Goal: Task Accomplishment & Management: Use online tool/utility

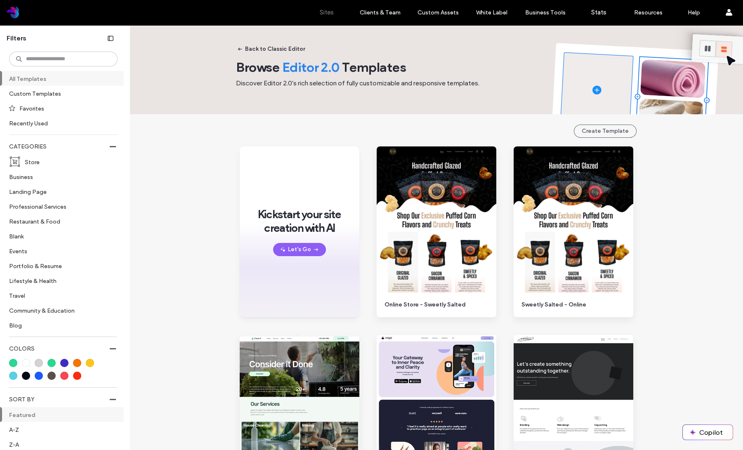
click at [324, 12] on label "Sites" at bounding box center [327, 12] width 14 height 7
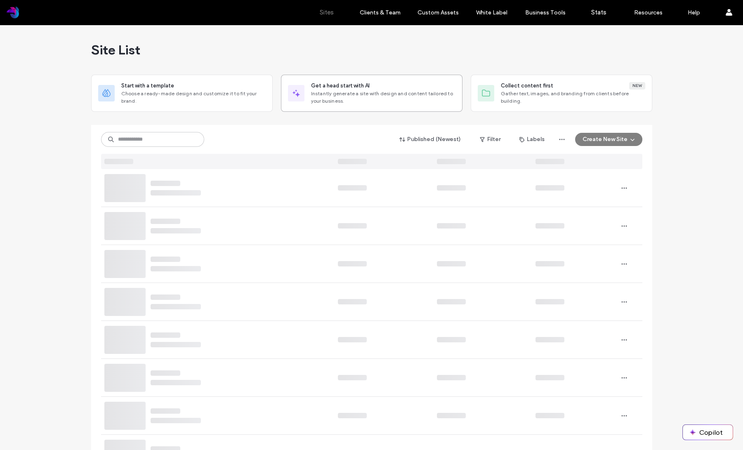
click at [401, 92] on span "Instantly generate a site with design and content tailored to your business." at bounding box center [383, 97] width 144 height 15
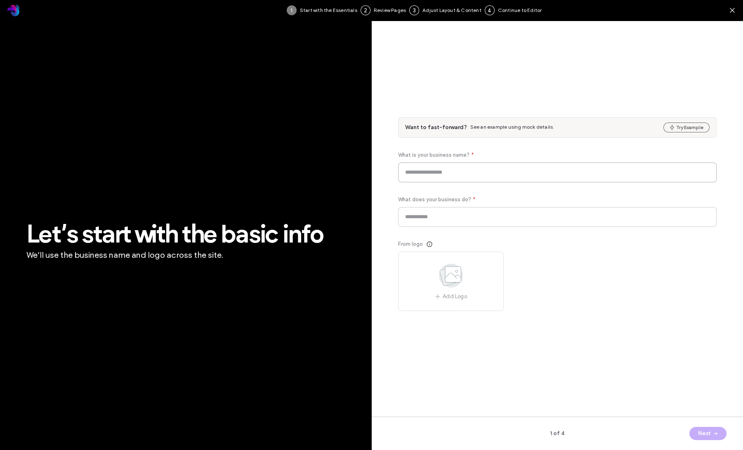
click at [431, 175] on input at bounding box center [557, 173] width 319 height 20
type input "**********"
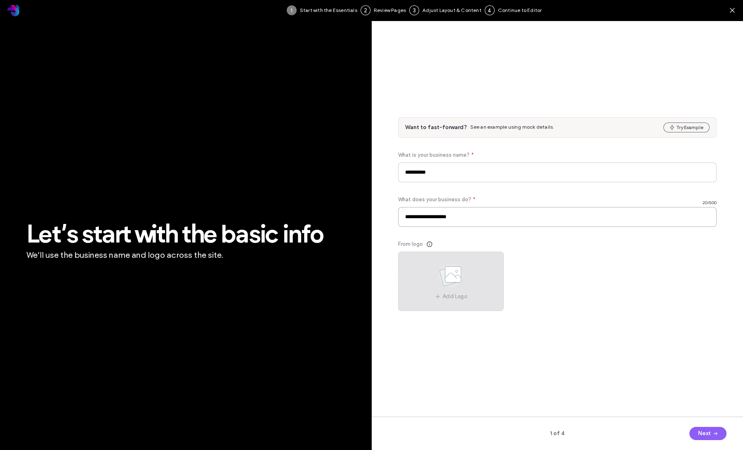
type input "**********"
click at [461, 287] on icon at bounding box center [450, 275] width 41 height 27
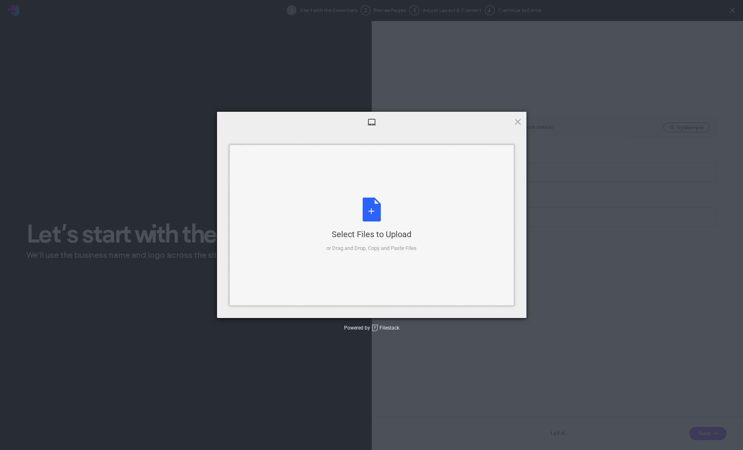
click at [378, 228] on div "Select Files to Upload or Drag and Drop, Copy and Paste Files" at bounding box center [371, 225] width 90 height 55
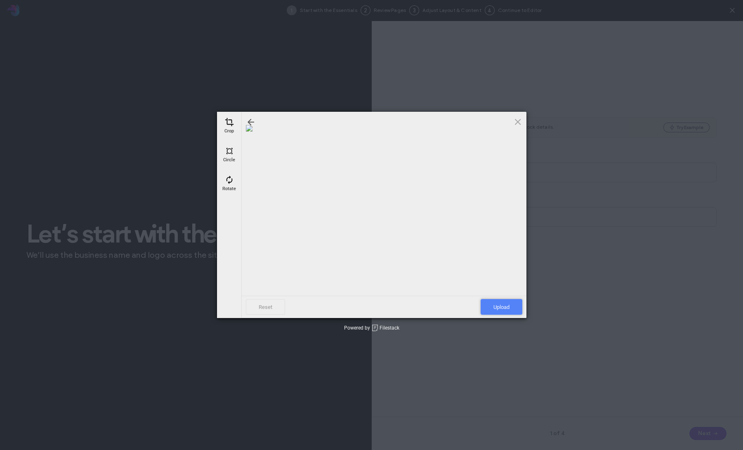
click at [499, 309] on span "Upload" at bounding box center [502, 307] width 42 height 16
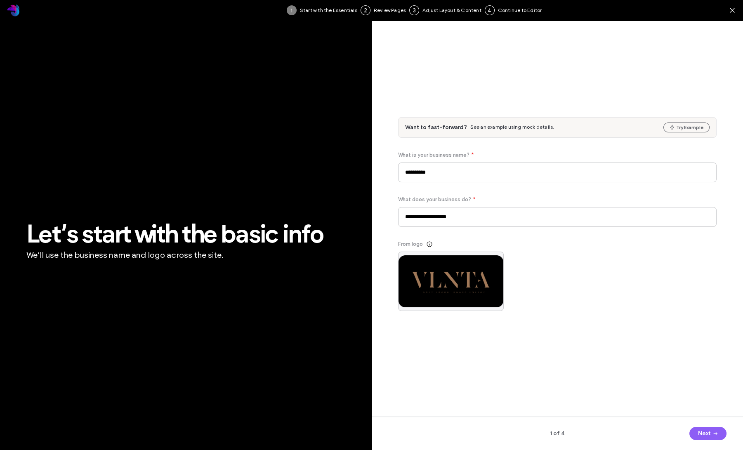
drag, startPoint x: 709, startPoint y: 433, endPoint x: 688, endPoint y: 419, distance: 25.5
click at [709, 433] on button "Next" at bounding box center [708, 433] width 37 height 13
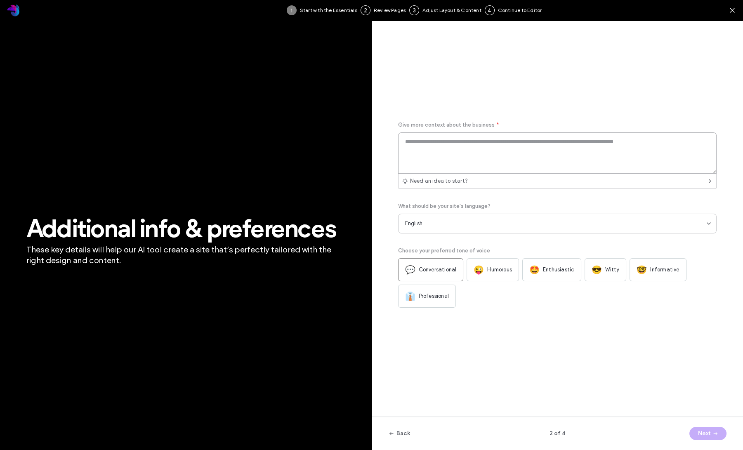
click at [464, 153] on textarea at bounding box center [557, 152] width 319 height 41
click at [423, 125] on span "Give more context about the business" at bounding box center [446, 125] width 97 height 8
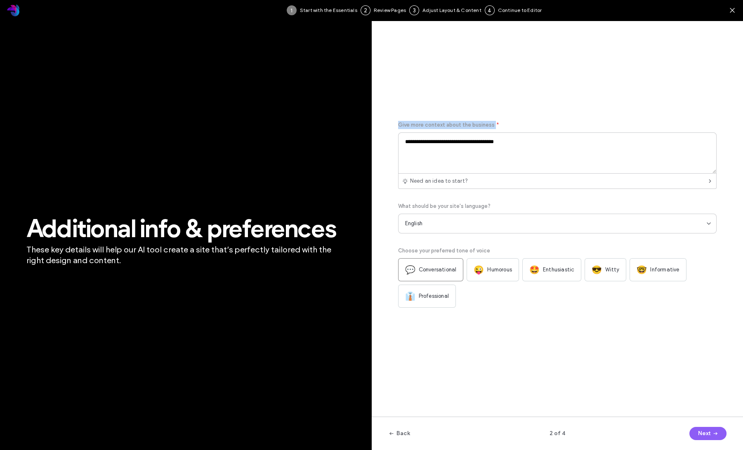
click at [423, 125] on span "Give more context about the business" at bounding box center [446, 125] width 97 height 8
copy span "Give more context about the business"
click at [478, 144] on textarea "**********" at bounding box center [557, 152] width 319 height 41
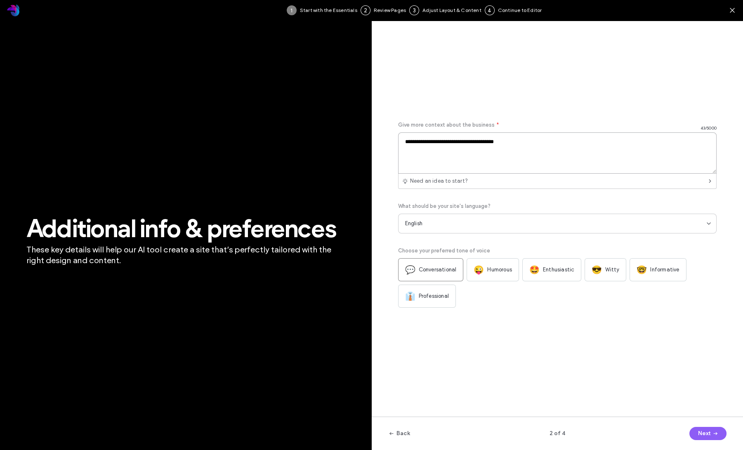
paste textarea "**********"
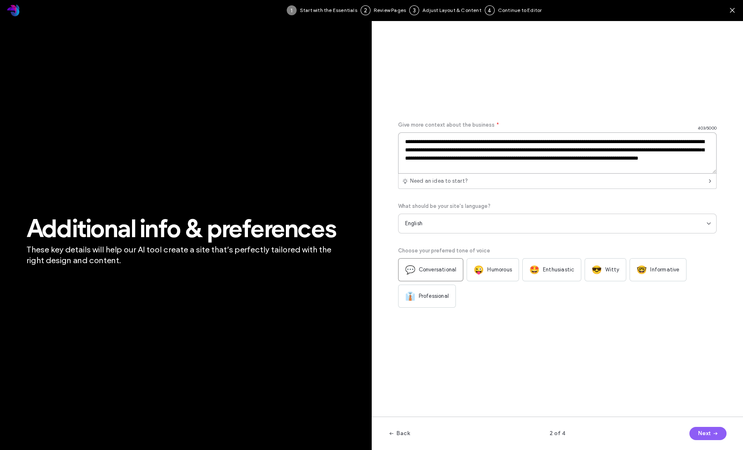
drag, startPoint x: 425, startPoint y: 142, endPoint x: 439, endPoint y: 141, distance: 14.1
click at [439, 141] on textarea "**********" at bounding box center [557, 152] width 319 height 41
drag, startPoint x: 579, startPoint y: 149, endPoint x: 619, endPoint y: 149, distance: 39.6
click at [619, 149] on textarea "**********" at bounding box center [557, 152] width 319 height 41
click at [623, 156] on textarea "**********" at bounding box center [557, 152] width 319 height 41
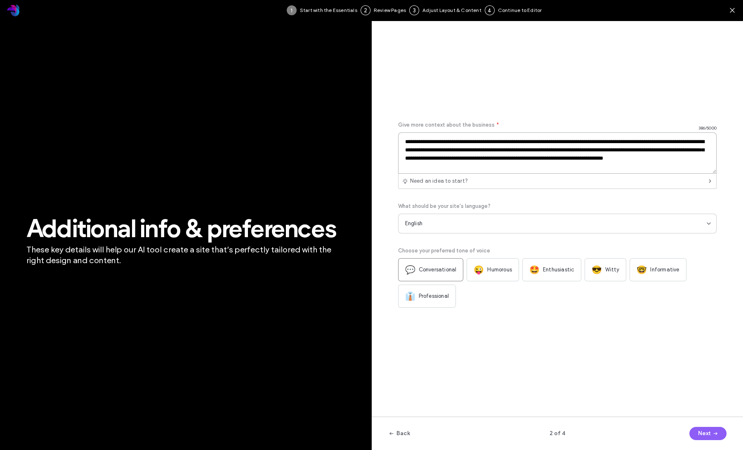
drag, startPoint x: 700, startPoint y: 150, endPoint x: 701, endPoint y: 162, distance: 12.0
click at [700, 150] on textarea "**********" at bounding box center [557, 152] width 319 height 41
click at [494, 168] on textarea "**********" at bounding box center [557, 152] width 319 height 41
drag, startPoint x: 508, startPoint y: 167, endPoint x: 661, endPoint y: 158, distance: 154.2
click at [662, 158] on textarea "**********" at bounding box center [557, 152] width 319 height 41
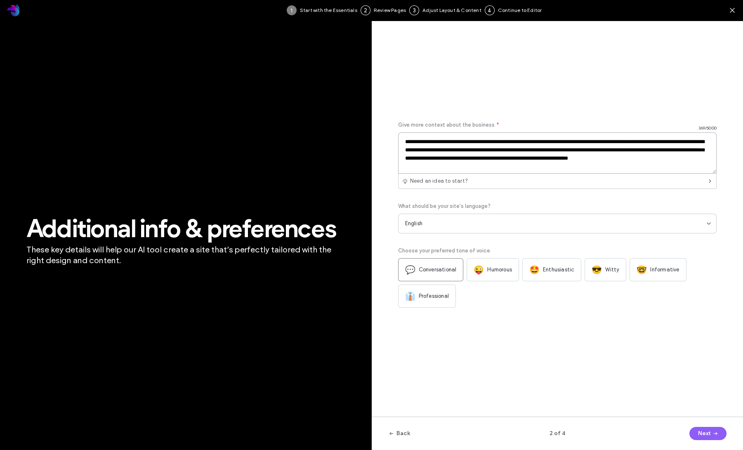
type textarea "**********"
drag, startPoint x: 494, startPoint y: 294, endPoint x: 487, endPoint y: 291, distance: 7.4
click at [494, 293] on div "💬 Conversational 😜 Humorous 🤩 Enthusiastic 😎 Witty 🤓 Informative 👔 Professional" at bounding box center [557, 283] width 319 height 50
click at [545, 275] on div "🤩 Enthusiastic" at bounding box center [551, 269] width 59 height 23
drag, startPoint x: 699, startPoint y: 432, endPoint x: 622, endPoint y: 379, distance: 93.7
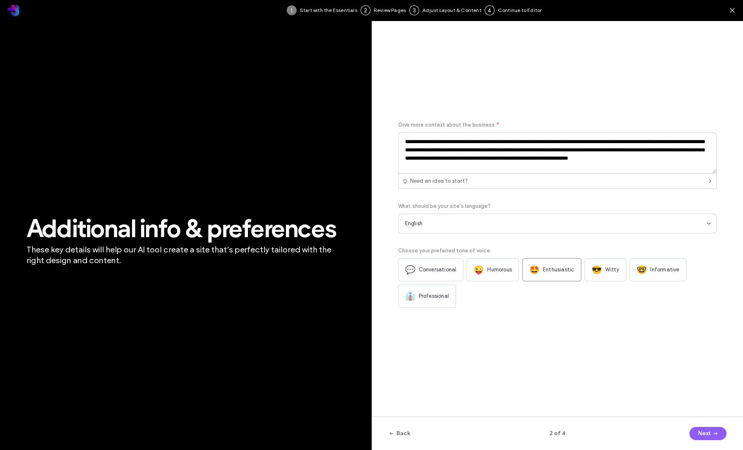
click at [699, 432] on button "Next" at bounding box center [708, 433] width 37 height 13
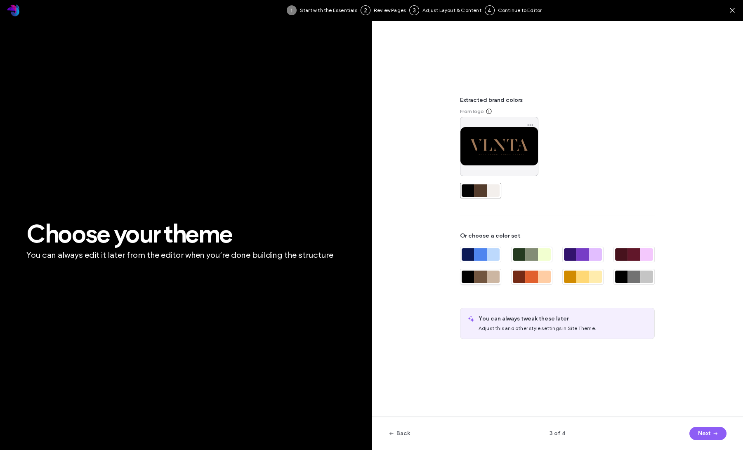
click at [484, 276] on div at bounding box center [480, 277] width 13 height 12
drag, startPoint x: 485, startPoint y: 193, endPoint x: 496, endPoint y: 204, distance: 15.8
click at [485, 193] on div at bounding box center [480, 190] width 13 height 12
click at [715, 435] on icon "button" at bounding box center [715, 433] width 7 height 7
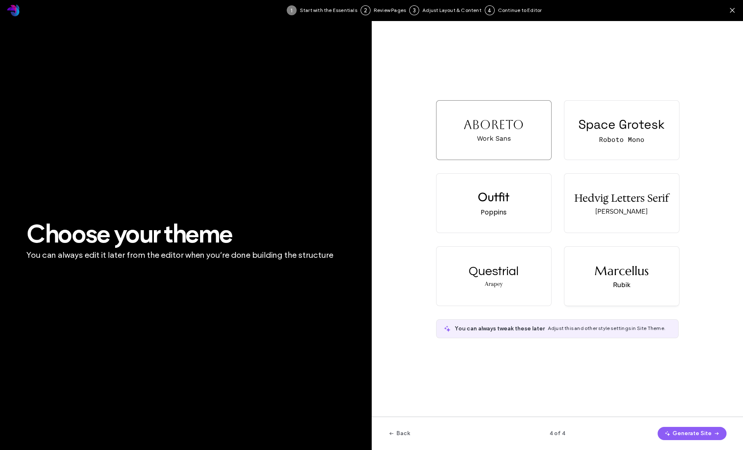
click at [654, 288] on div "Marcellus Rubik" at bounding box center [621, 276] width 115 height 59
click at [524, 137] on div "Aboreto Work Sans" at bounding box center [494, 130] width 115 height 59
drag, startPoint x: 653, startPoint y: 297, endPoint x: 672, endPoint y: 344, distance: 50.5
click at [653, 297] on div "Marcellus Rubik" at bounding box center [621, 276] width 115 height 59
click at [693, 434] on button "Generate Site" at bounding box center [692, 433] width 69 height 13
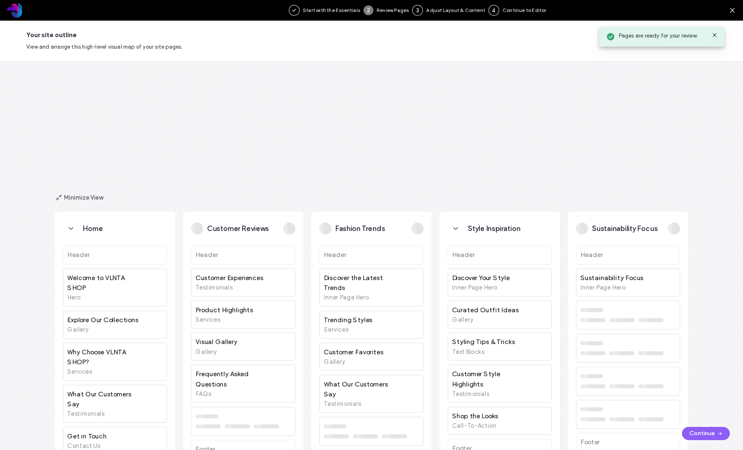
click at [216, 109] on div "Home Header Welcome to VLNTA SHOP Hero Explore Our Collections Gallery Why Choo…" at bounding box center [371, 255] width 743 height 389
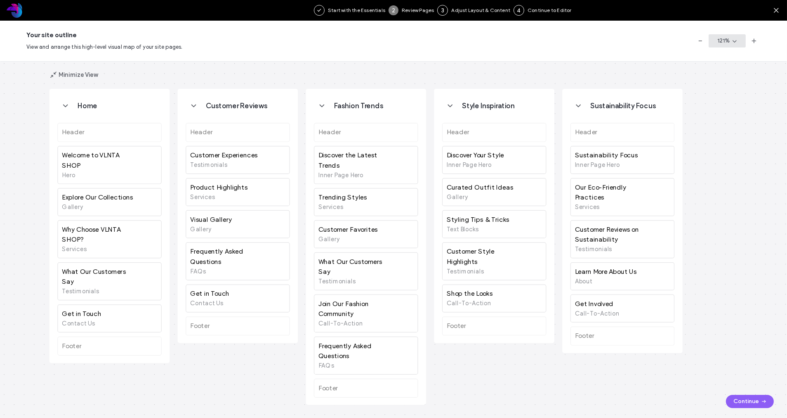
click at [730, 40] on span "button" at bounding box center [734, 41] width 8 height 12
click at [724, 90] on span "Zoom to Fit" at bounding box center [711, 94] width 29 height 8
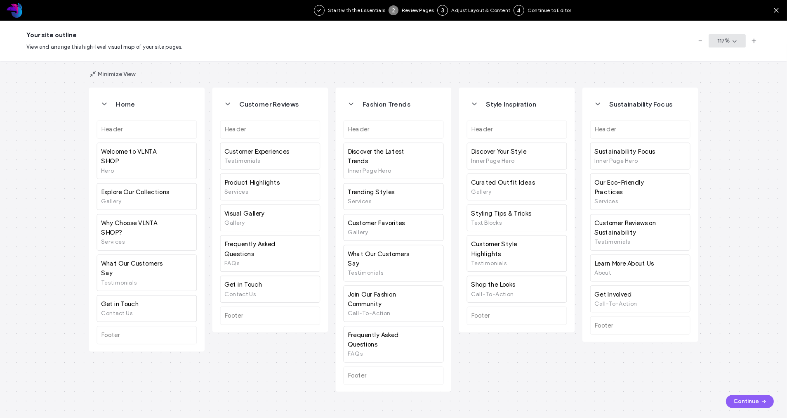
click at [734, 40] on icon "button" at bounding box center [735, 41] width 7 height 7
drag, startPoint x: 724, startPoint y: 116, endPoint x: 729, endPoint y: 79, distance: 37.9
click at [724, 116] on div "50%" at bounding box center [727, 117] width 74 height 16
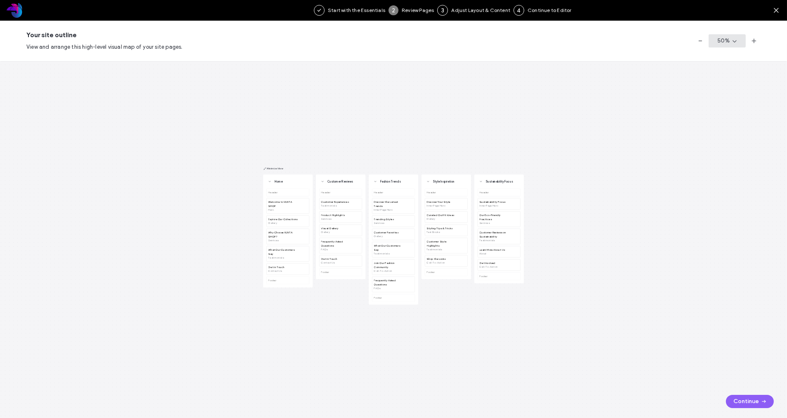
click at [739, 39] on button "50 %" at bounding box center [727, 40] width 37 height 13
click at [736, 92] on div "Zoom to Fit" at bounding box center [727, 94] width 74 height 16
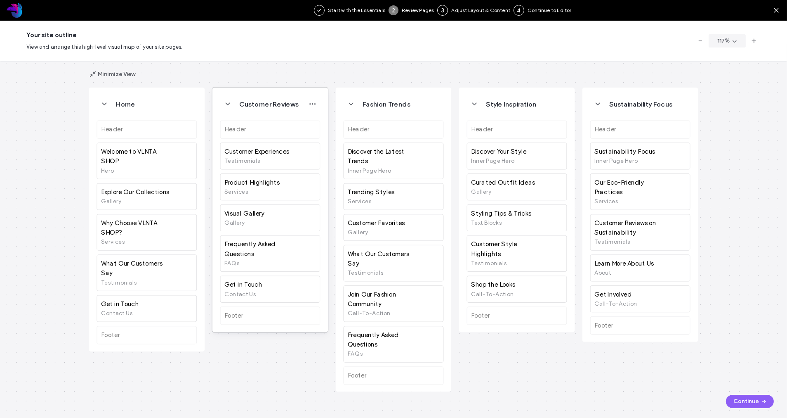
drag, startPoint x: 230, startPoint y: 94, endPoint x: 263, endPoint y: 111, distance: 37.3
click at [270, 97] on div "Customer Reviews Header Customer Experiences Testimonials Product Highlights Se…" at bounding box center [271, 209] width 116 height 244
click at [103, 104] on use "button" at bounding box center [104, 104] width 4 height 2
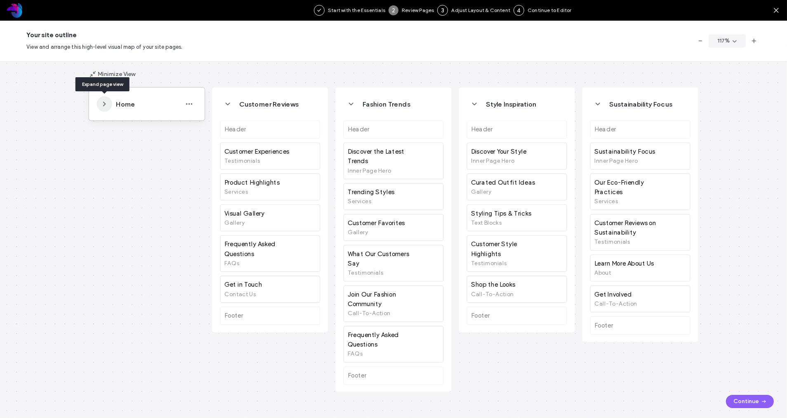
click at [104, 104] on use "button" at bounding box center [105, 104] width 2 height 4
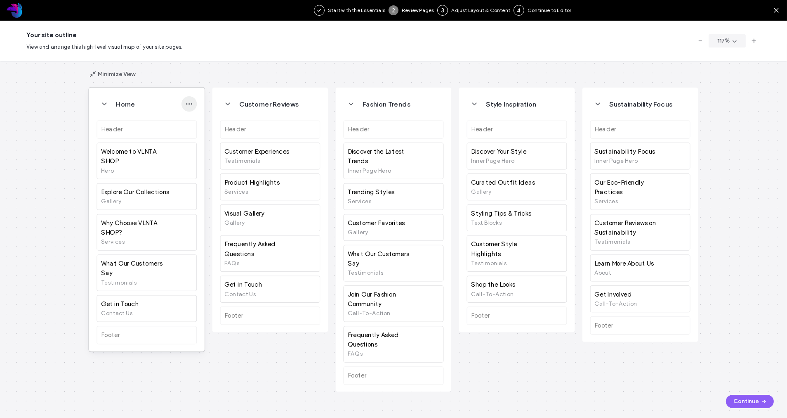
click at [191, 103] on use "button" at bounding box center [189, 104] width 6 height 2
click at [169, 100] on div "Home" at bounding box center [156, 103] width 81 height 15
drag, startPoint x: 224, startPoint y: 92, endPoint x: 252, endPoint y: 93, distance: 28.5
click at [246, 95] on div "Customer Reviews Header Customer Experiences Testimonials Product Highlights Se…" at bounding box center [271, 209] width 116 height 244
drag, startPoint x: 262, startPoint y: 92, endPoint x: 305, endPoint y: 97, distance: 42.8
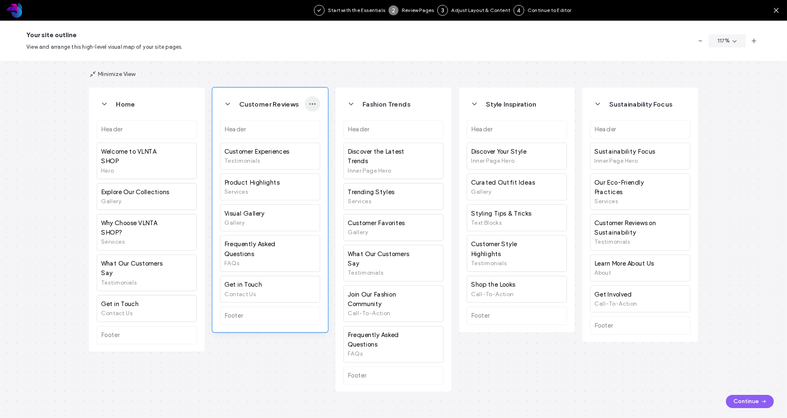
click at [305, 97] on div "Customer Reviews Header Customer Experiences Testimonials Product Highlights Se…" at bounding box center [271, 209] width 116 height 244
click at [314, 104] on icon "button" at bounding box center [313, 104] width 8 height 8
click at [291, 95] on div "Customer Reviews" at bounding box center [270, 103] width 100 height 17
click at [743, 400] on icon "button" at bounding box center [764, 401] width 7 height 7
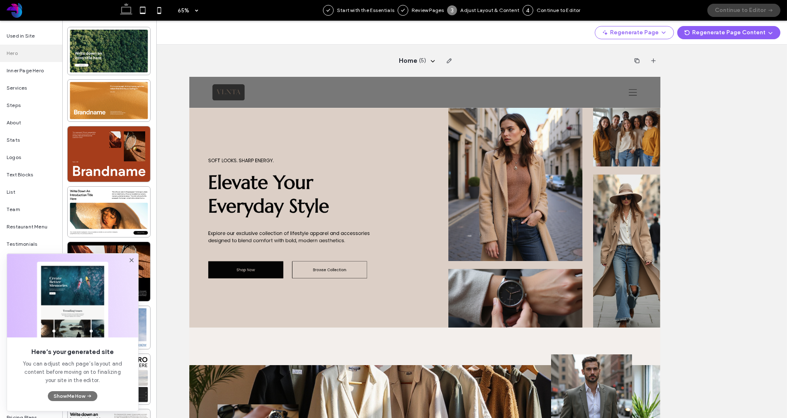
click at [78, 396] on button "Show Me How" at bounding box center [73, 396] width 50 height 10
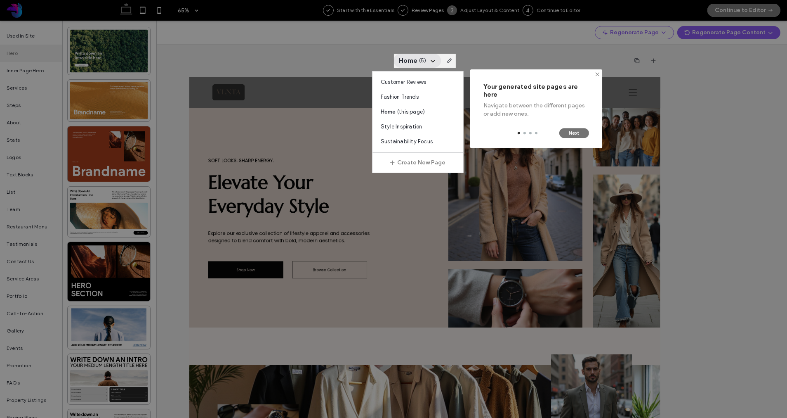
click at [574, 133] on button "Next" at bounding box center [575, 133] width 30 height 10
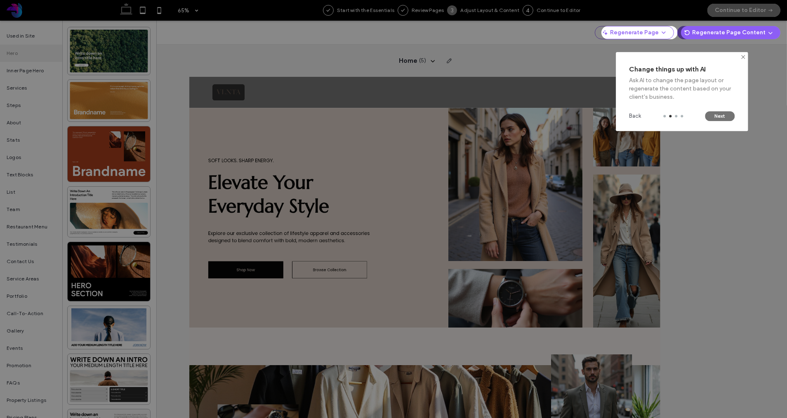
click at [720, 116] on button "Next" at bounding box center [720, 116] width 30 height 10
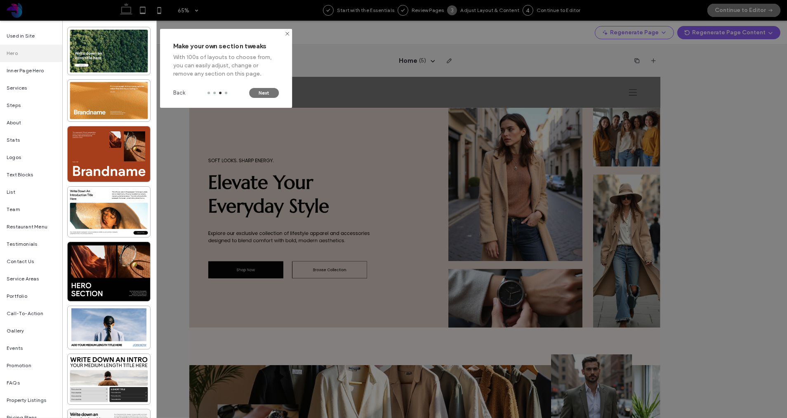
click at [268, 92] on button "Next" at bounding box center [264, 93] width 30 height 10
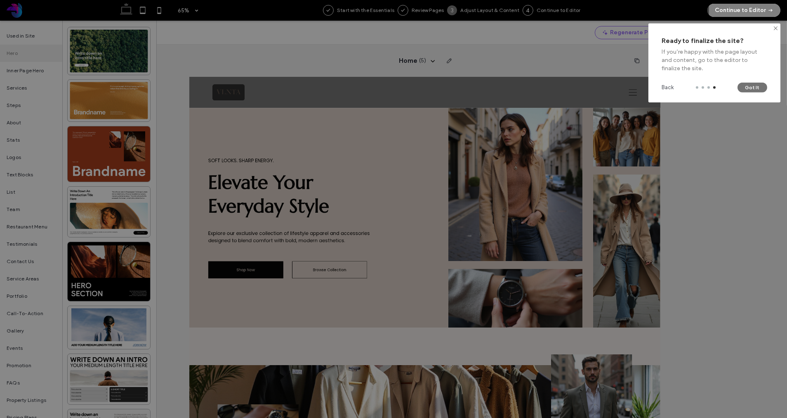
click at [743, 88] on button "Got It" at bounding box center [753, 88] width 30 height 10
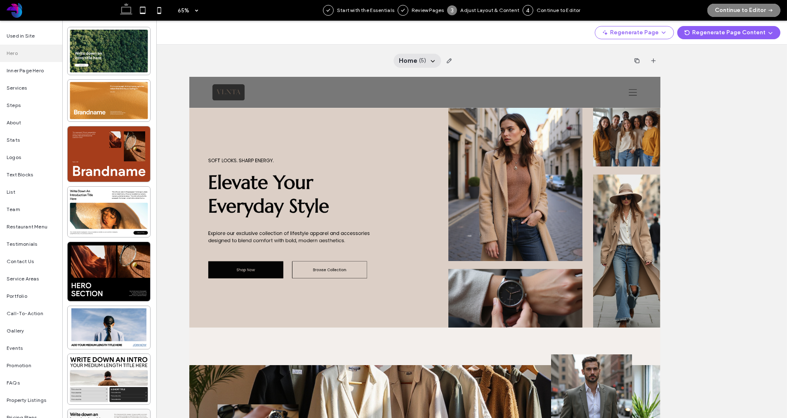
click at [430, 61] on icon at bounding box center [433, 60] width 7 height 7
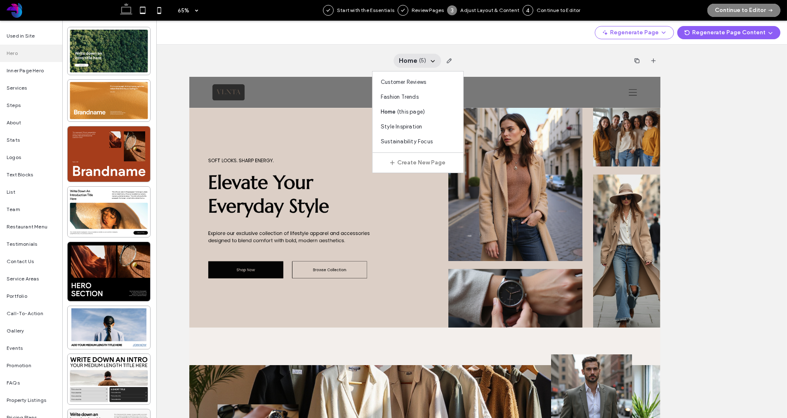
drag, startPoint x: 413, startPoint y: 98, endPoint x: 420, endPoint y: 83, distance: 17.0
click at [413, 98] on span "Fashion Trends" at bounding box center [400, 97] width 38 height 8
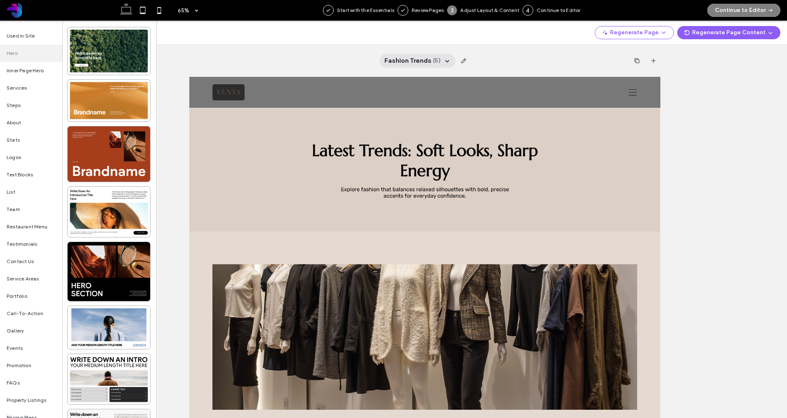
click at [440, 61] on div "Fashion Trends ( 5 )" at bounding box center [418, 61] width 76 height 14
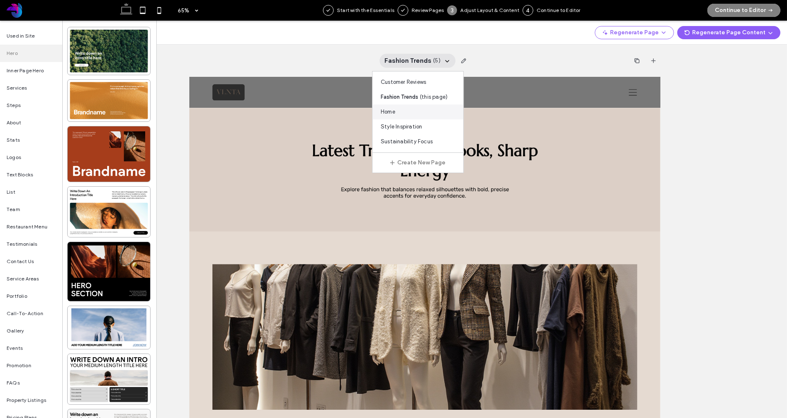
click at [418, 114] on div "Home" at bounding box center [418, 111] width 91 height 15
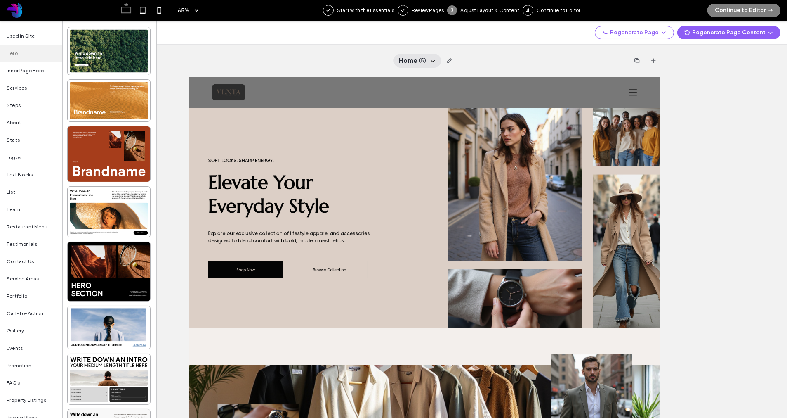
click at [426, 58] on span "( 5 )" at bounding box center [422, 61] width 7 height 8
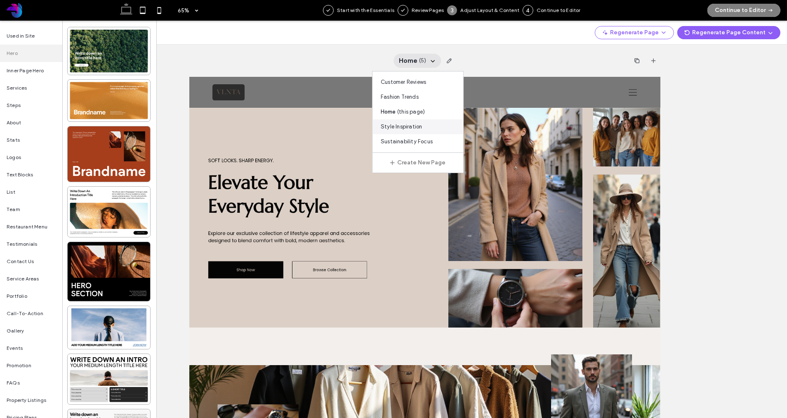
click at [421, 128] on span "Style Inspiration" at bounding box center [401, 127] width 41 height 8
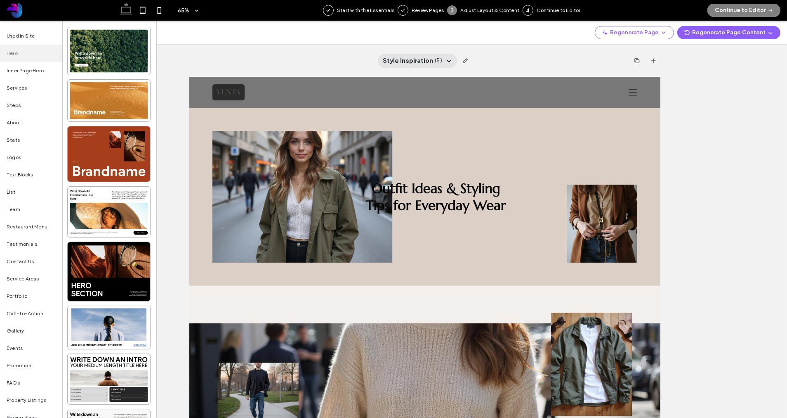
click at [430, 61] on span "Style Inspiration" at bounding box center [408, 60] width 50 height 9
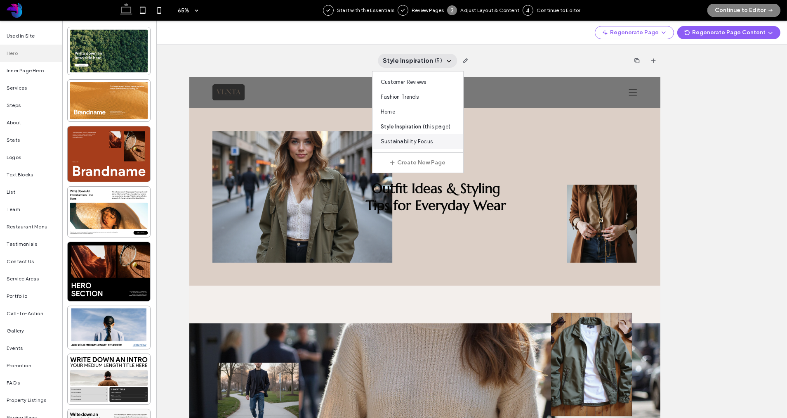
click at [423, 142] on span "Sustainability Focus" at bounding box center [407, 141] width 52 height 8
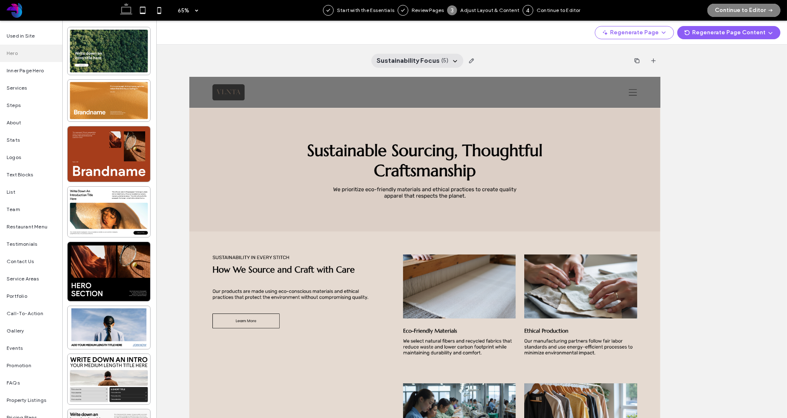
click at [431, 60] on span "Sustainability Focus" at bounding box center [408, 60] width 63 height 9
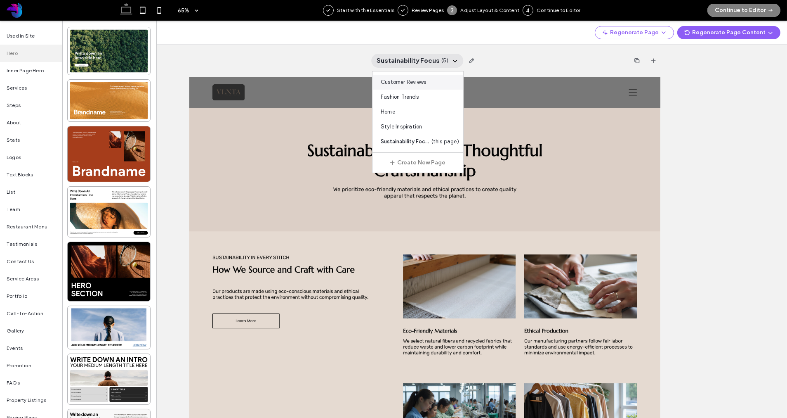
click at [408, 83] on span "Customer Reviews" at bounding box center [403, 82] width 45 height 8
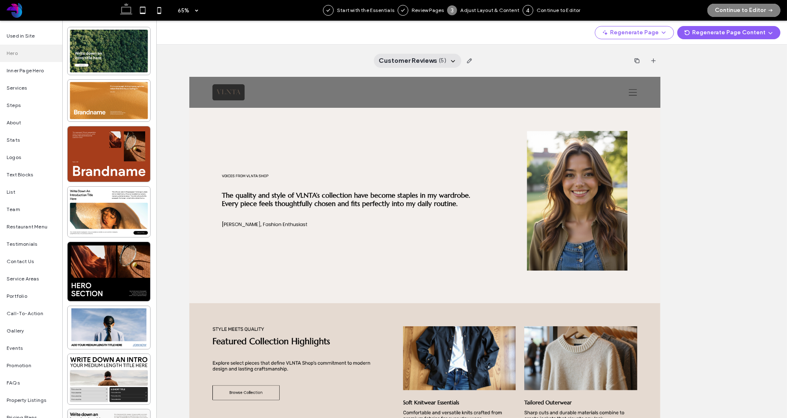
click at [417, 64] on span "Customer Reviews" at bounding box center [408, 60] width 59 height 9
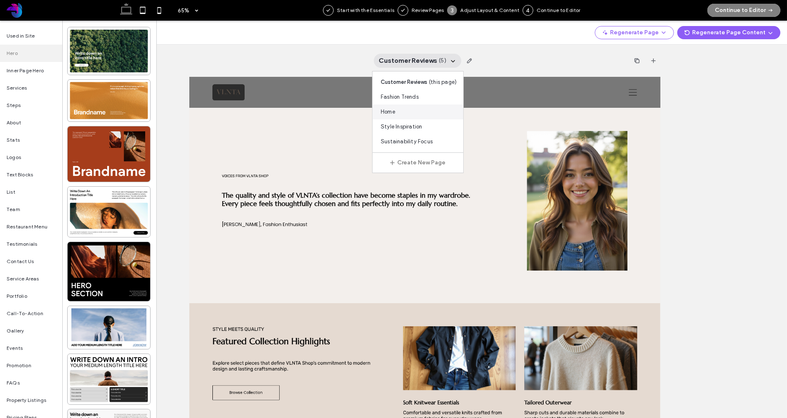
click at [408, 108] on div "Home" at bounding box center [418, 111] width 91 height 15
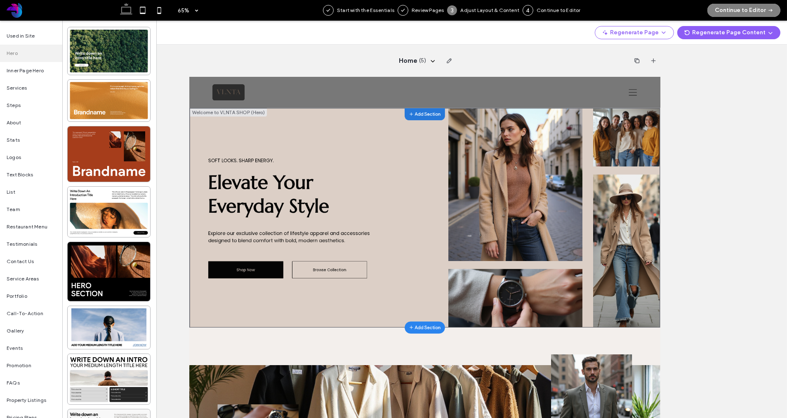
click at [531, 136] on icon at bounding box center [531, 133] width 8 height 7
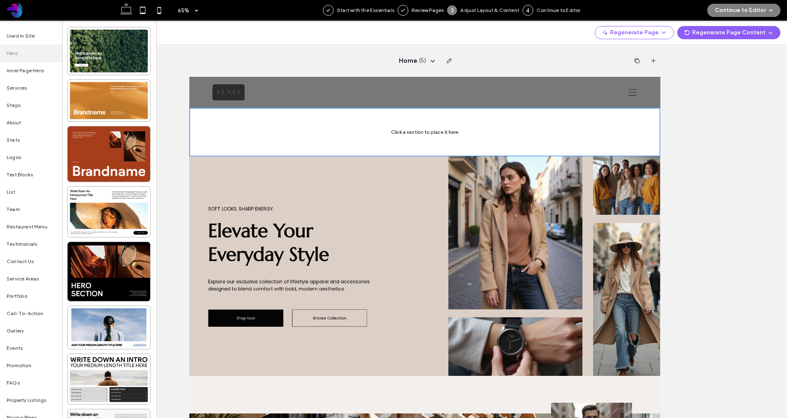
click at [640, 163] on div at bounding box center [551, 161] width 725 height 74
click at [31, 73] on span "Inner Page Hero" at bounding box center [25, 70] width 37 height 7
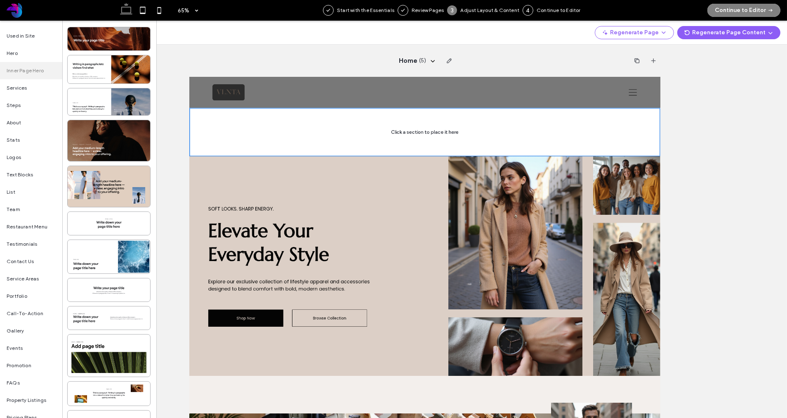
click at [399, 153] on div at bounding box center [551, 161] width 725 height 74
drag, startPoint x: 406, startPoint y: 158, endPoint x: 548, endPoint y: 142, distance: 143.3
click at [407, 158] on div at bounding box center [551, 161] width 725 height 74
click at [743, 12] on button "Continue to Editor" at bounding box center [744, 10] width 73 height 13
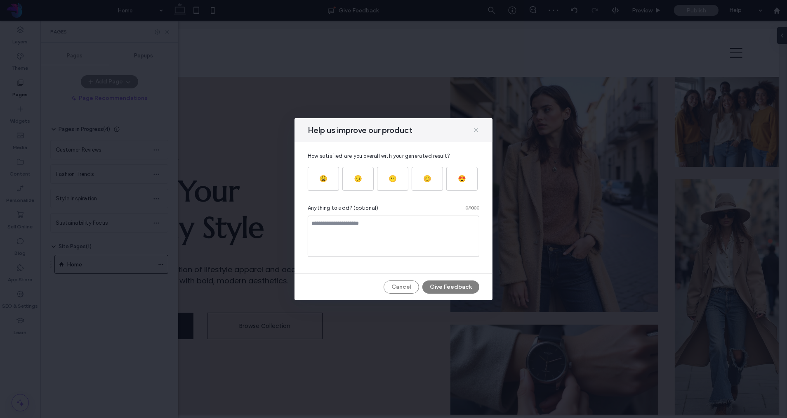
click at [477, 130] on icon at bounding box center [476, 130] width 7 height 7
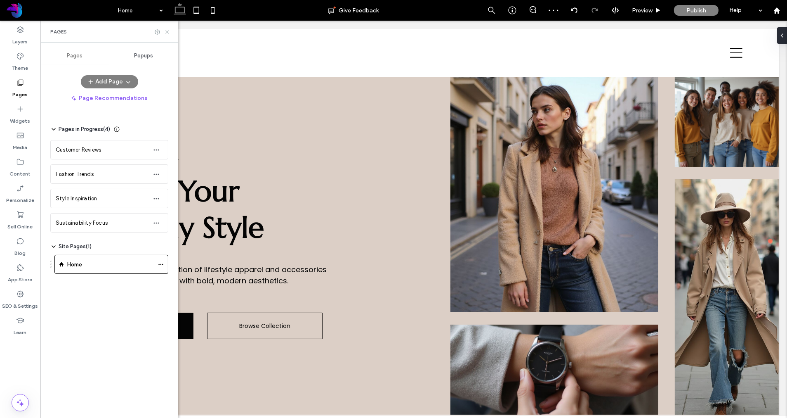
click at [167, 31] on icon at bounding box center [167, 32] width 6 height 6
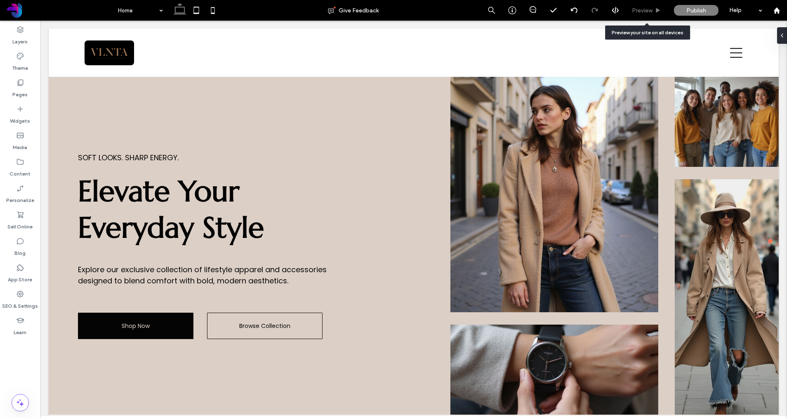
click at [656, 10] on icon at bounding box center [658, 10] width 6 height 6
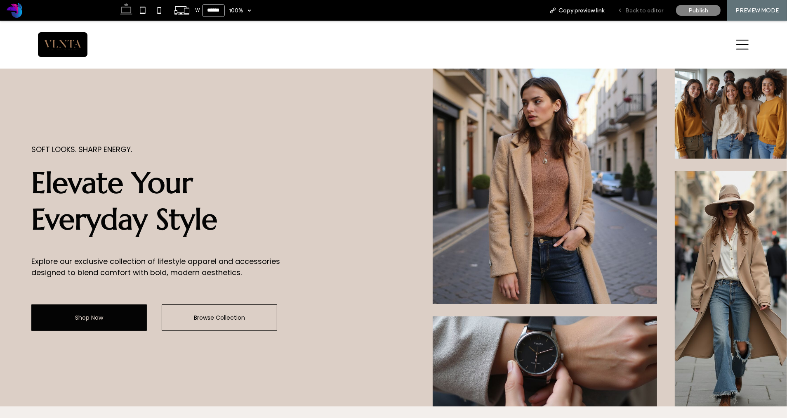
click at [642, 9] on span "Back to editor" at bounding box center [645, 10] width 38 height 7
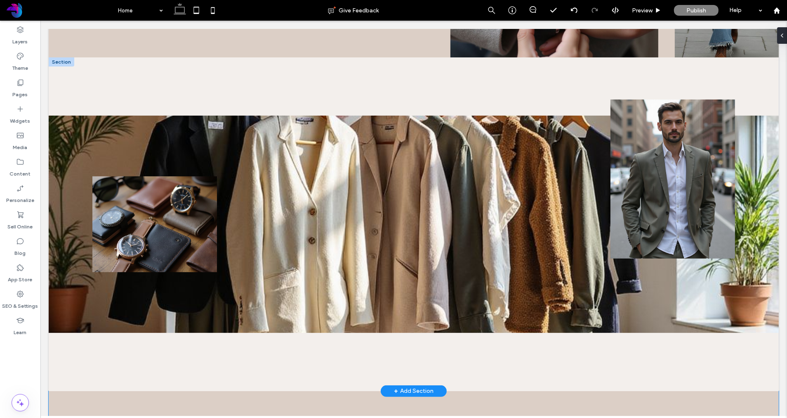
scroll to position [310, 0]
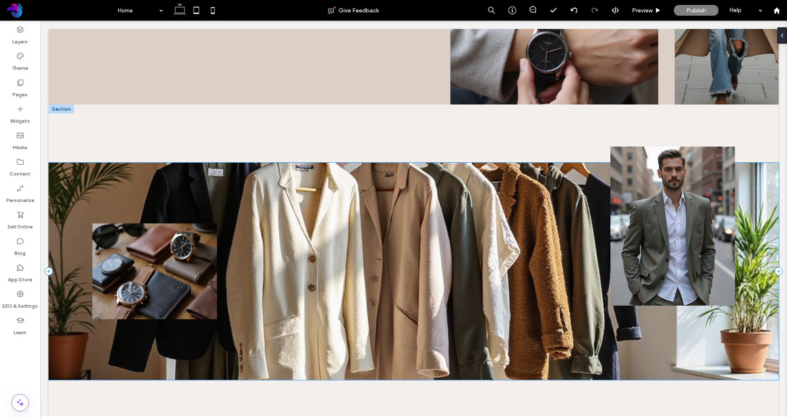
click at [229, 240] on div at bounding box center [413, 271] width 730 height 217
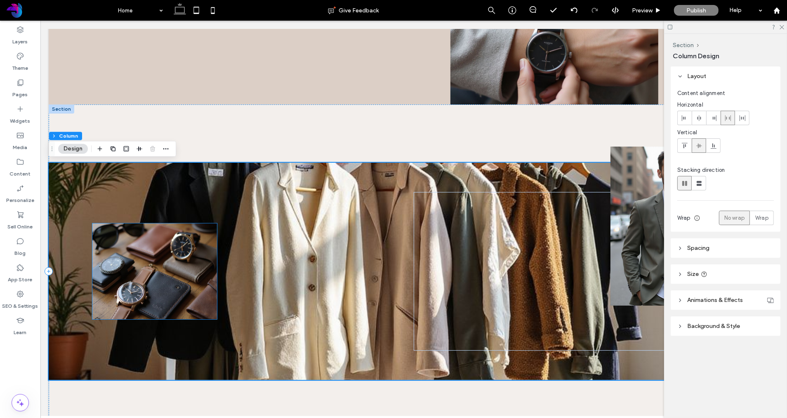
click at [163, 253] on img at bounding box center [154, 271] width 125 height 96
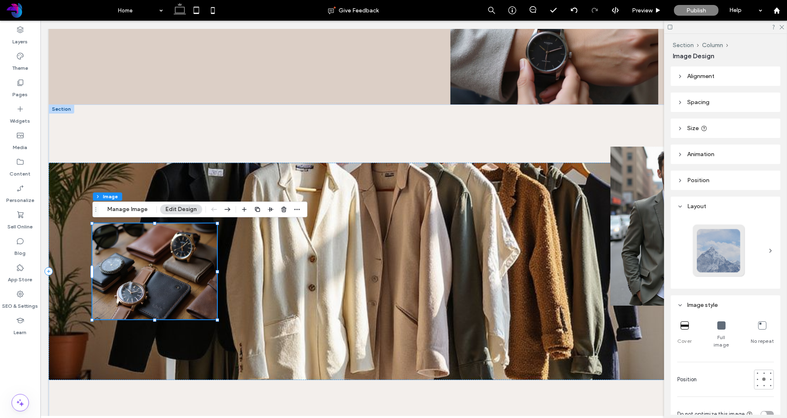
drag, startPoint x: 20, startPoint y: 362, endPoint x: 17, endPoint y: 370, distance: 8.9
click at [20, 362] on div "Layers Theme Pages Widgets Media Content Personalize Sell Online Blog App Store…" at bounding box center [20, 219] width 40 height 397
click at [19, 399] on icon at bounding box center [20, 402] width 10 height 10
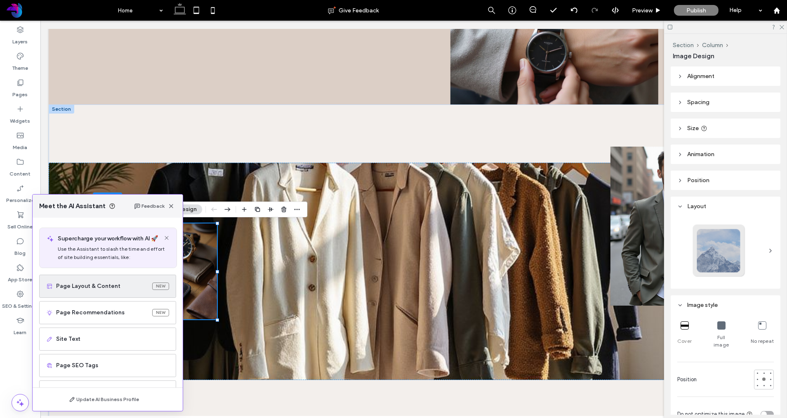
click at [100, 290] on span "Page Layout & Content" at bounding box center [102, 286] width 93 height 8
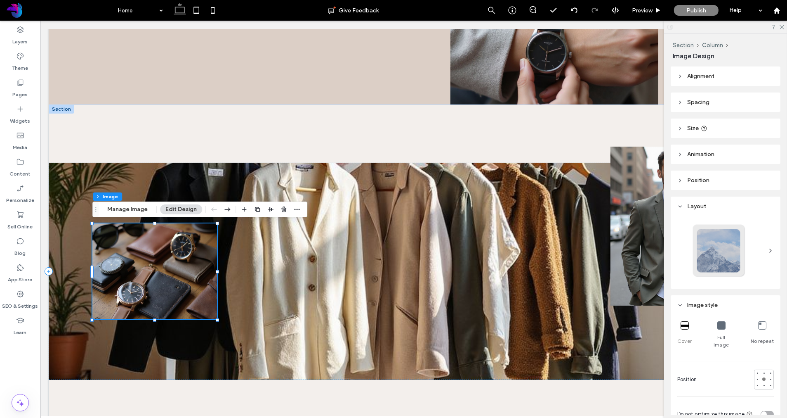
scroll to position [0, 0]
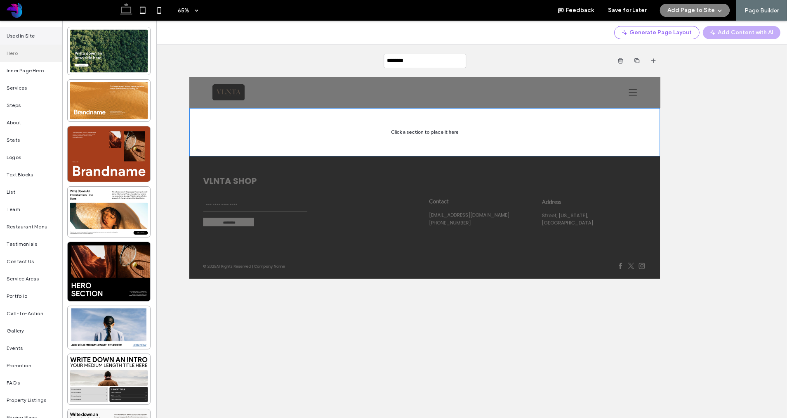
click at [31, 33] on span "Used in Site" at bounding box center [21, 35] width 28 height 7
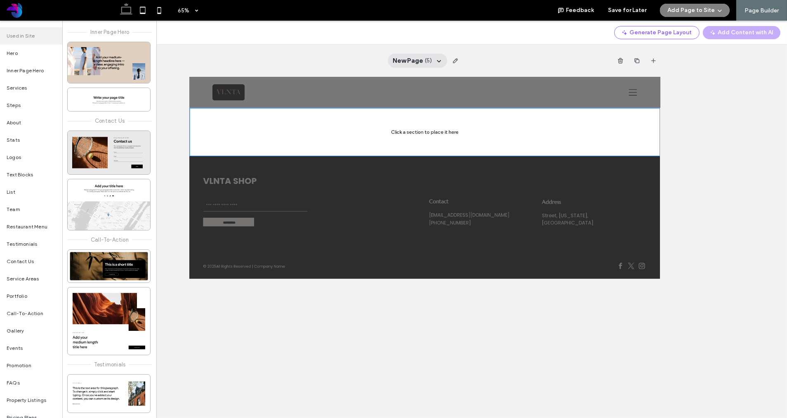
click at [435, 64] on div "New Page ( 5 )" at bounding box center [417, 61] width 59 height 14
click at [432, 62] on div "New Page ( 5 )" at bounding box center [417, 61] width 59 height 14
drag, startPoint x: 351, startPoint y: 51, endPoint x: 387, endPoint y: 59, distance: 36.8
click at [352, 51] on div "New Page ( 5 )" at bounding box center [424, 61] width 471 height 32
click at [432, 60] on span "( 5 )" at bounding box center [428, 61] width 7 height 8
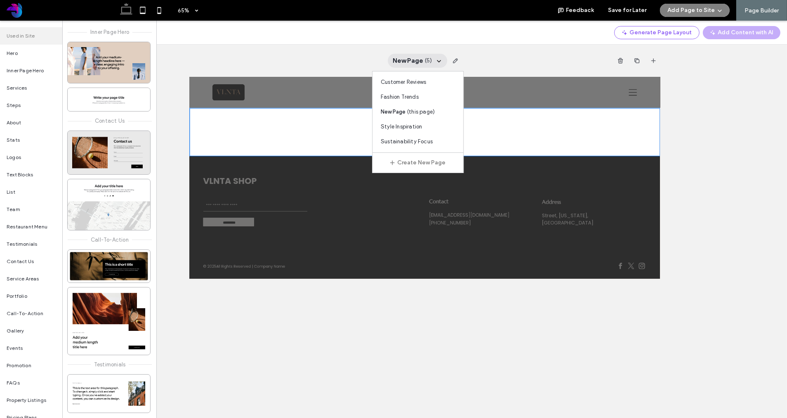
click at [572, 59] on div "New Page ( 5 ) Customer Reviews Fashion Trends New Page ( this page ) Style Ins…" at bounding box center [424, 61] width 471 height 32
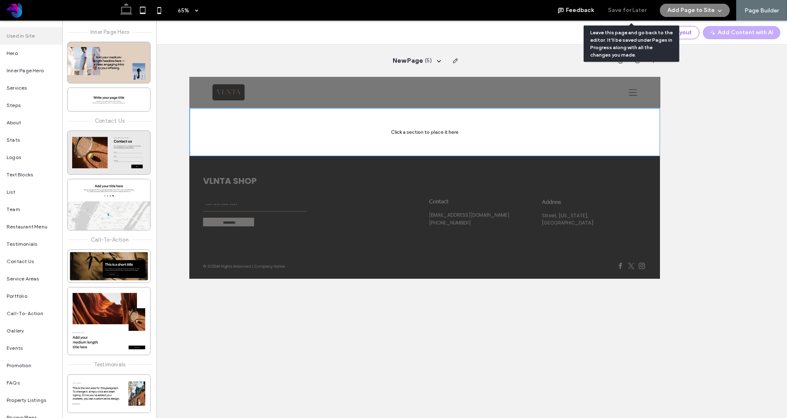
click at [626, 13] on button "Save for Later" at bounding box center [627, 10] width 38 height 13
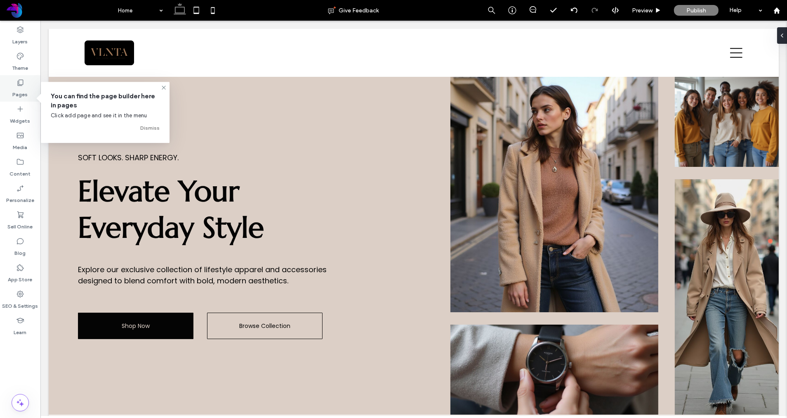
click at [19, 90] on label "Pages" at bounding box center [20, 93] width 15 height 12
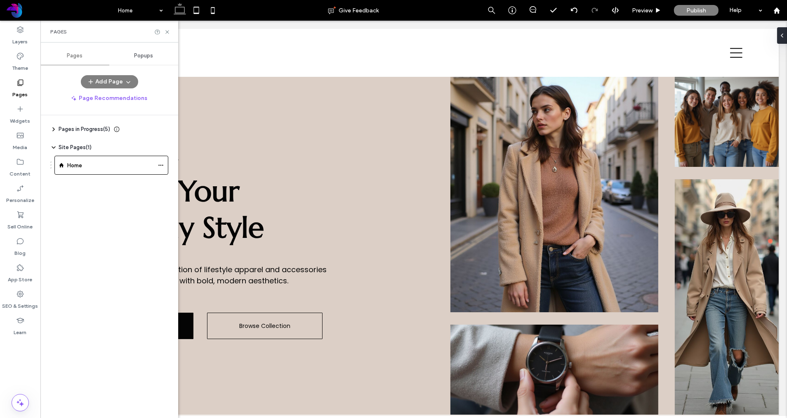
click at [52, 128] on icon at bounding box center [53, 129] width 7 height 7
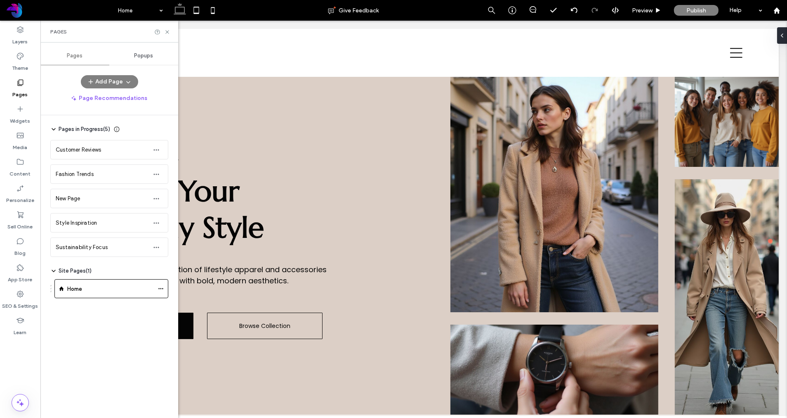
click at [53, 128] on icon at bounding box center [53, 129] width 7 height 7
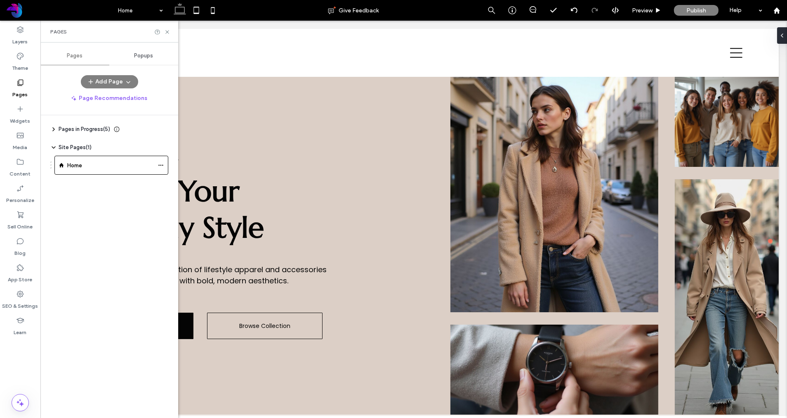
click at [75, 128] on span "Pages in Progress ( 5 )" at bounding box center [85, 129] width 52 height 8
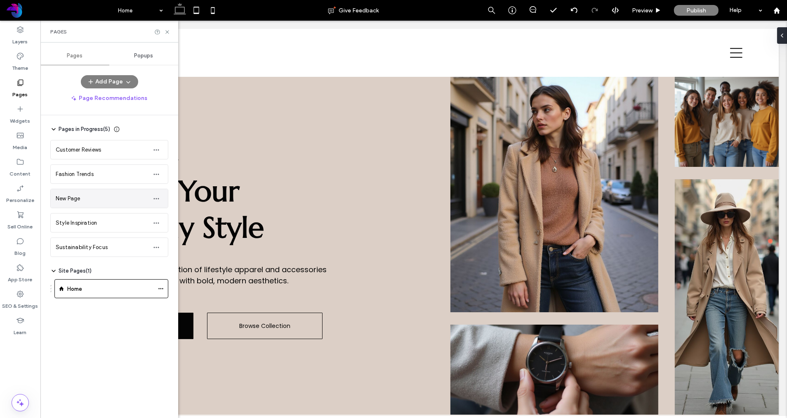
click at [82, 196] on div "New Page" at bounding box center [101, 198] width 91 height 9
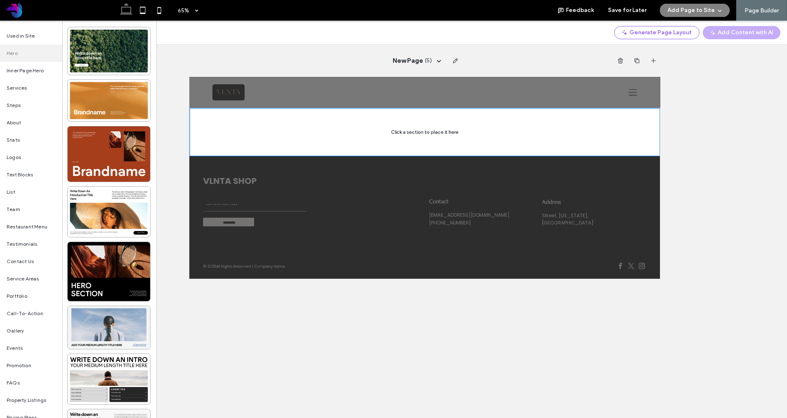
click at [114, 318] on div at bounding box center [109, 327] width 83 height 43
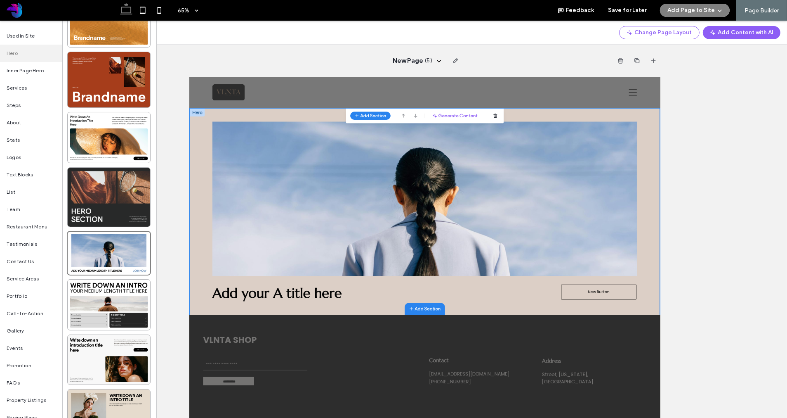
scroll to position [77, 0]
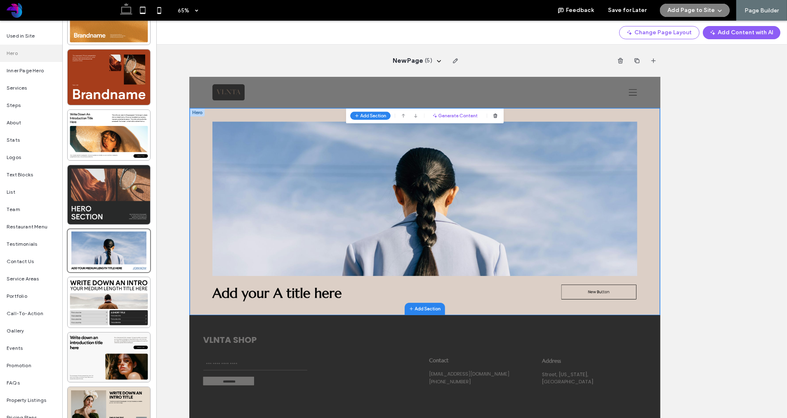
click at [107, 191] on div at bounding box center [109, 194] width 83 height 59
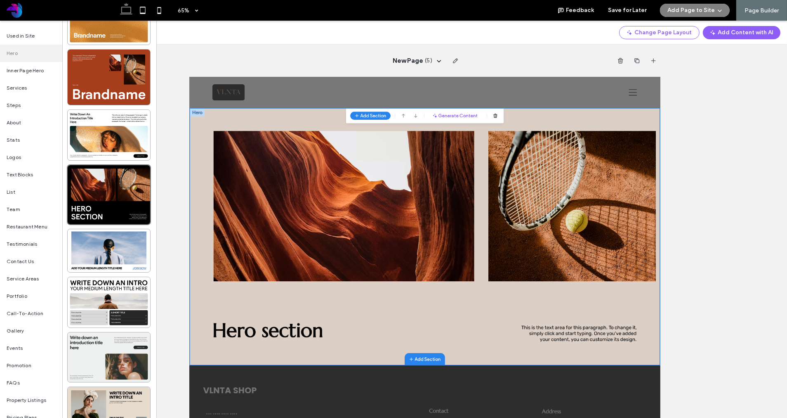
click at [101, 344] on div at bounding box center [109, 357] width 83 height 50
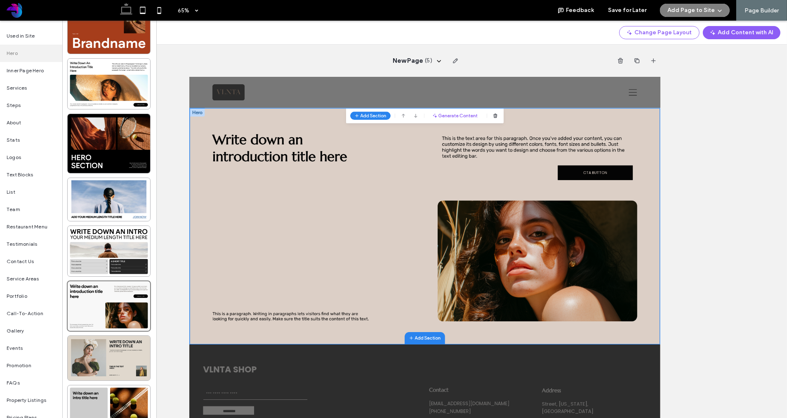
scroll to position [146, 0]
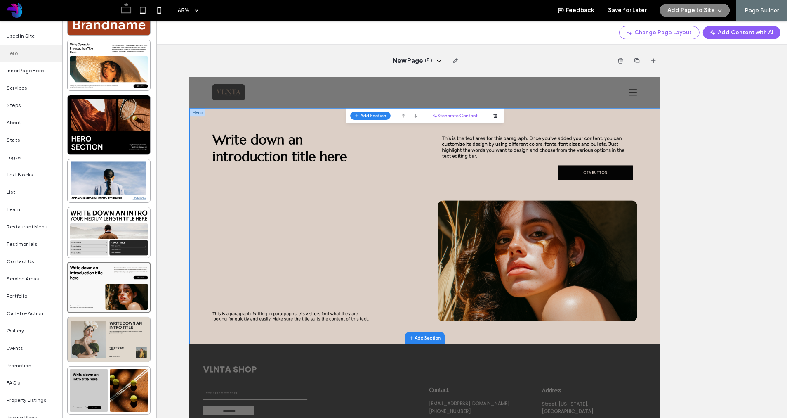
click at [102, 330] on div at bounding box center [109, 339] width 83 height 45
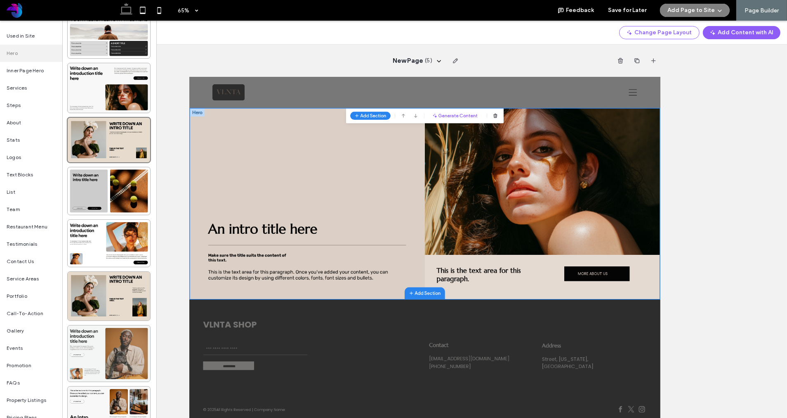
scroll to position [342, 0]
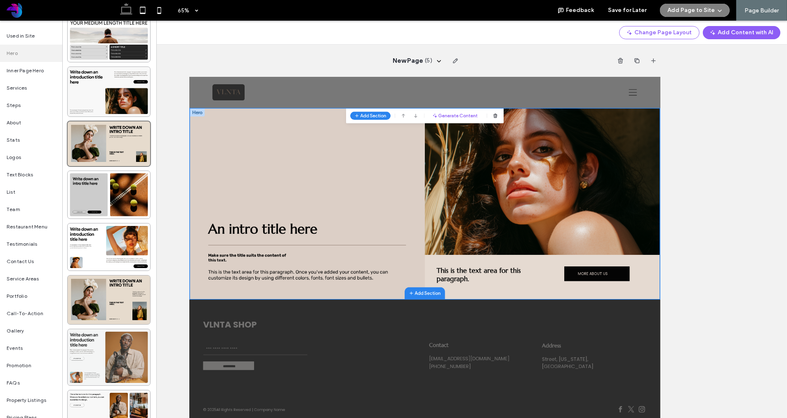
click at [98, 353] on div at bounding box center [109, 357] width 83 height 56
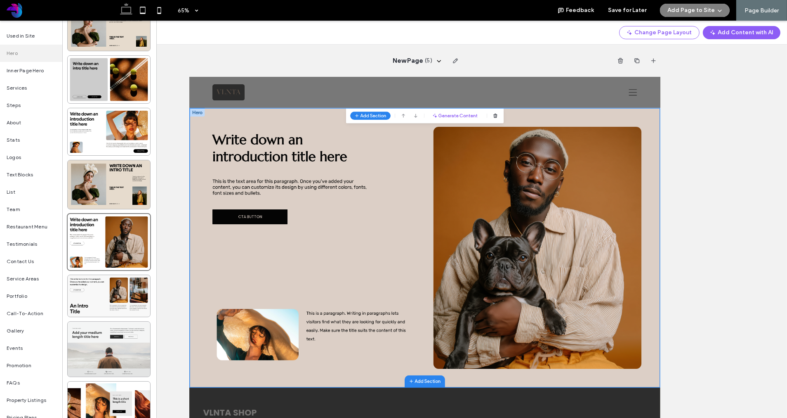
scroll to position [479, 0]
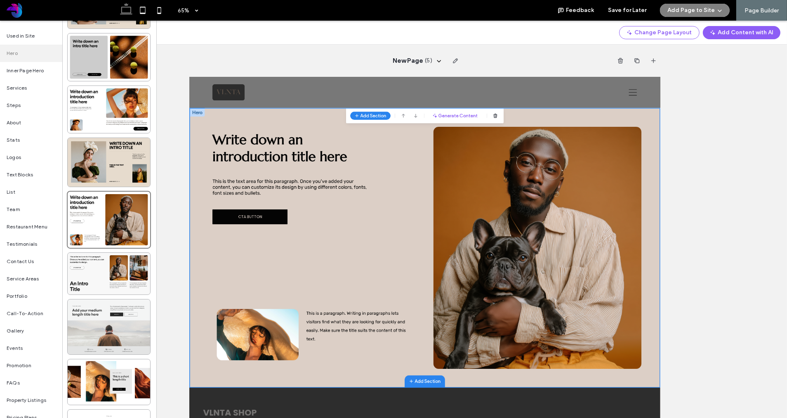
click at [96, 329] on div at bounding box center [109, 326] width 83 height 55
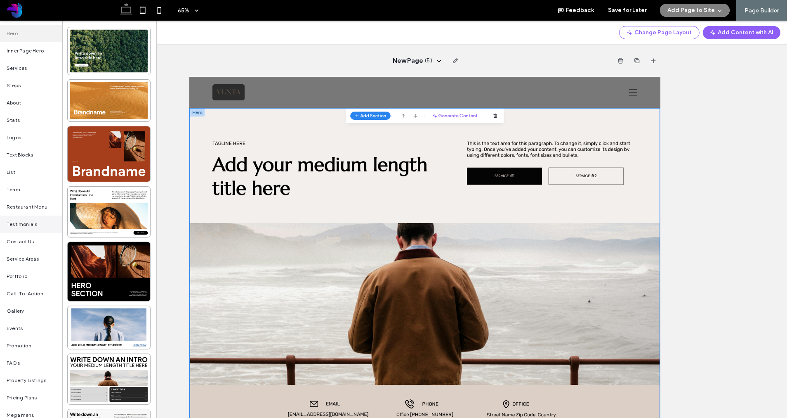
scroll to position [50, 0]
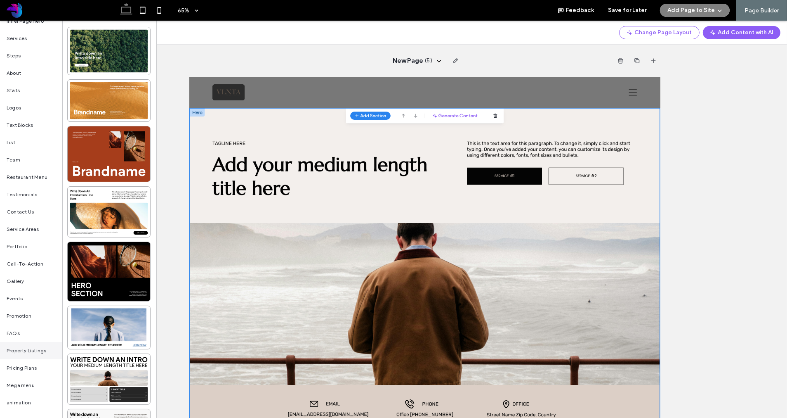
click at [30, 351] on span "Property Listings" at bounding box center [27, 350] width 40 height 7
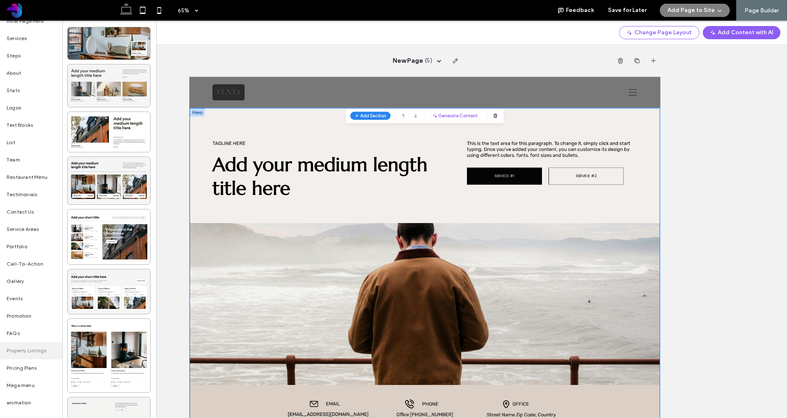
click at [110, 84] on div at bounding box center [109, 85] width 83 height 43
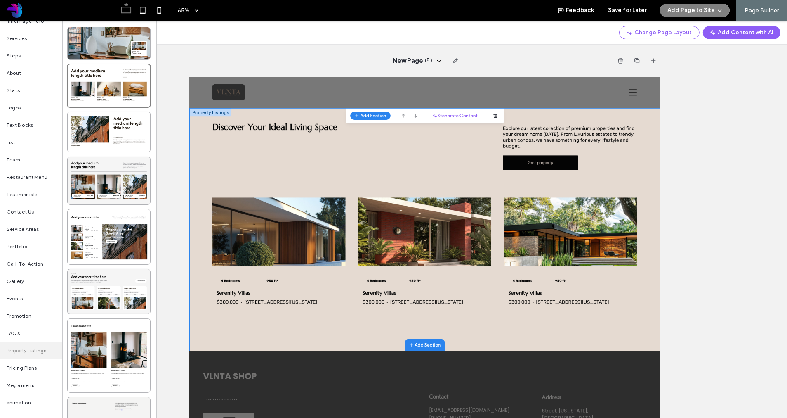
click at [110, 152] on div at bounding box center [110, 219] width 94 height 397
click at [110, 177] on div at bounding box center [109, 180] width 83 height 47
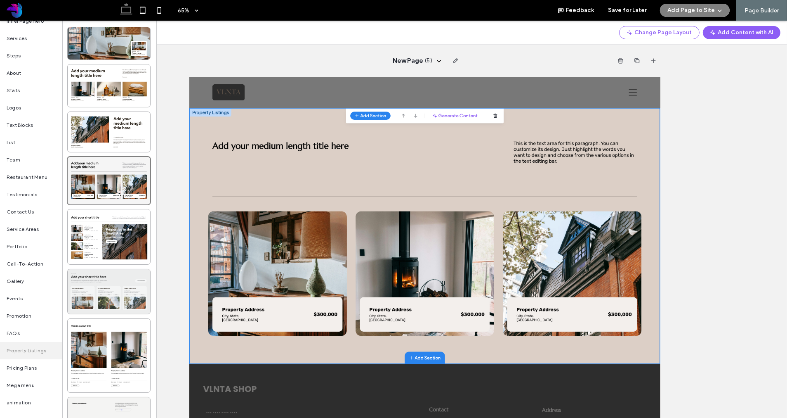
click at [111, 299] on div at bounding box center [109, 291] width 83 height 45
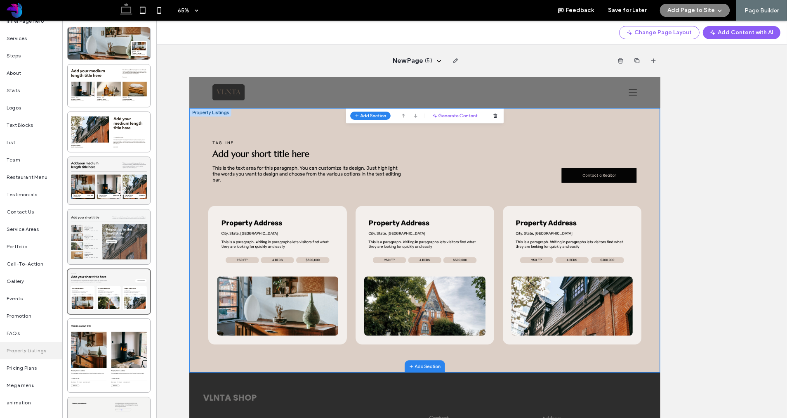
click at [106, 243] on div at bounding box center [109, 236] width 83 height 55
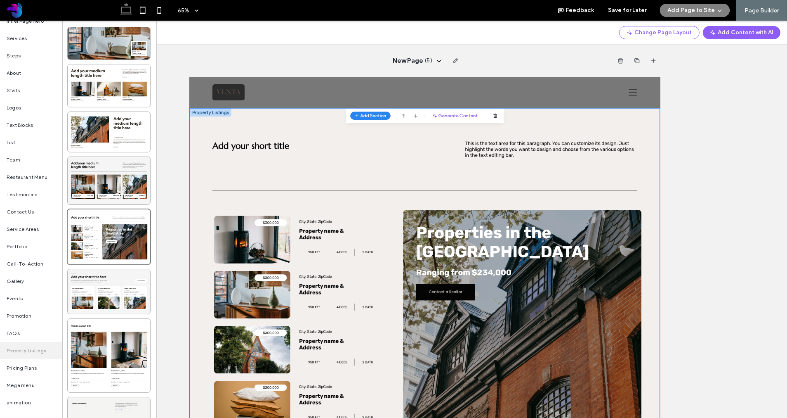
scroll to position [37, 0]
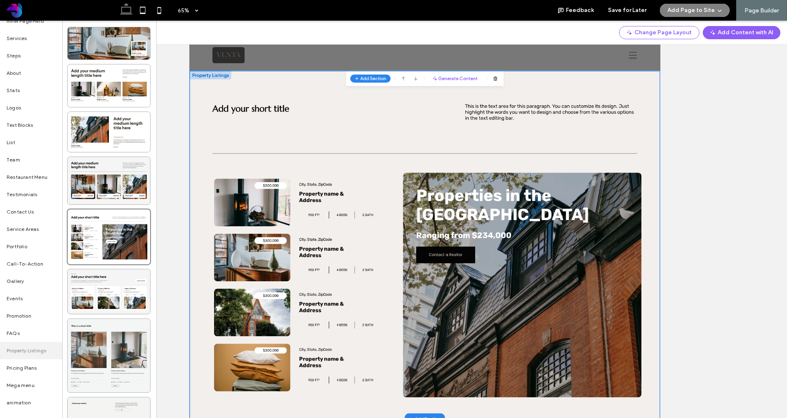
click at [109, 333] on div at bounding box center [109, 356] width 83 height 74
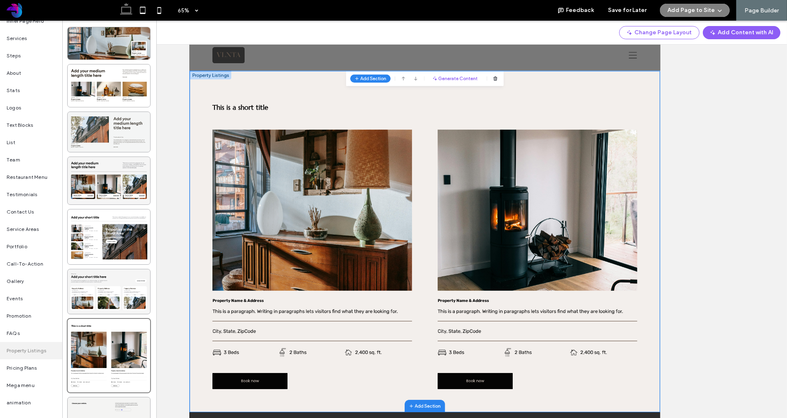
click at [106, 138] on div at bounding box center [109, 132] width 83 height 40
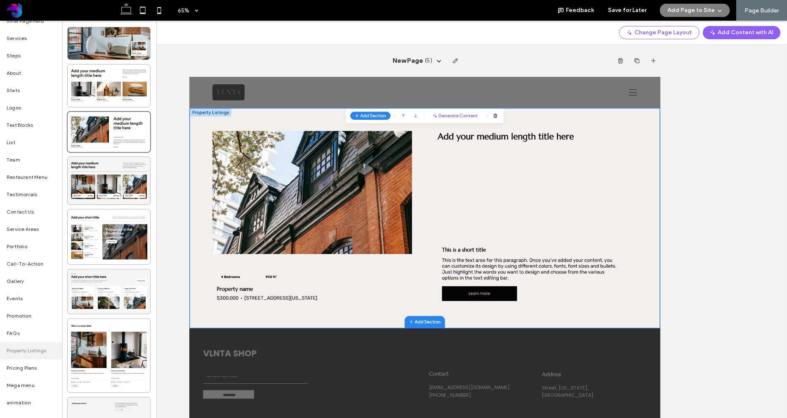
scroll to position [0, 0]
click at [30, 36] on span "Used in Site" at bounding box center [21, 35] width 28 height 7
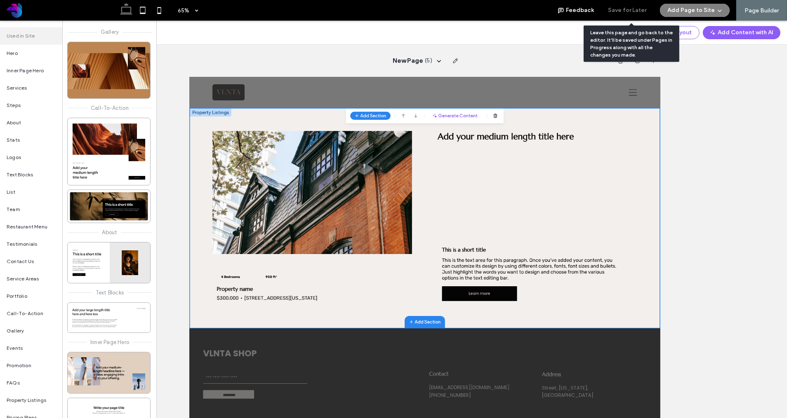
click at [640, 10] on button "Save for Later" at bounding box center [627, 10] width 38 height 13
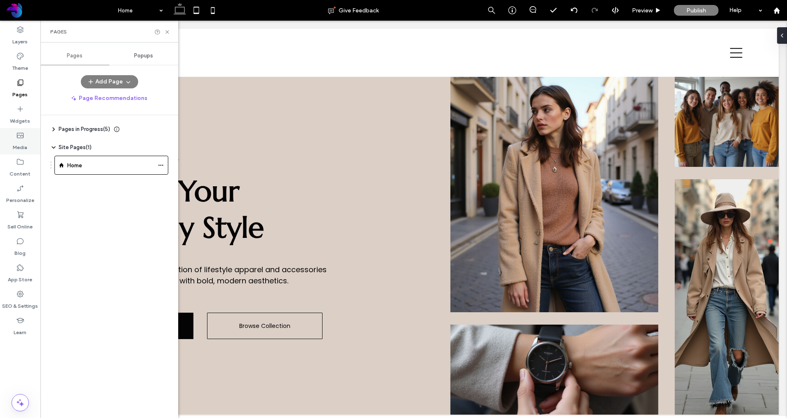
click at [18, 137] on icon at bounding box center [20, 135] width 8 height 8
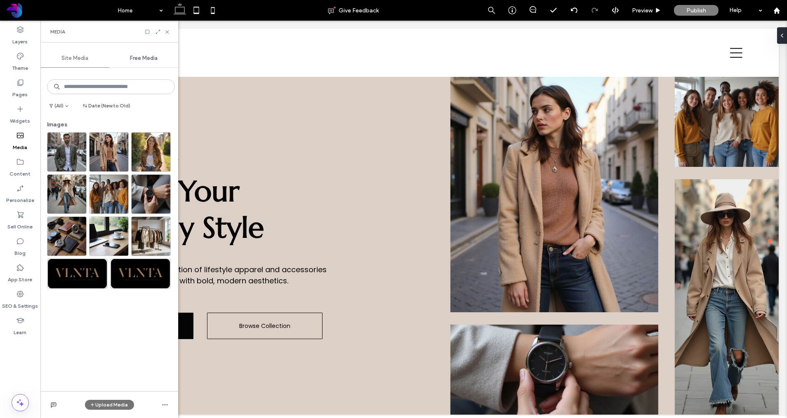
click at [109, 405] on button "Upload Media" at bounding box center [109, 404] width 49 height 10
click at [101, 329] on div "(All) Date (New to Old) Images" at bounding box center [109, 229] width 138 height 321
click at [115, 405] on button "Upload Media" at bounding box center [109, 404] width 49 height 10
click at [118, 353] on span "Images" at bounding box center [111, 353] width 18 height 8
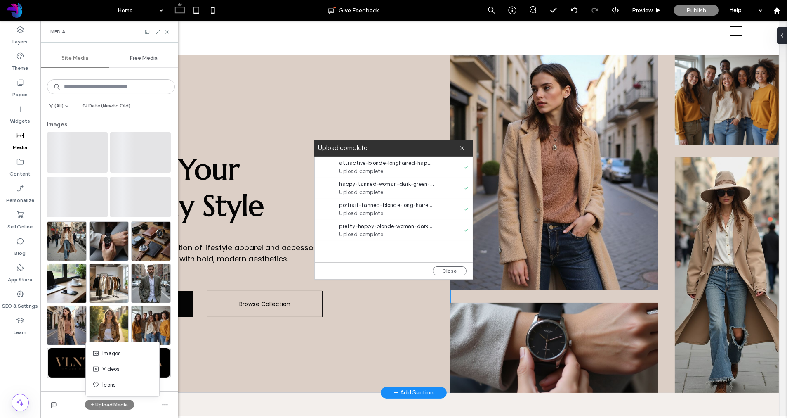
scroll to position [23, 0]
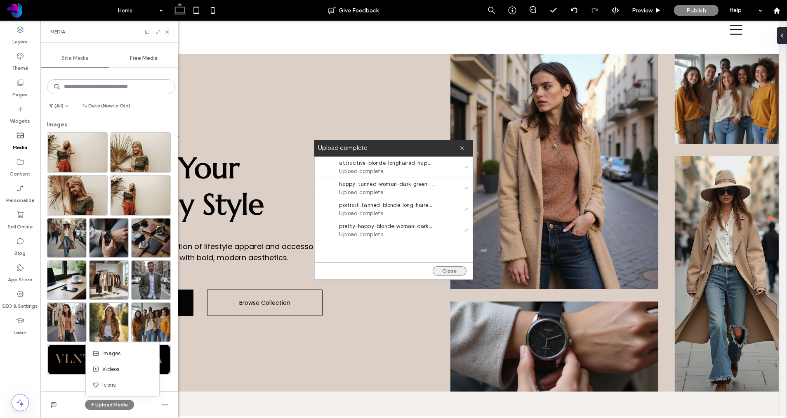
click at [450, 272] on button "Close" at bounding box center [450, 270] width 34 height 9
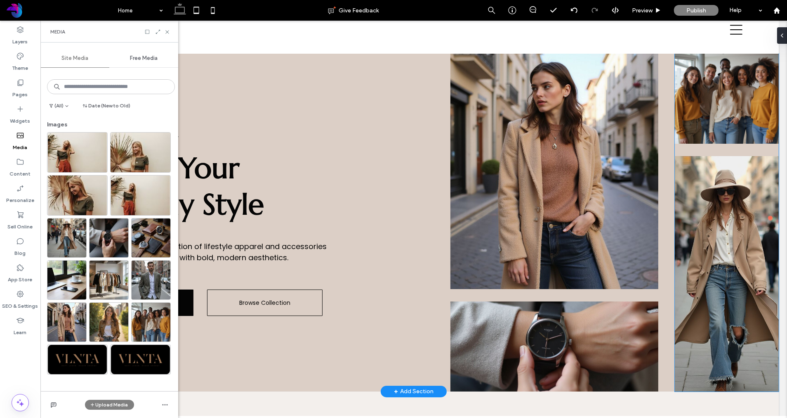
click at [713, 87] on img at bounding box center [727, 99] width 104 height 90
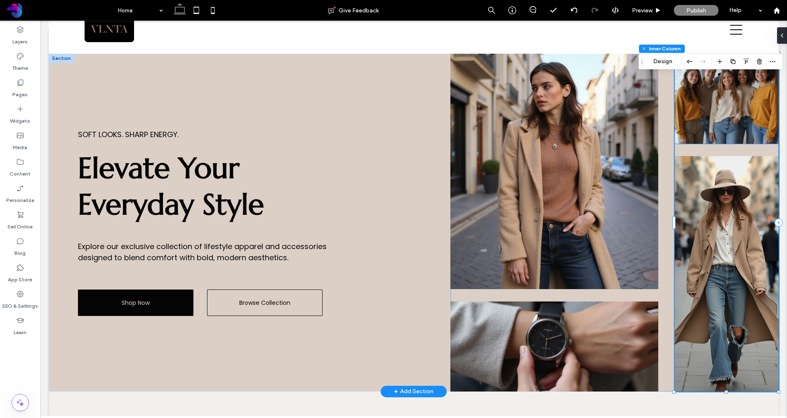
click at [723, 126] on img at bounding box center [727, 99] width 104 height 90
click at [723, 126] on div at bounding box center [727, 99] width 104 height 90
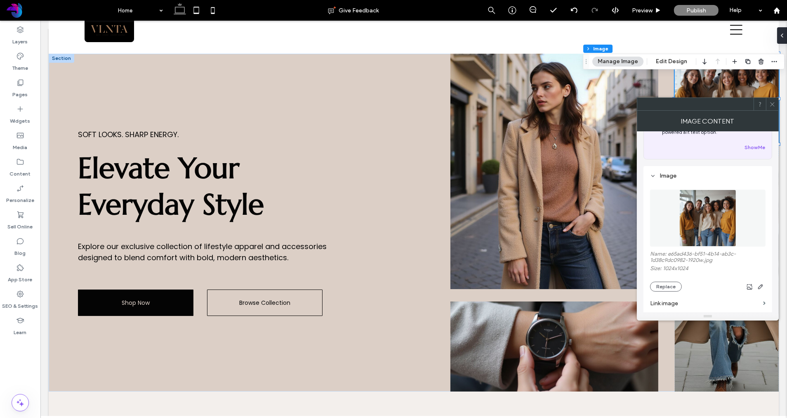
scroll to position [54, 0]
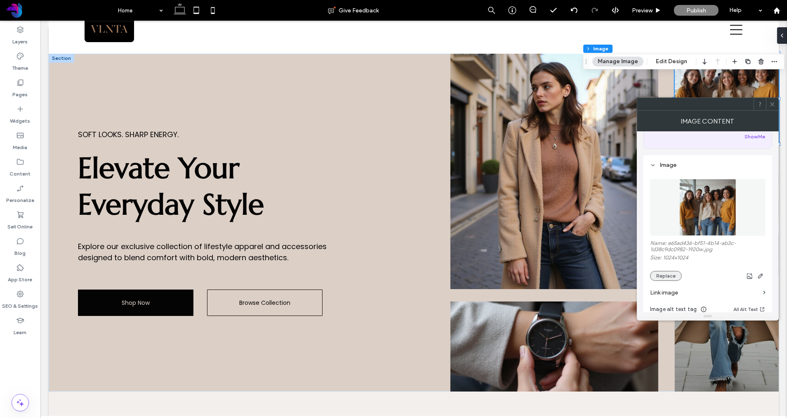
click at [673, 276] on button "Replace" at bounding box center [666, 276] width 32 height 10
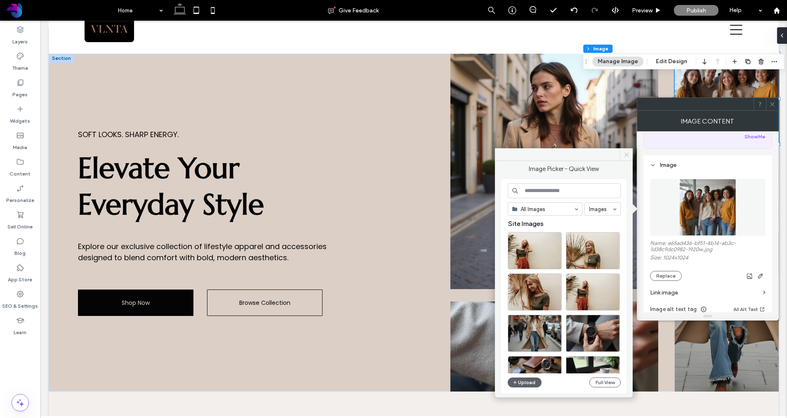
click at [626, 156] on icon at bounding box center [627, 154] width 6 height 6
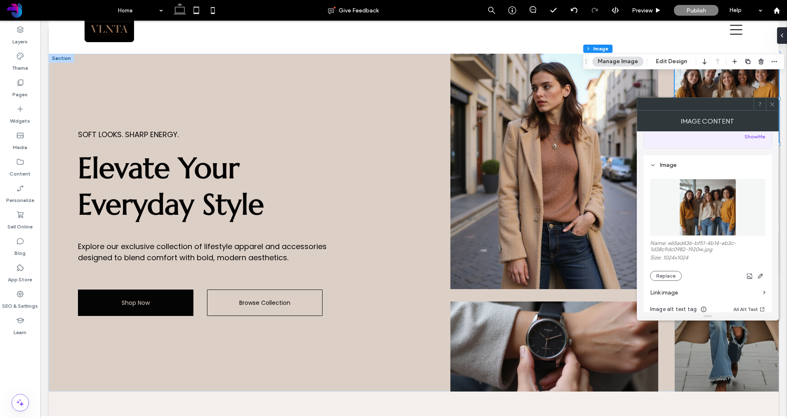
drag, startPoint x: 775, startPoint y: 104, endPoint x: 760, endPoint y: 106, distance: 14.7
click at [743, 104] on icon at bounding box center [773, 104] width 6 height 6
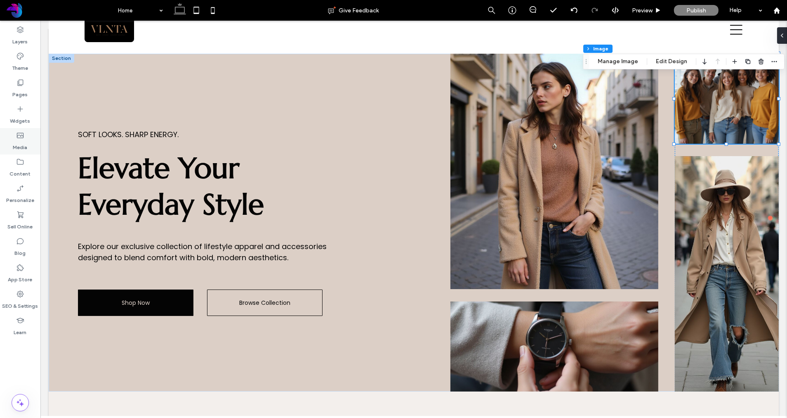
click at [21, 141] on label "Media" at bounding box center [20, 145] width 14 height 12
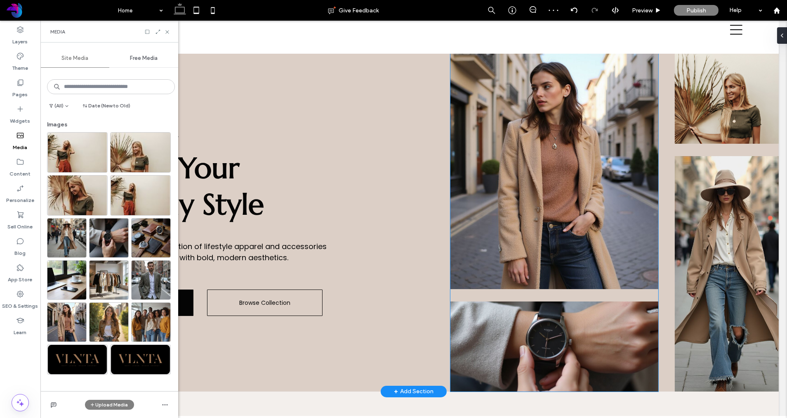
click at [521, 130] on img at bounding box center [554, 171] width 208 height 235
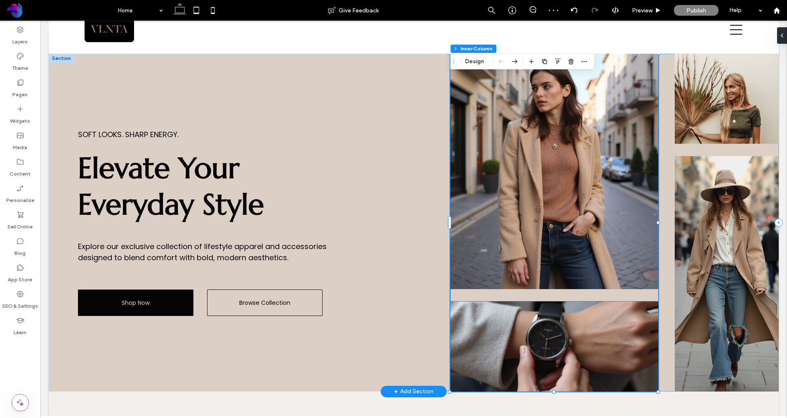
click at [531, 328] on img at bounding box center [554, 346] width 208 height 90
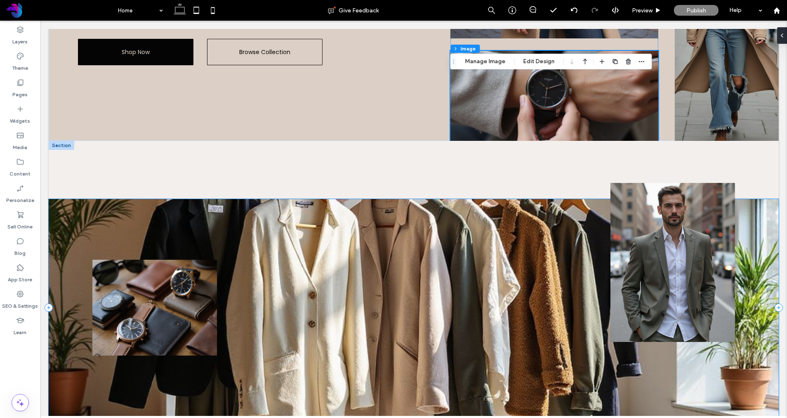
scroll to position [304, 0]
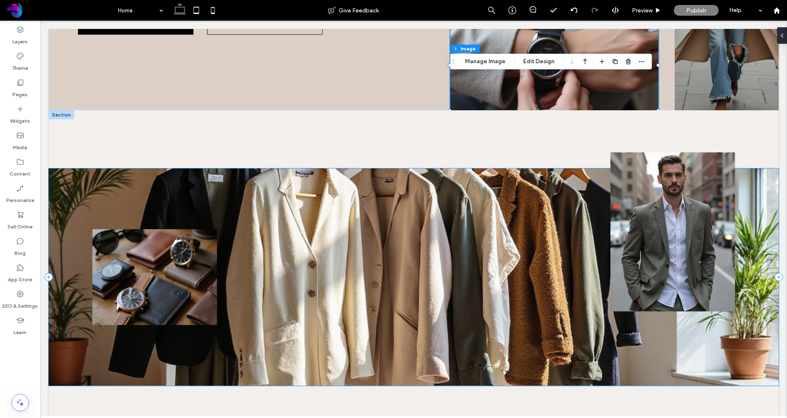
click at [368, 233] on div at bounding box center [413, 276] width 730 height 217
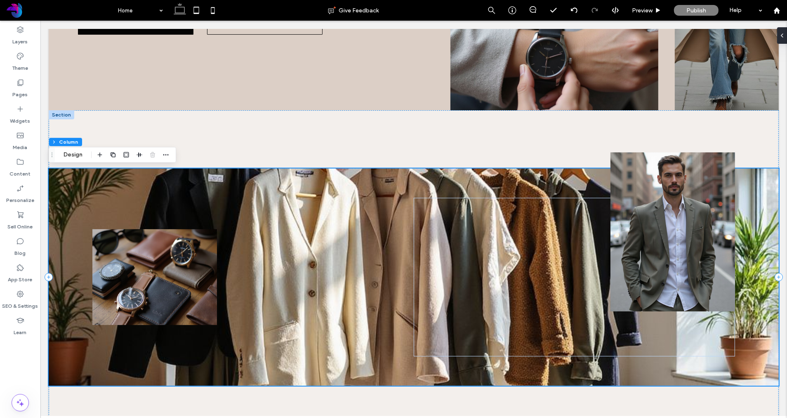
click at [371, 231] on div at bounding box center [413, 276] width 730 height 217
click at [312, 189] on div at bounding box center [413, 276] width 730 height 217
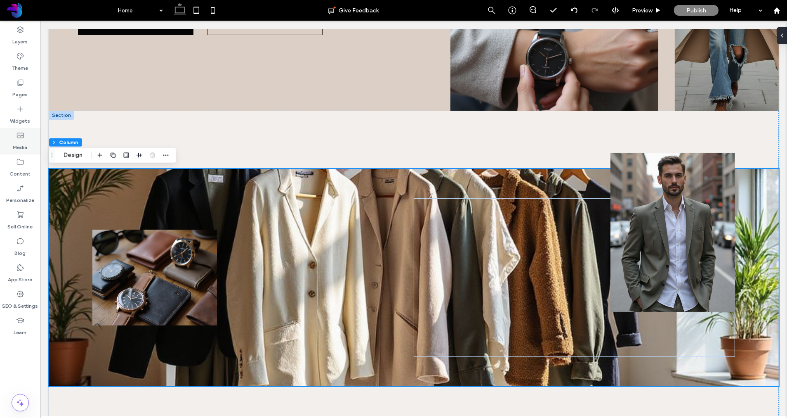
click at [17, 138] on icon at bounding box center [20, 135] width 8 height 8
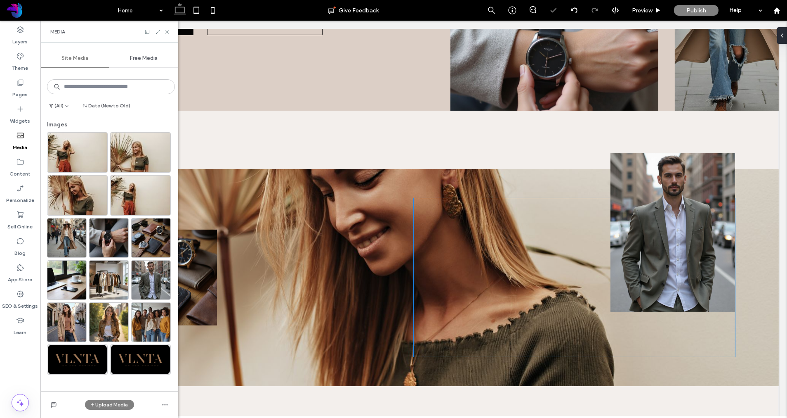
click at [699, 202] on img at bounding box center [672, 232] width 125 height 159
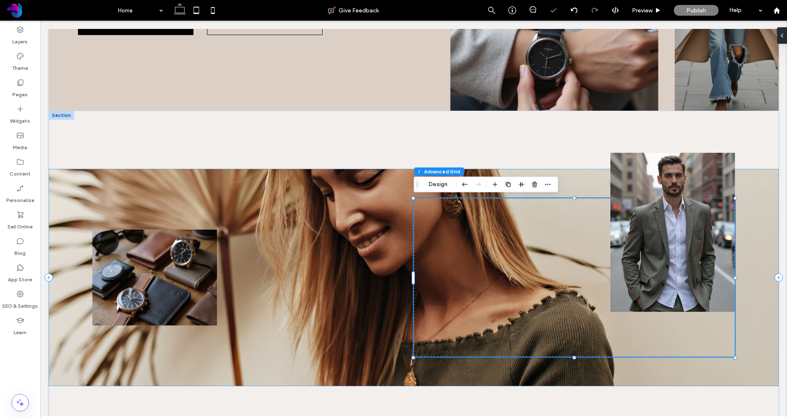
click at [678, 174] on img at bounding box center [672, 232] width 125 height 159
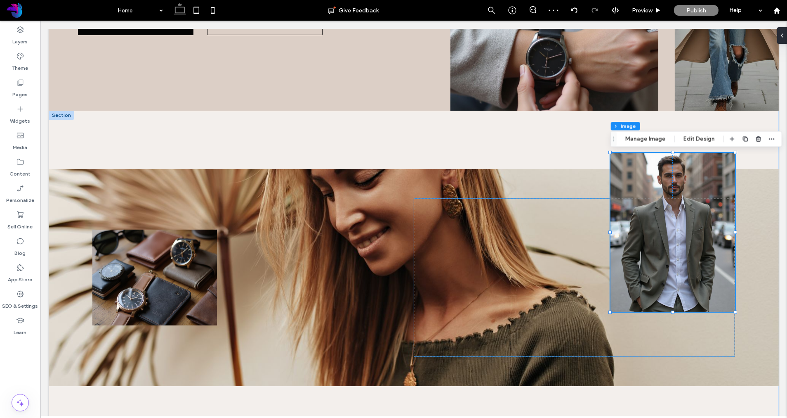
click at [677, 173] on img at bounding box center [672, 232] width 125 height 159
click at [654, 173] on img at bounding box center [672, 232] width 125 height 159
click at [647, 140] on button "Manage Image" at bounding box center [645, 139] width 51 height 10
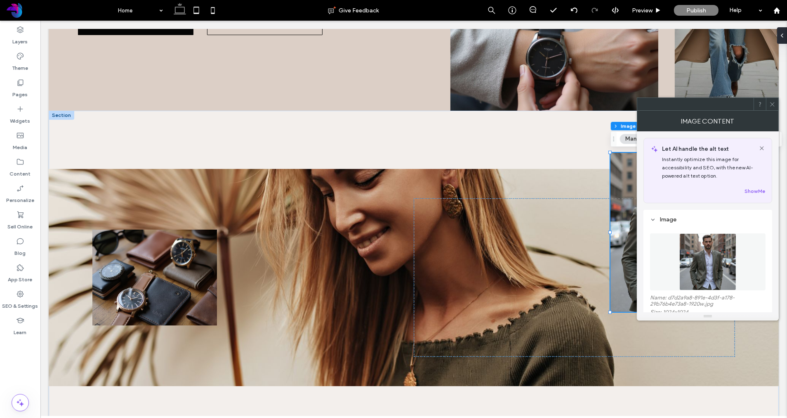
drag, startPoint x: 775, startPoint y: 103, endPoint x: 677, endPoint y: 102, distance: 97.8
click at [773, 103] on icon at bounding box center [773, 104] width 6 height 6
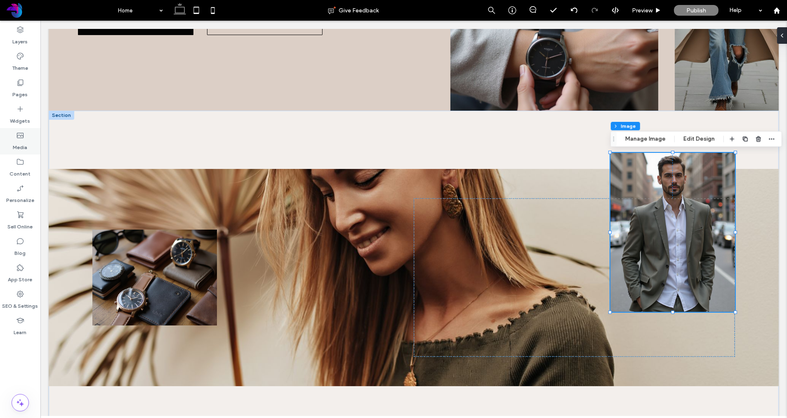
click at [20, 138] on icon at bounding box center [20, 135] width 8 height 8
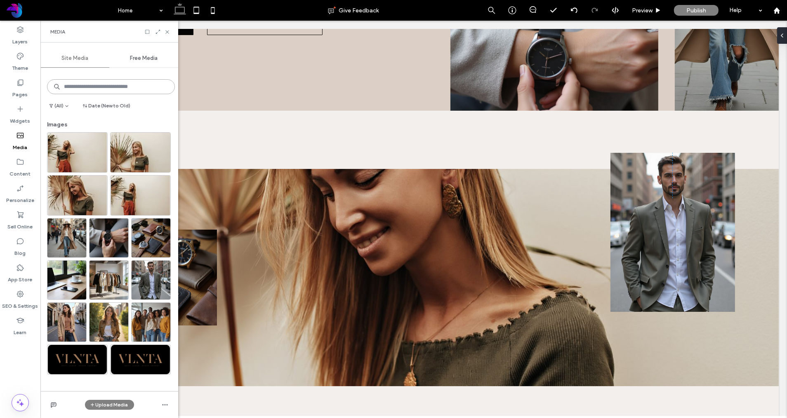
click at [78, 83] on input at bounding box center [111, 86] width 128 height 15
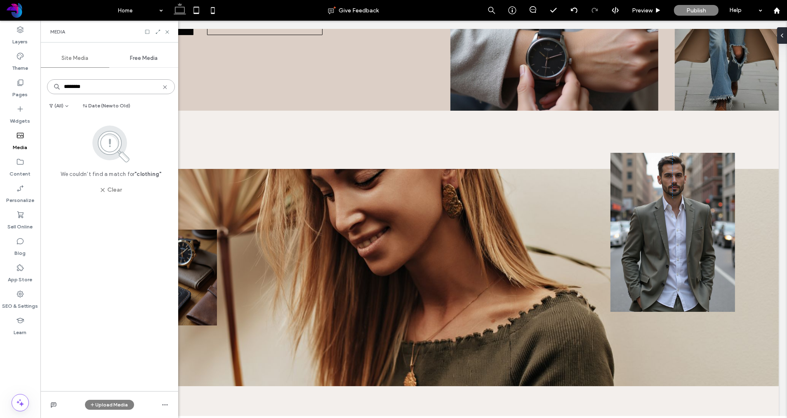
click at [92, 87] on input "********" at bounding box center [111, 86] width 128 height 15
type input "******"
drag, startPoint x: 151, startPoint y: 54, endPoint x: 142, endPoint y: 66, distance: 14.5
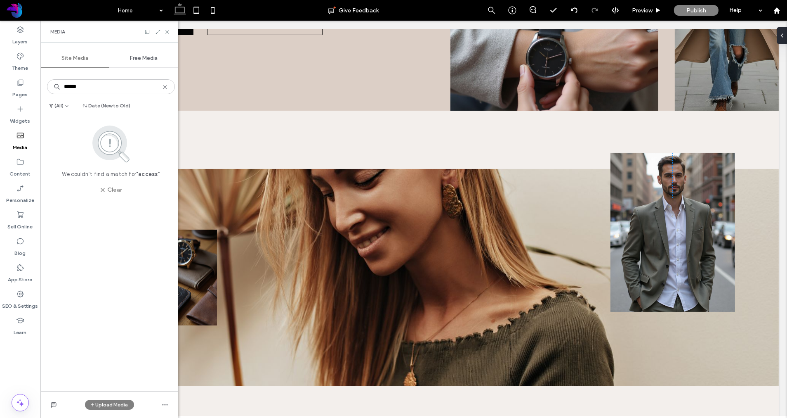
click at [151, 54] on div "Free Media" at bounding box center [143, 58] width 69 height 18
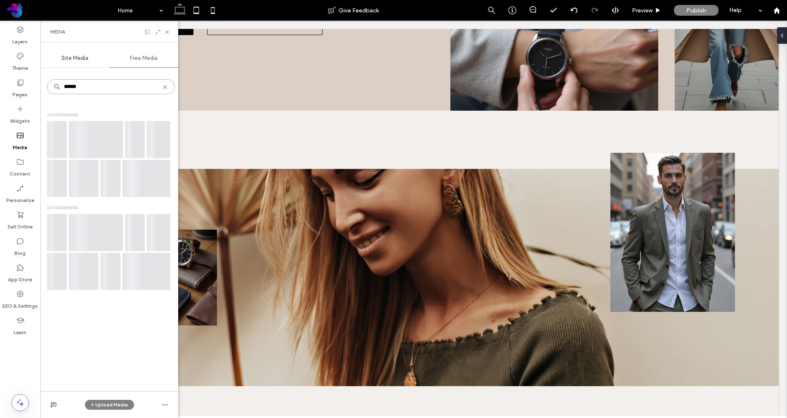
click at [90, 89] on input "******" at bounding box center [111, 86] width 128 height 15
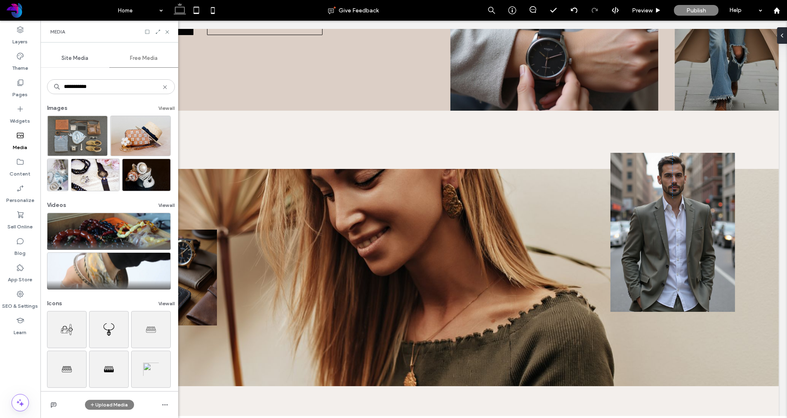
click at [158, 107] on button "View all" at bounding box center [166, 108] width 17 height 10
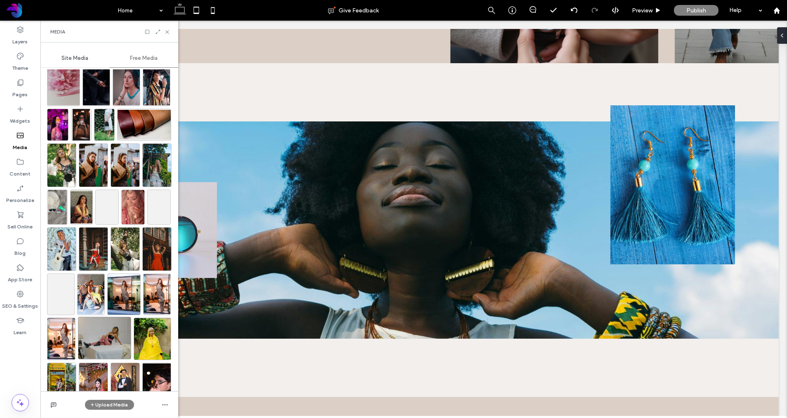
scroll to position [852, 0]
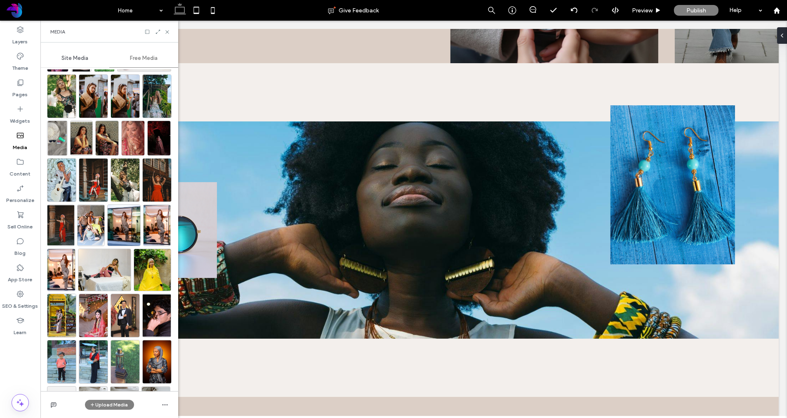
drag, startPoint x: 136, startPoint y: 56, endPoint x: 92, endPoint y: 48, distance: 44.5
click at [135, 56] on span "Free Media" at bounding box center [144, 58] width 28 height 7
click at [76, 34] on div "Media" at bounding box center [109, 32] width 138 height 22
click at [76, 31] on div "Media" at bounding box center [109, 32] width 138 height 22
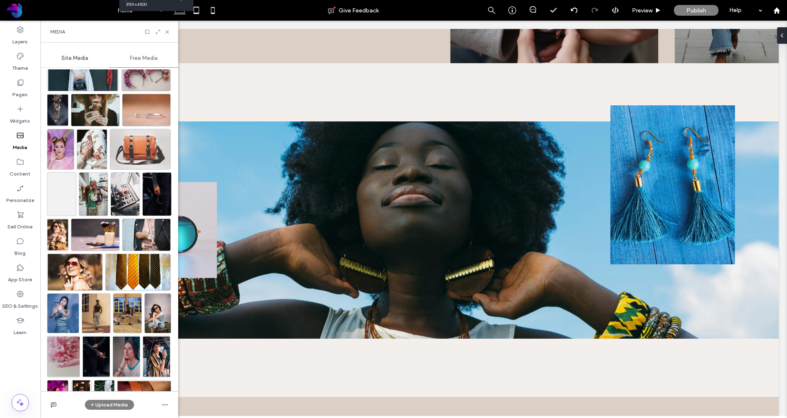
scroll to position [0, 0]
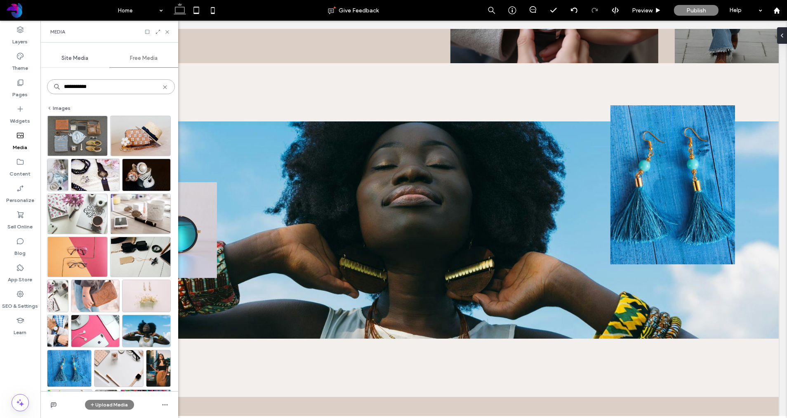
click at [95, 88] on input "**********" at bounding box center [111, 86] width 128 height 15
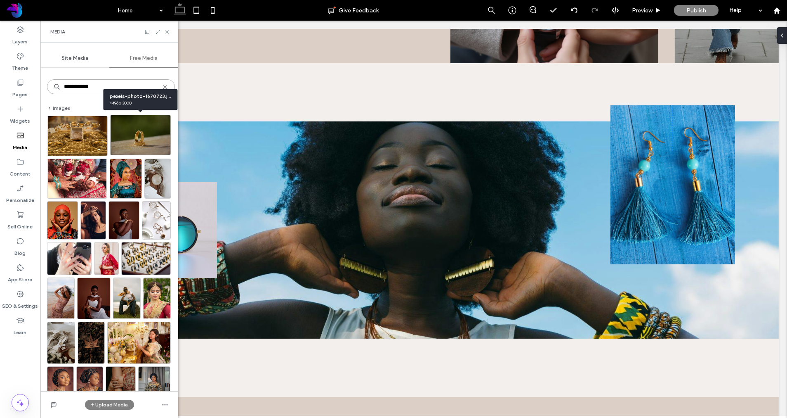
type input "**********"
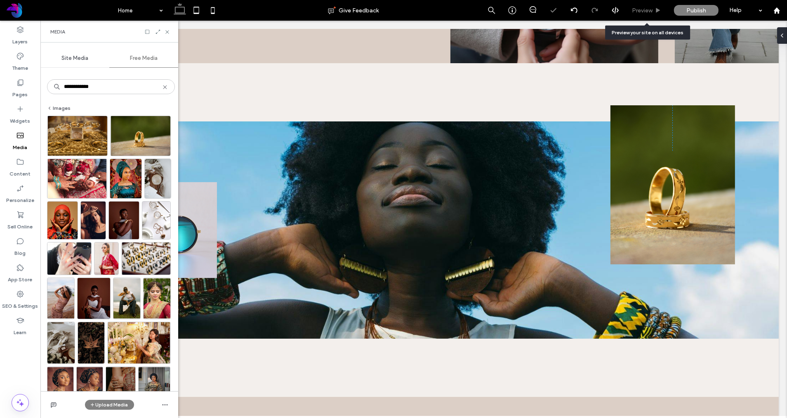
click at [649, 9] on span "Preview" at bounding box center [642, 10] width 21 height 7
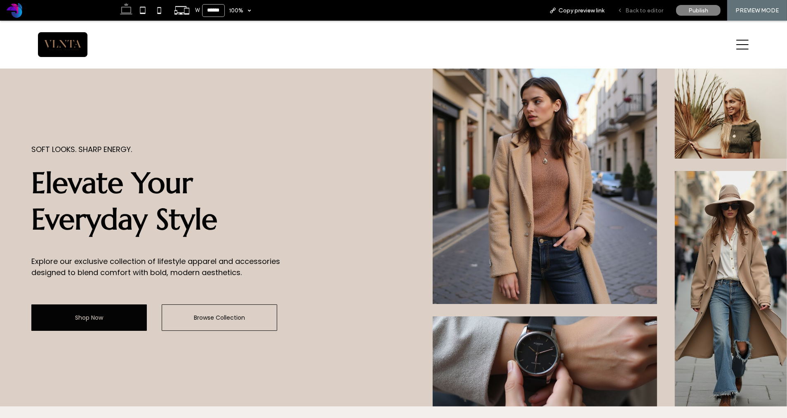
click at [647, 7] on span "Back to editor" at bounding box center [645, 10] width 38 height 7
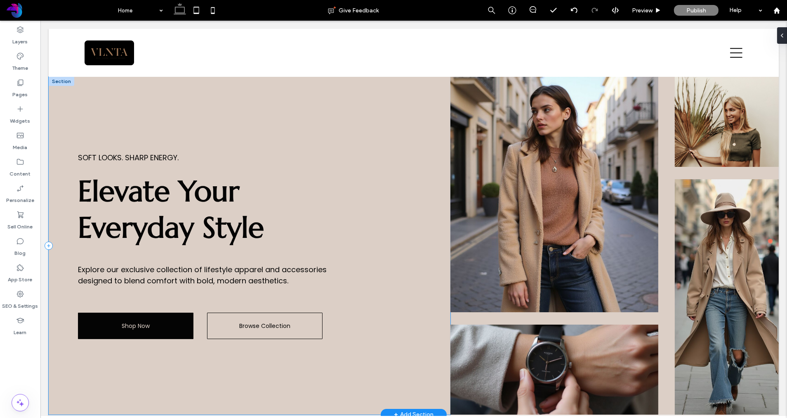
click at [121, 88] on div "Soft Looks. Sharp Energy. Elevate Your Everyday Style Explore our exclusive col…" at bounding box center [249, 246] width 402 height 338
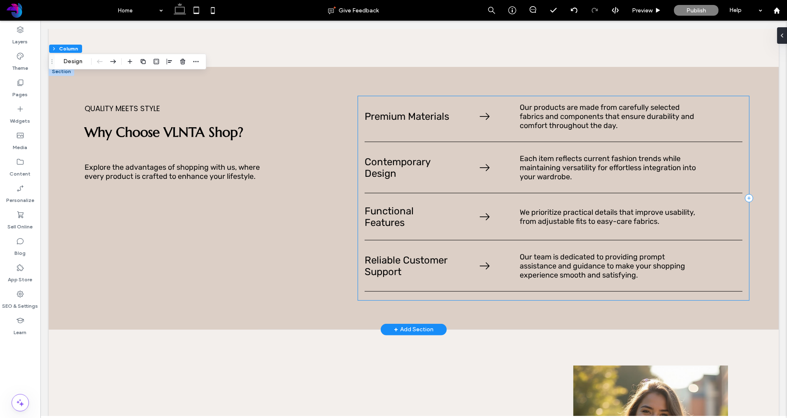
scroll to position [689, 0]
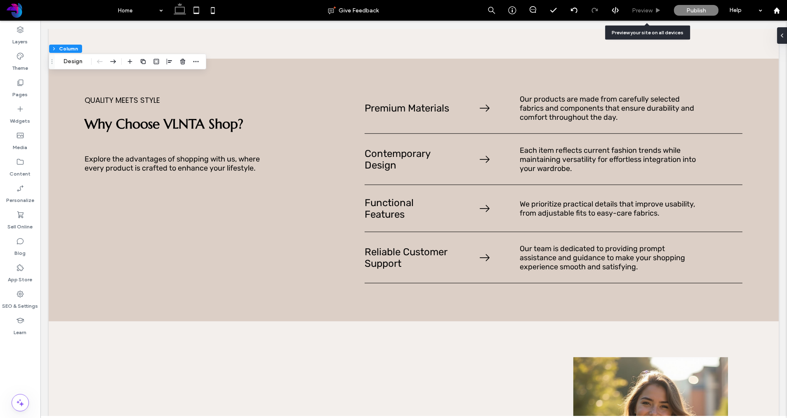
click at [657, 8] on use at bounding box center [658, 10] width 4 height 5
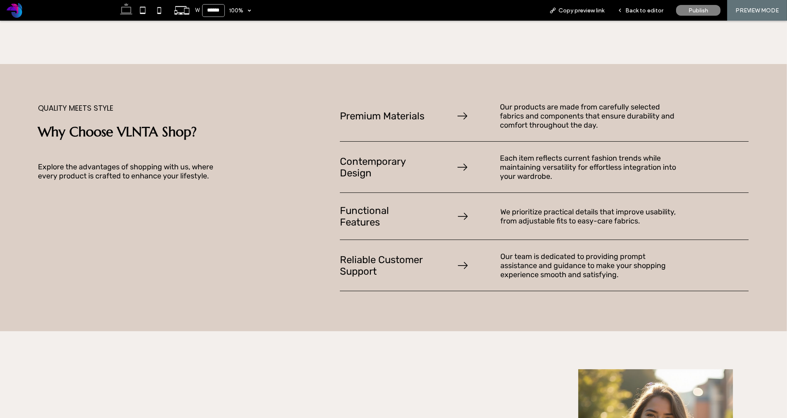
click at [465, 115] on icon at bounding box center [463, 115] width 10 height 7
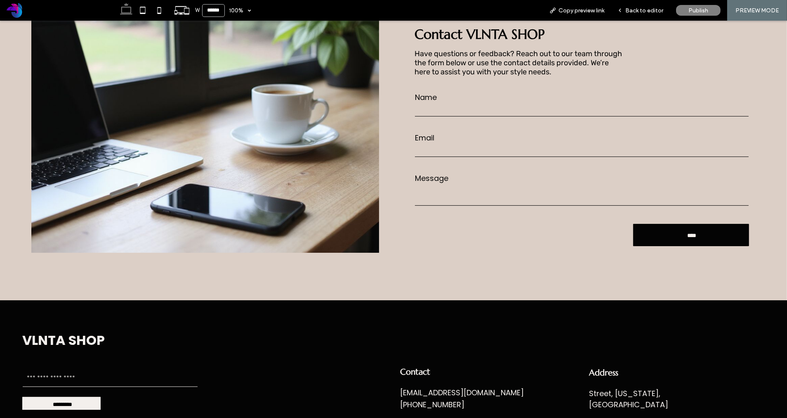
scroll to position [1275, 0]
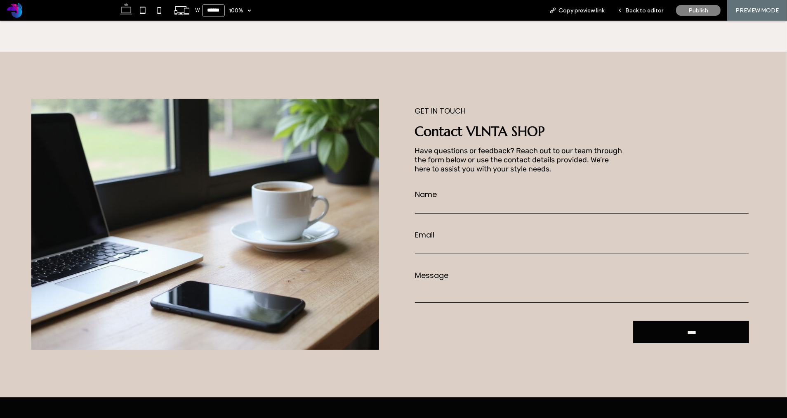
click at [762, 9] on span "PREVIEW MODE" at bounding box center [757, 10] width 43 height 7
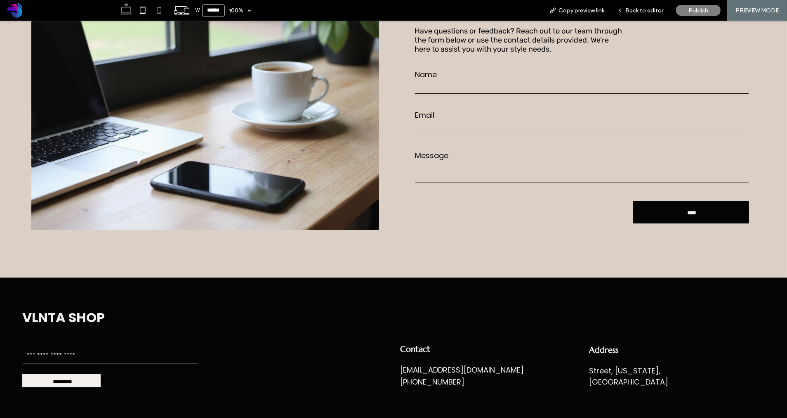
click at [152, 11] on icon at bounding box center [159, 10] width 17 height 17
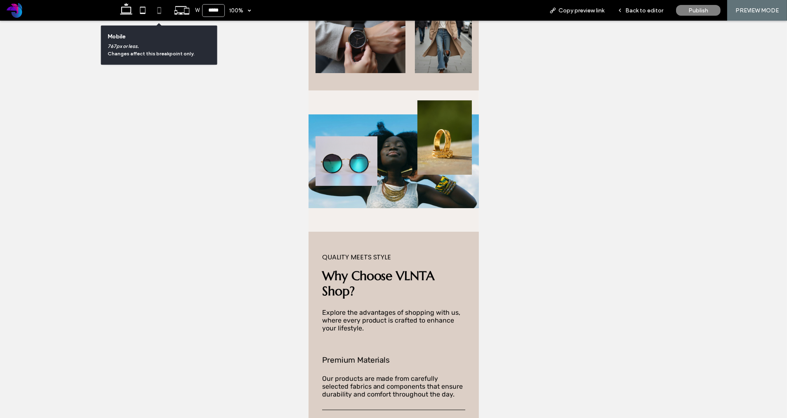
scroll to position [0, 0]
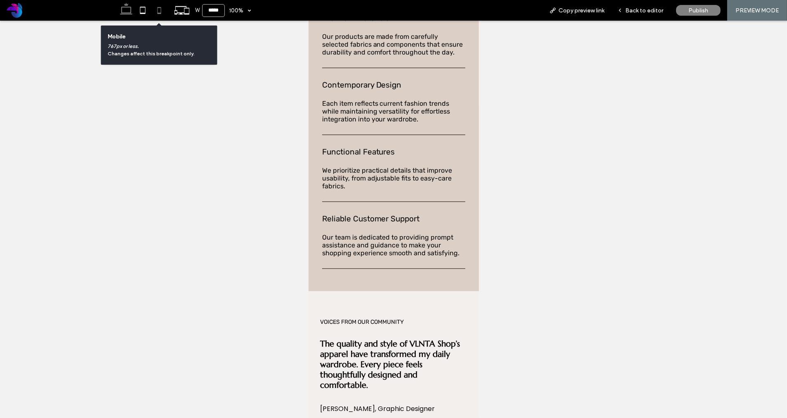
drag, startPoint x: 142, startPoint y: 11, endPoint x: 133, endPoint y: 11, distance: 8.7
click at [142, 11] on icon at bounding box center [143, 10] width 17 height 17
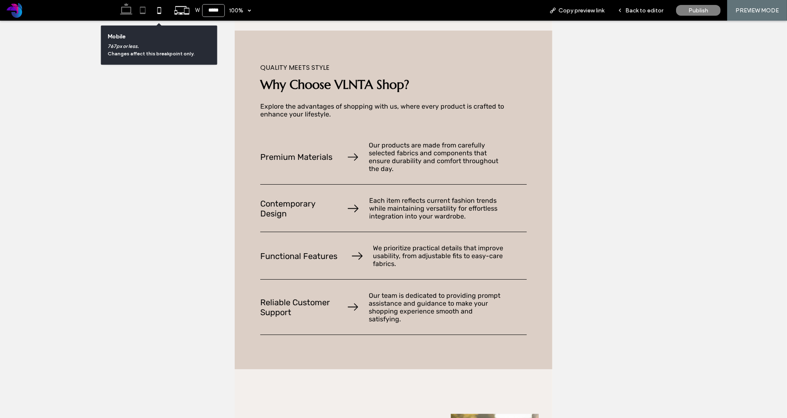
click at [125, 11] on icon at bounding box center [126, 10] width 17 height 17
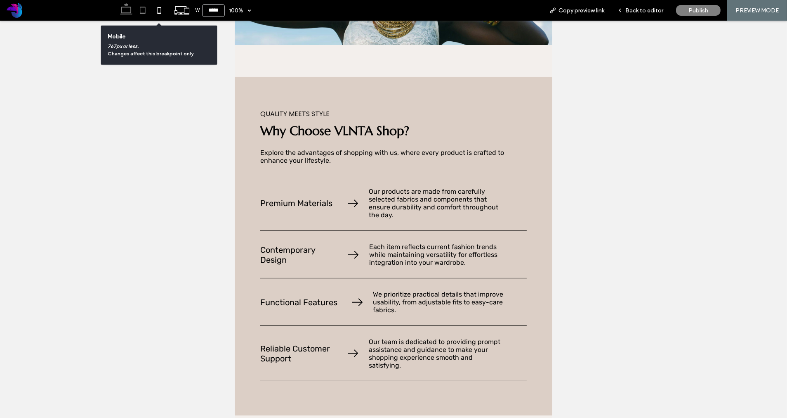
type input "******"
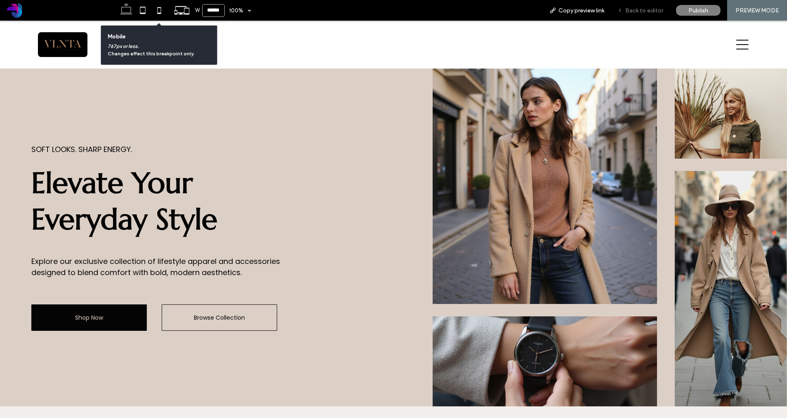
click at [640, 11] on span "Back to editor" at bounding box center [645, 10] width 38 height 7
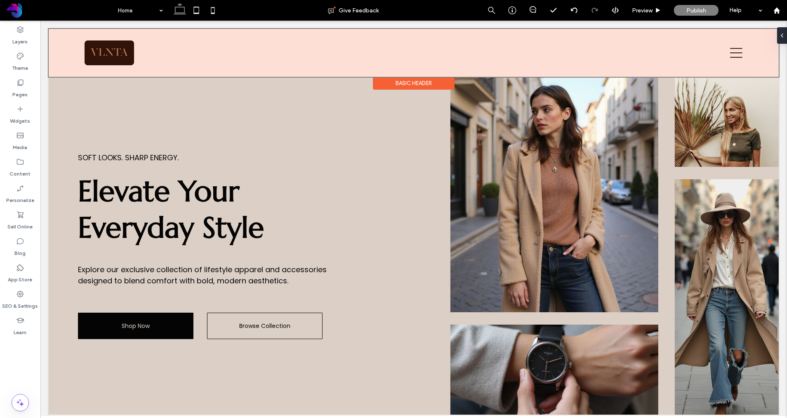
click at [112, 54] on div at bounding box center [413, 53] width 730 height 48
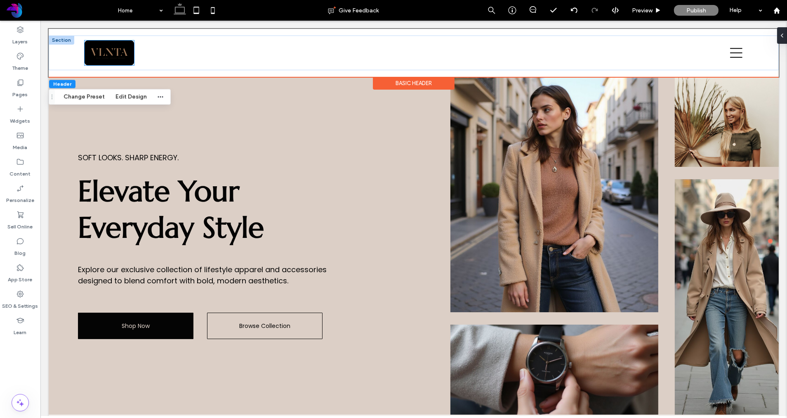
click at [112, 54] on img at bounding box center [109, 52] width 50 height 25
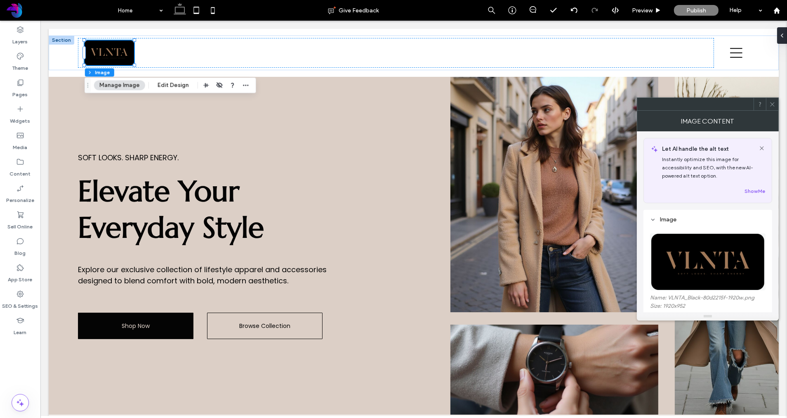
click at [121, 86] on button "Manage Image" at bounding box center [119, 85] width 51 height 10
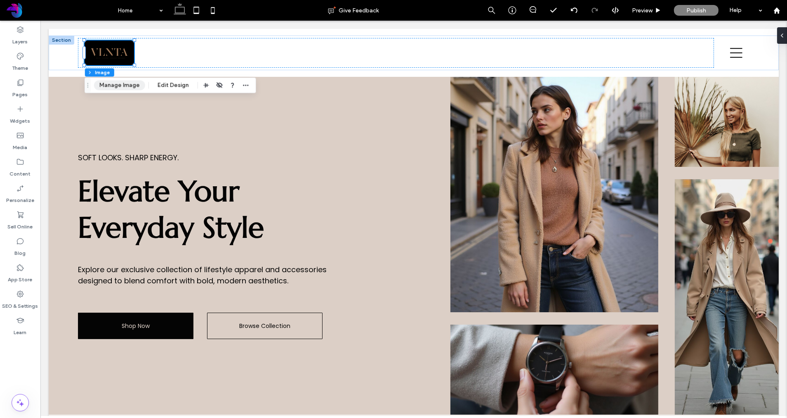
drag, startPoint x: 126, startPoint y: 86, endPoint x: 134, endPoint y: 88, distance: 8.2
click at [126, 86] on button "Manage Image" at bounding box center [119, 85] width 51 height 10
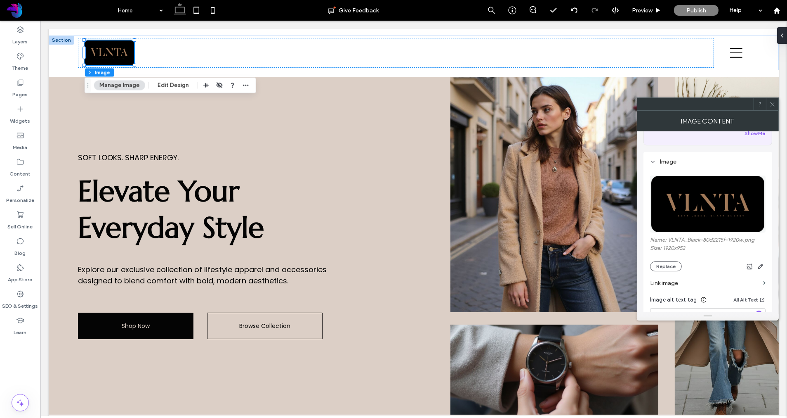
scroll to position [62, 0]
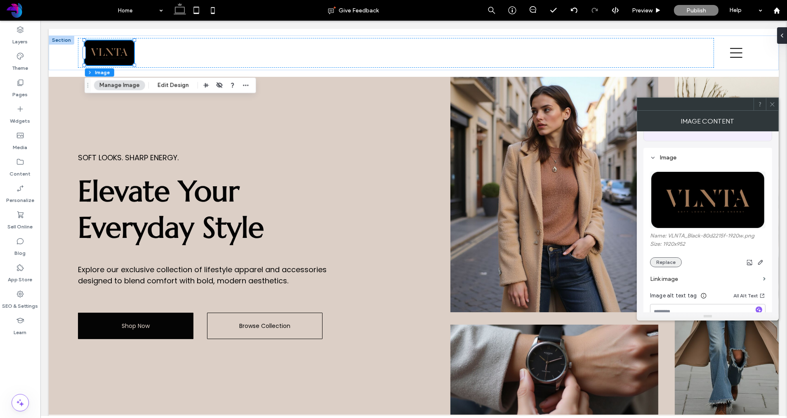
click at [672, 265] on button "Replace" at bounding box center [666, 262] width 32 height 10
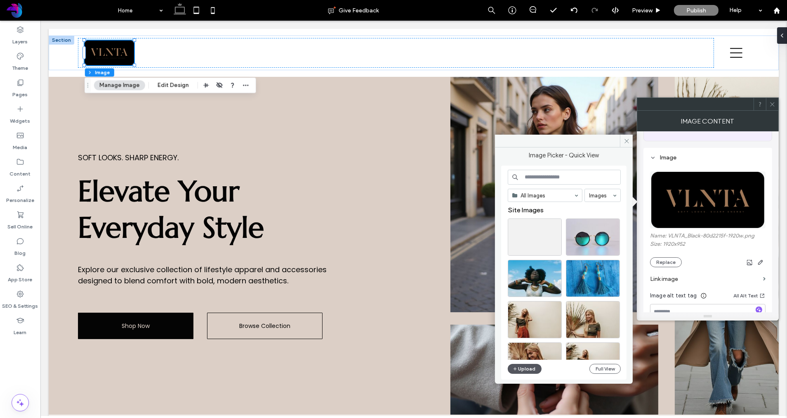
click at [531, 366] on button "Upload" at bounding box center [525, 369] width 34 height 10
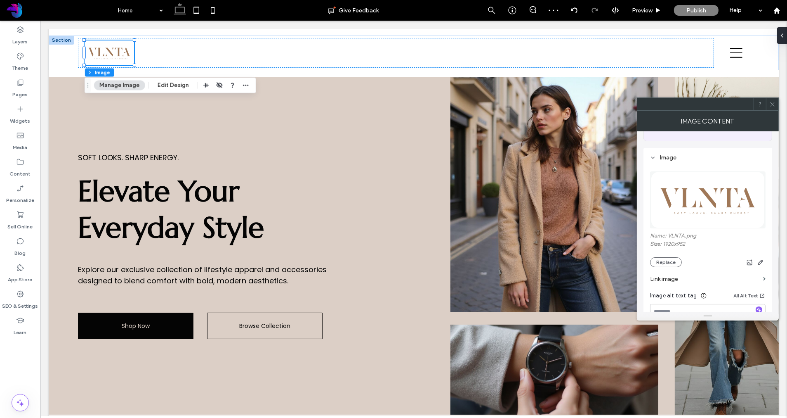
click at [772, 104] on use at bounding box center [772, 104] width 4 height 4
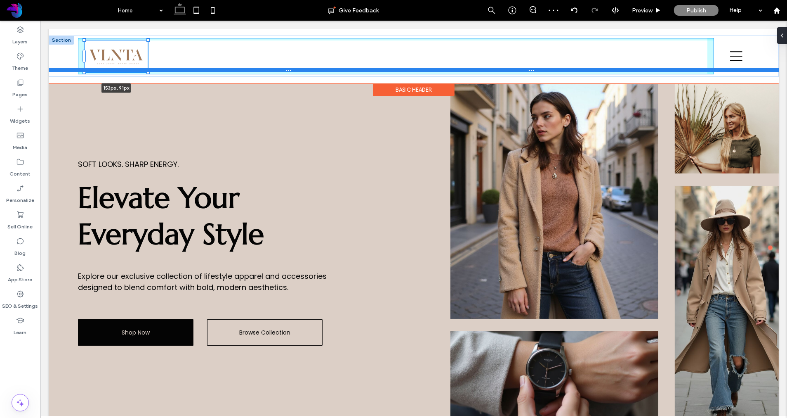
drag, startPoint x: 134, startPoint y: 64, endPoint x: 151, endPoint y: 68, distance: 18.2
click at [151, 68] on div "153px , 91px Section" at bounding box center [413, 55] width 730 height 41
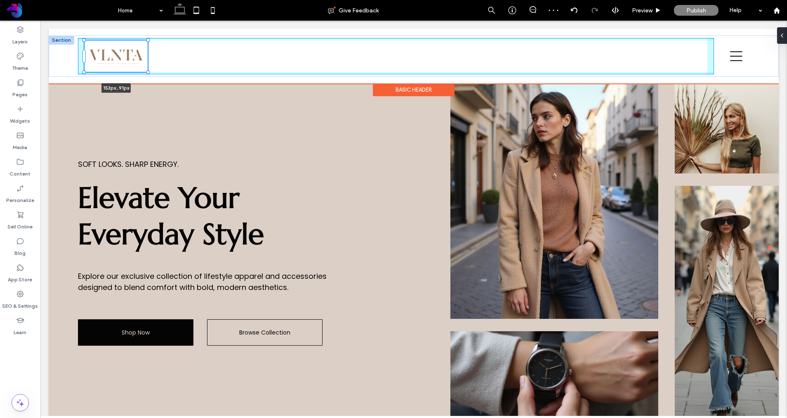
type input "***"
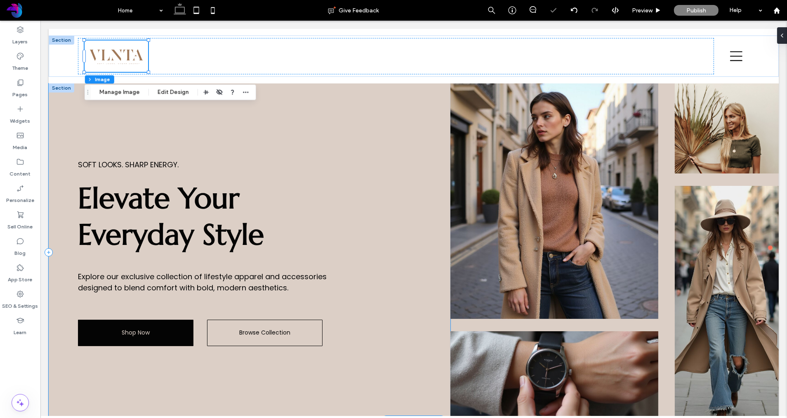
click at [352, 138] on div "Soft Looks. Sharp Energy. Elevate Your Everyday Style Explore our exclusive col…" at bounding box center [249, 252] width 402 height 338
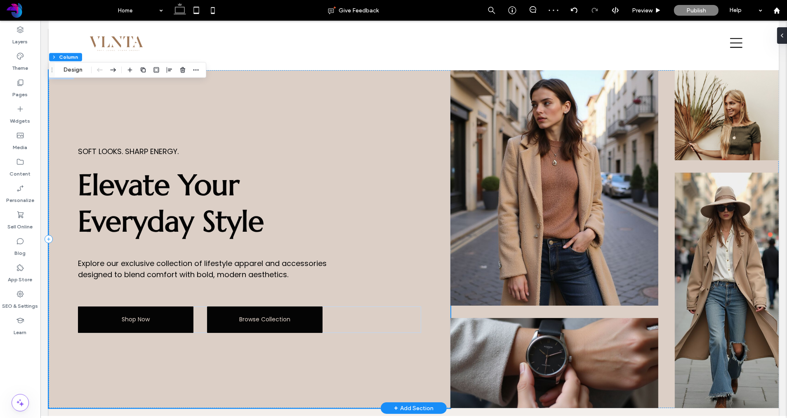
scroll to position [19, 0]
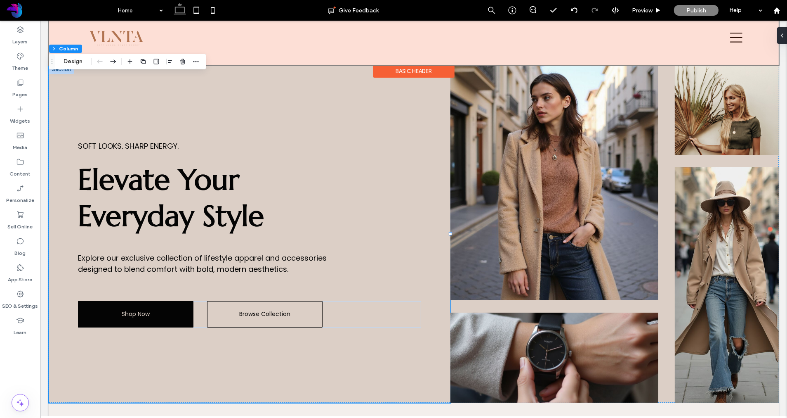
click at [421, 74] on div "Basic Header" at bounding box center [414, 71] width 82 height 13
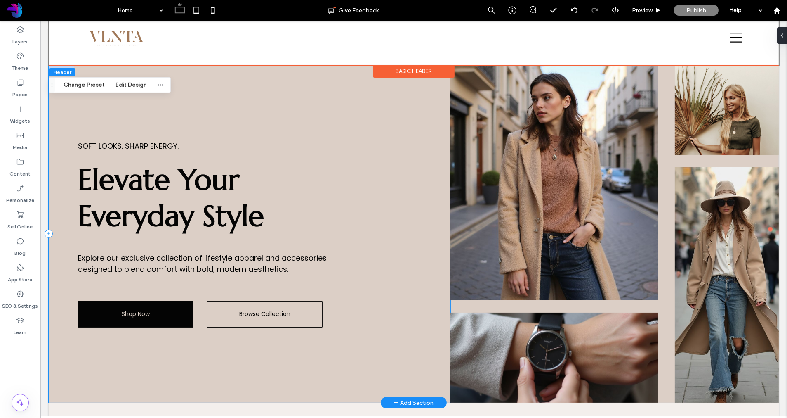
click at [322, 95] on div "Soft Looks. Sharp Energy. Elevate Your Everyday Style Explore our exclusive col…" at bounding box center [249, 234] width 402 height 338
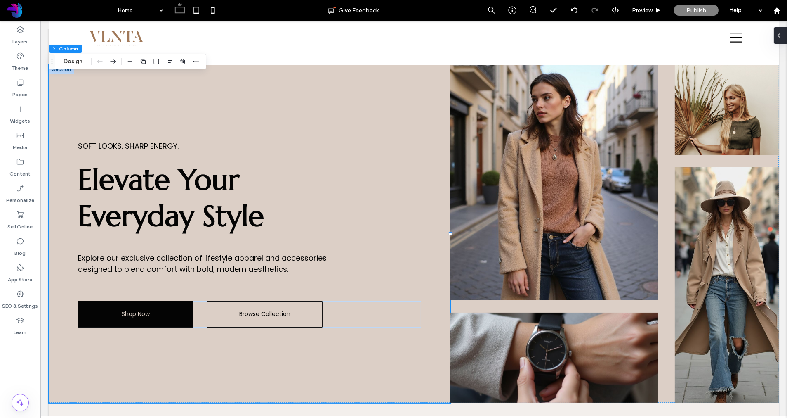
click at [782, 36] on icon at bounding box center [779, 35] width 7 height 7
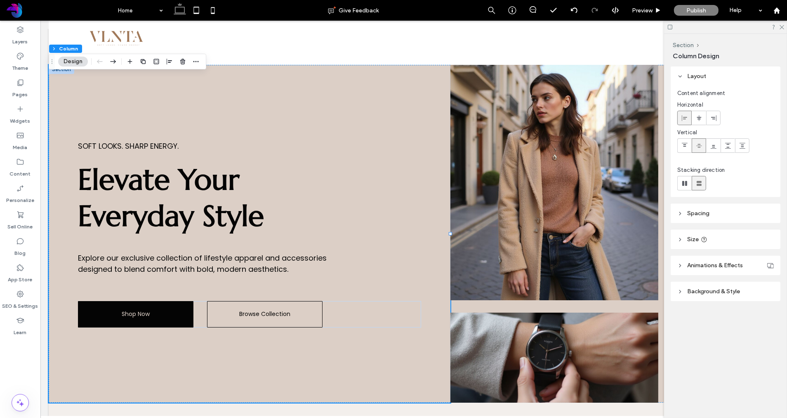
click at [720, 269] on header "Animations & Effects" at bounding box center [726, 264] width 110 height 19
click at [719, 269] on header "Animations & Effects" at bounding box center [726, 264] width 110 height 19
click at [719, 295] on span "Background & Style" at bounding box center [713, 291] width 53 height 7
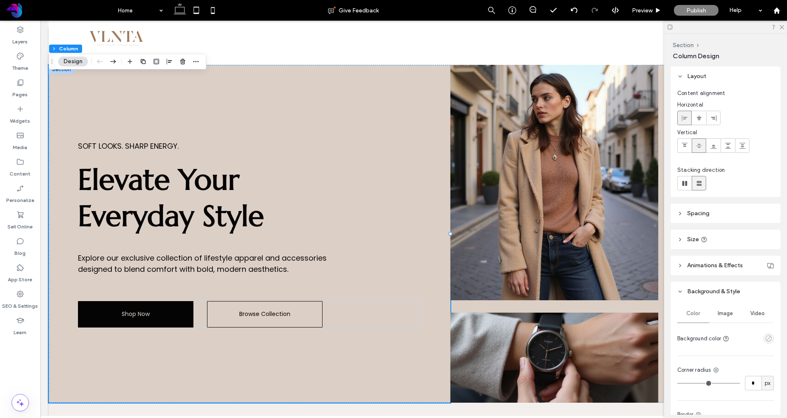
click at [769, 335] on use "empty color" at bounding box center [769, 338] width 6 height 6
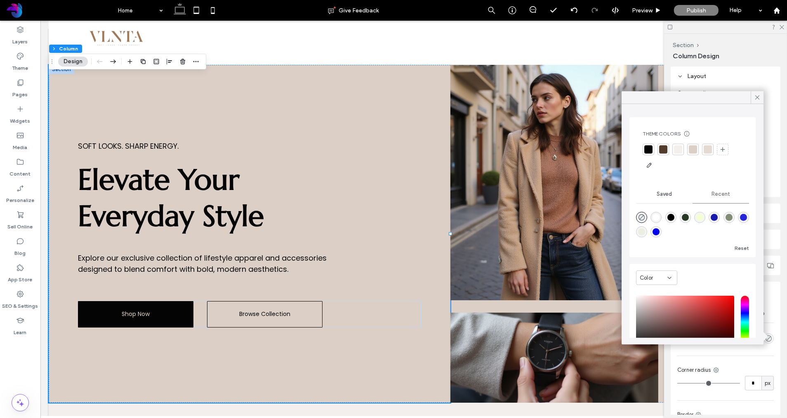
drag, startPoint x: 668, startPoint y: 273, endPoint x: 669, endPoint y: 283, distance: 10.3
click at [668, 273] on div "Color" at bounding box center [656, 277] width 41 height 14
click at [666, 303] on div "Gradient" at bounding box center [657, 306] width 40 height 14
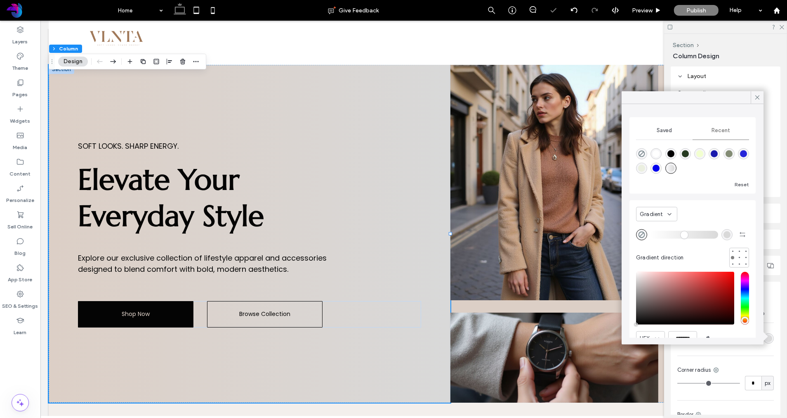
click at [727, 236] on div "rgba(217, 217, 217, 1)" at bounding box center [727, 234] width 7 height 7
type input "*******"
type input "***"
type input "****"
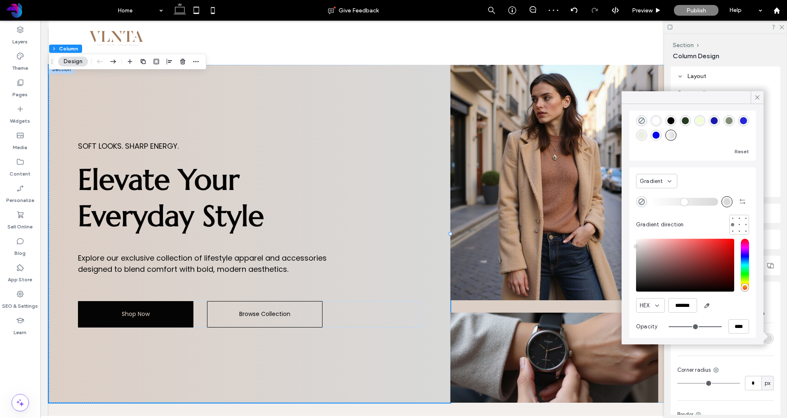
scroll to position [39, 0]
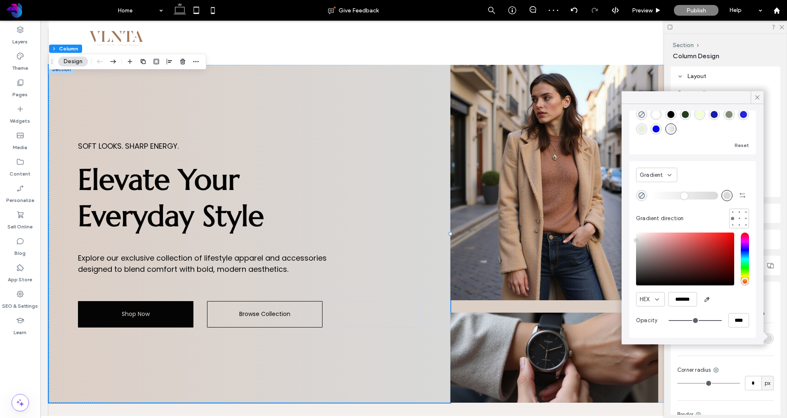
drag, startPoint x: 708, startPoint y: 300, endPoint x: 668, endPoint y: 281, distance: 44.3
click at [708, 300] on icon "button" at bounding box center [707, 299] width 7 height 7
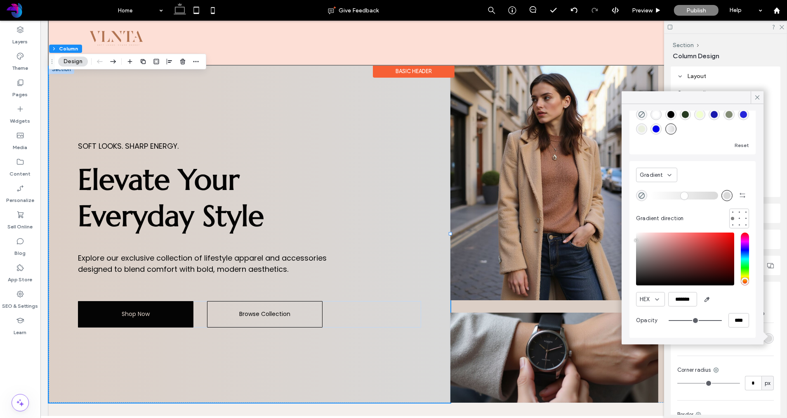
type input "*******"
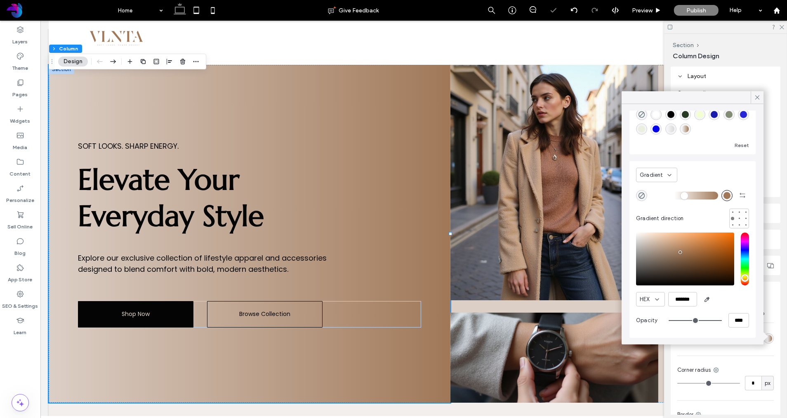
drag, startPoint x: 655, startPoint y: 196, endPoint x: 682, endPoint y: 197, distance: 26.8
click at [682, 196] on input "range" at bounding box center [685, 195] width 68 height 1
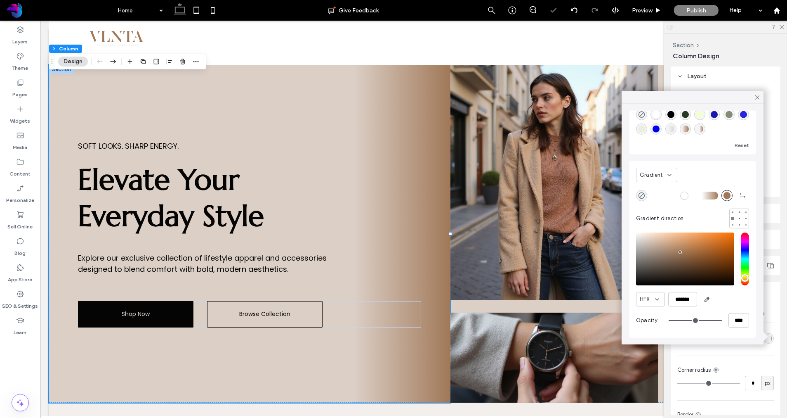
drag, startPoint x: 682, startPoint y: 196, endPoint x: 699, endPoint y: 196, distance: 16.9
click at [700, 196] on input "range" at bounding box center [685, 195] width 68 height 1
drag, startPoint x: 690, startPoint y: 195, endPoint x: 677, endPoint y: 195, distance: 13.2
type input "**"
click at [678, 195] on input "range" at bounding box center [685, 195] width 68 height 1
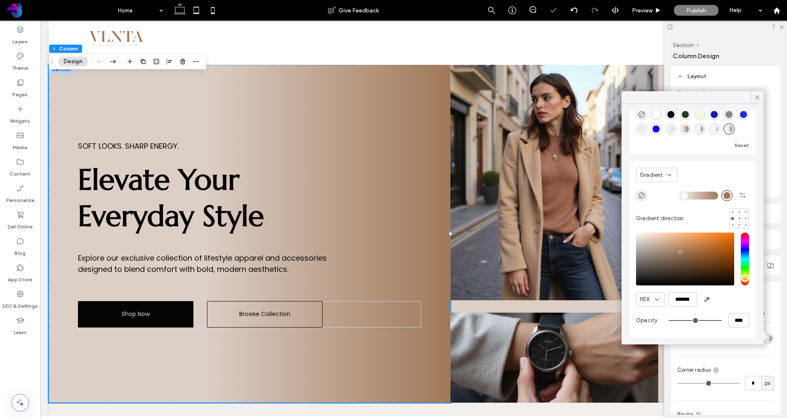
click at [727, 195] on div "rgba(160, 120, 88, 1)" at bounding box center [727, 194] width 7 height 7
click at [739, 217] on div at bounding box center [739, 218] width 3 height 3
type input "*******"
type input "*"
type input "**"
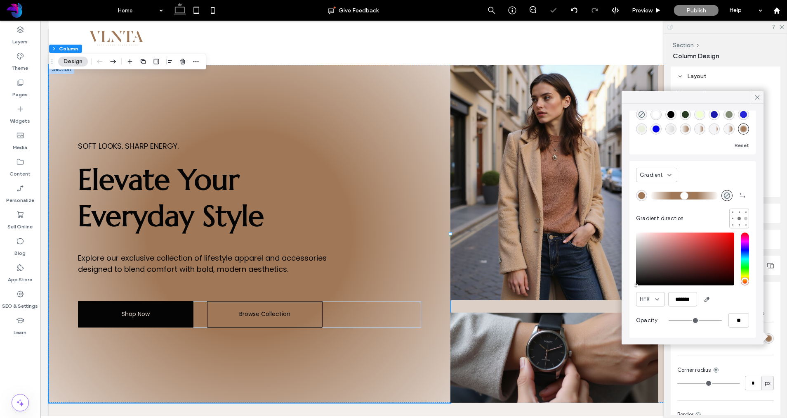
click at [746, 218] on div at bounding box center [745, 218] width 3 height 3
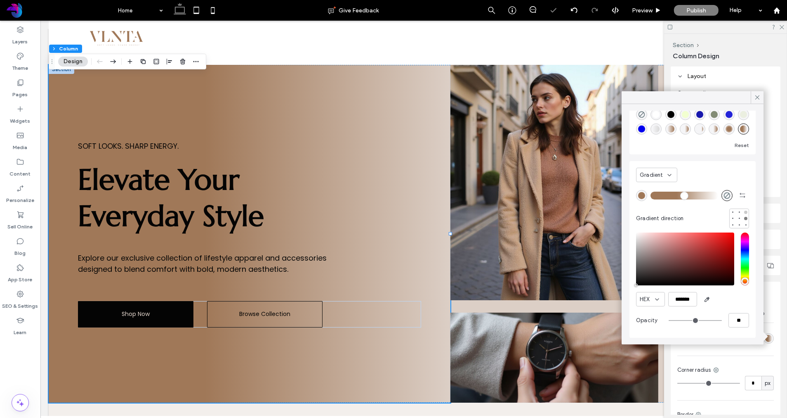
click at [744, 211] on div at bounding box center [745, 211] width 3 height 3
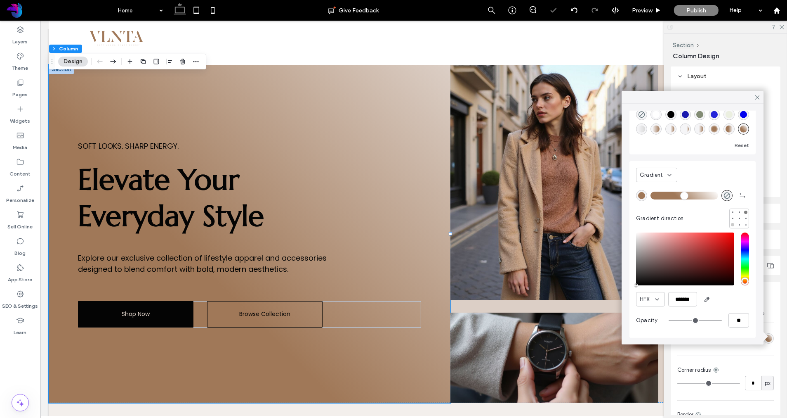
click at [730, 224] on div at bounding box center [733, 225] width 6 height 6
type input "*******"
type input "***"
type input "****"
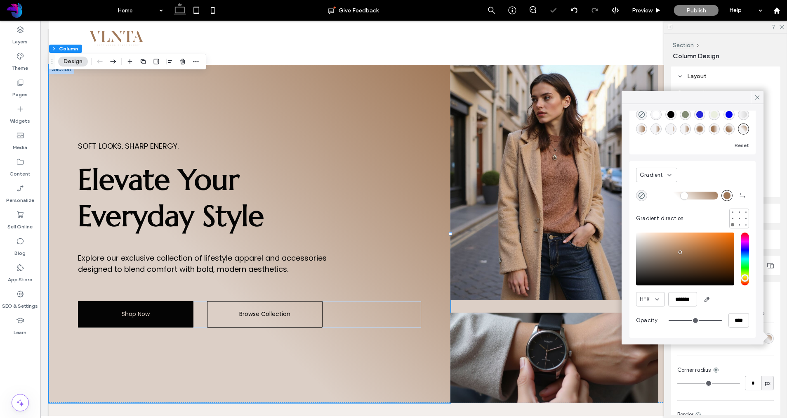
click at [726, 194] on div "rgba(160, 120, 88, 1)" at bounding box center [727, 194] width 7 height 7
type input "*******"
drag, startPoint x: 677, startPoint y: 249, endPoint x: 654, endPoint y: 236, distance: 25.9
click at [654, 236] on div "saturation and value" at bounding box center [685, 258] width 98 height 53
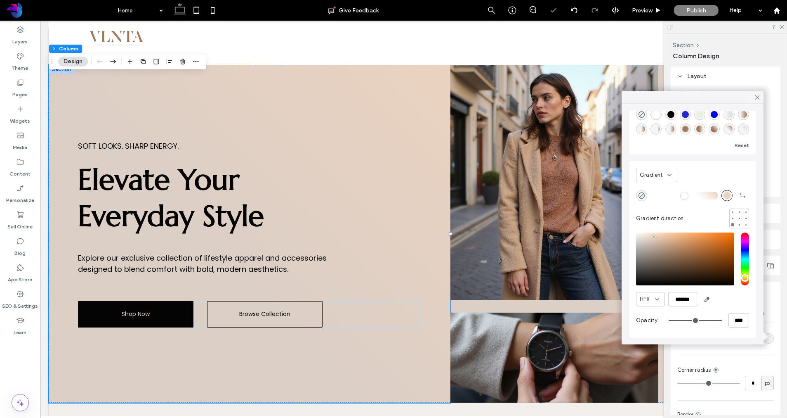
type input "**"
drag, startPoint x: 680, startPoint y: 194, endPoint x: 696, endPoint y: 194, distance: 15.7
click at [696, 195] on input "range" at bounding box center [685, 195] width 68 height 1
click at [747, 212] on div at bounding box center [745, 211] width 3 height 3
type input "*******"
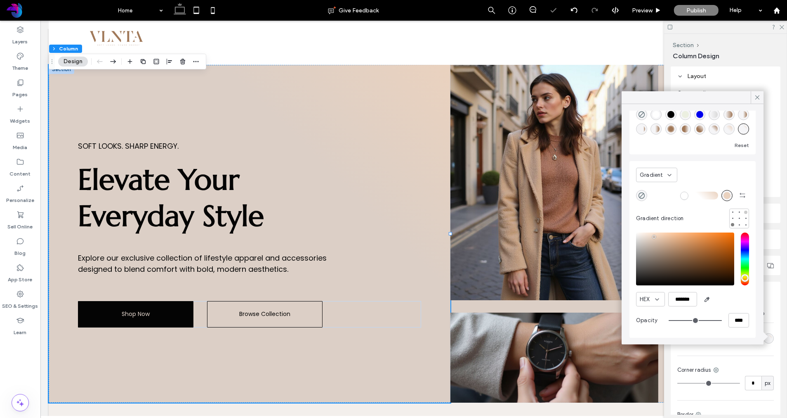
type input "*"
type input "**"
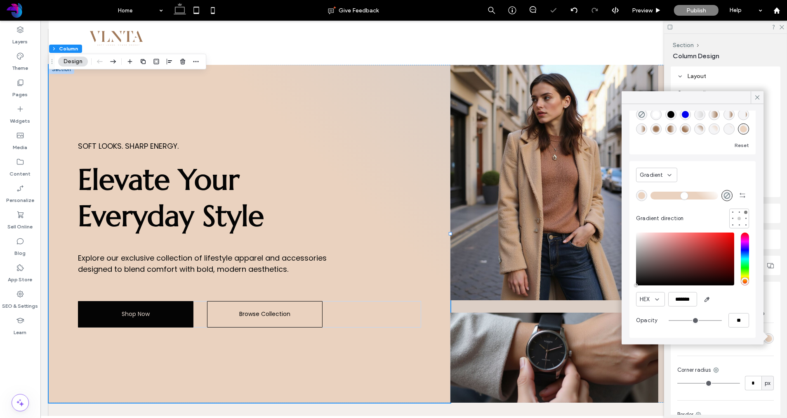
click at [739, 217] on div at bounding box center [739, 218] width 3 height 3
click at [734, 214] on div at bounding box center [733, 212] width 6 height 6
type input "*******"
type input "***"
type input "****"
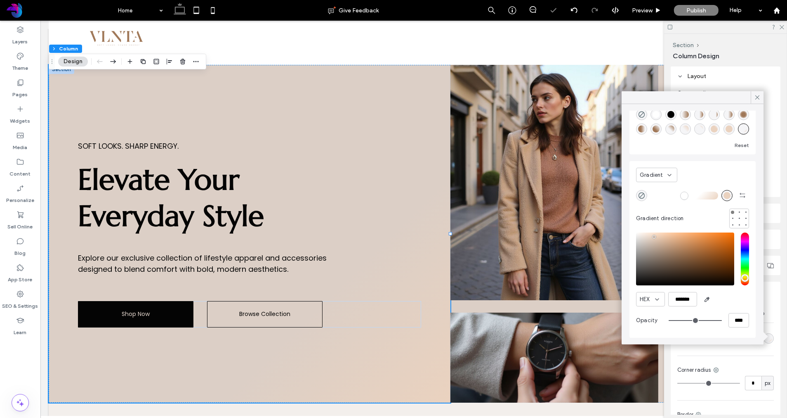
click at [733, 219] on div at bounding box center [732, 217] width 1 height 1
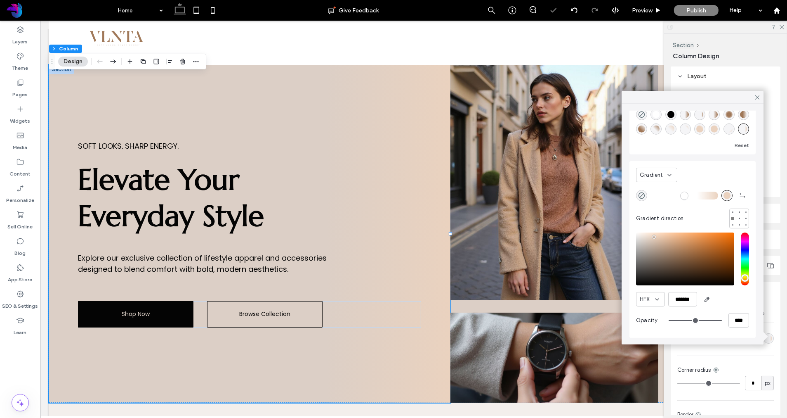
click at [746, 224] on div at bounding box center [746, 224] width 1 height 1
type input "*******"
type input "*"
type input "**"
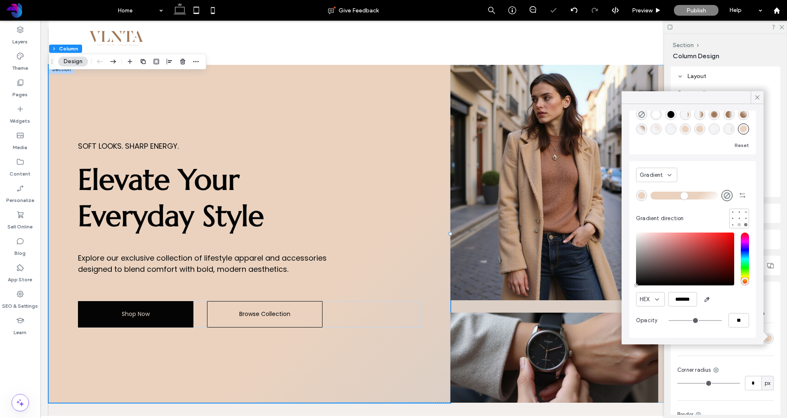
click at [741, 224] on div at bounding box center [739, 224] width 3 height 3
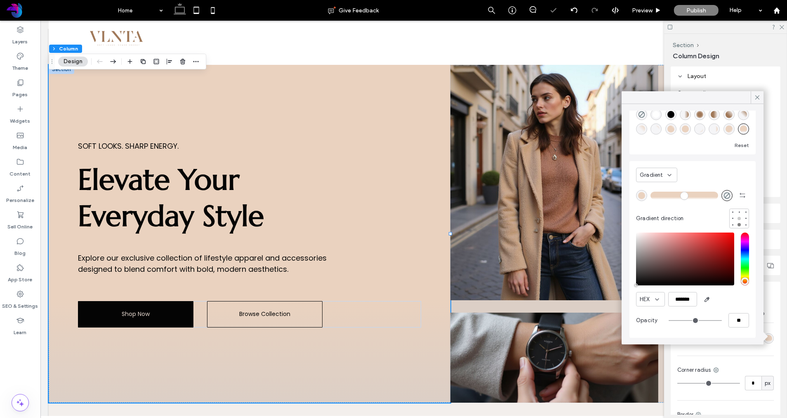
click at [740, 218] on div at bounding box center [739, 218] width 3 height 3
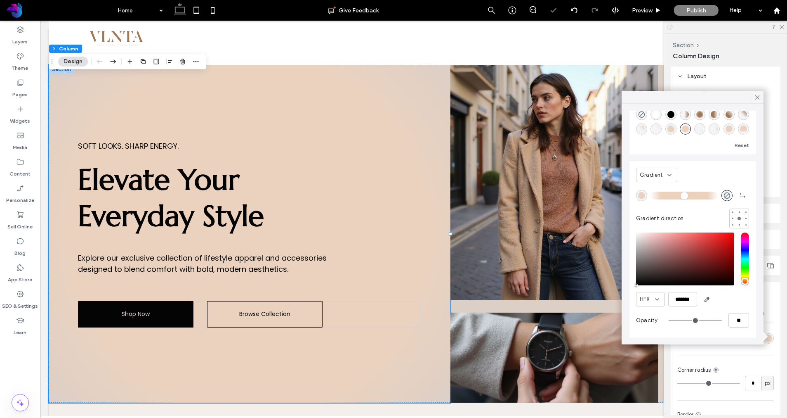
drag, startPoint x: 733, startPoint y: 225, endPoint x: 702, endPoint y: 207, distance: 35.3
click at [733, 225] on div at bounding box center [732, 224] width 1 height 1
type input "*******"
type input "***"
type input "****"
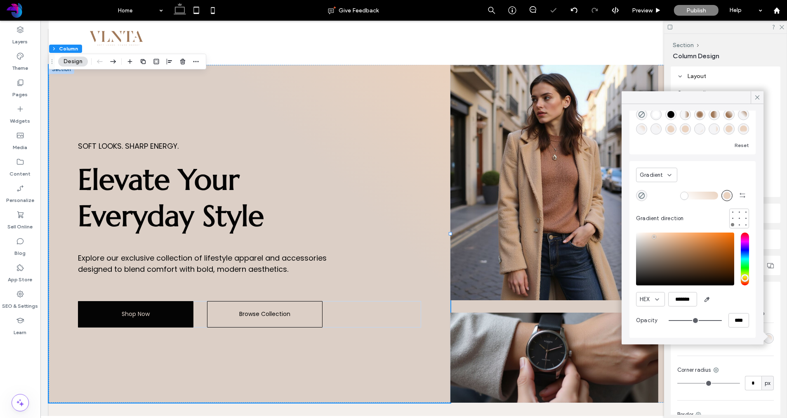
drag, startPoint x: 694, startPoint y: 196, endPoint x: 683, endPoint y: 196, distance: 11.6
click at [683, 196] on input "range" at bounding box center [685, 195] width 68 height 1
drag, startPoint x: 686, startPoint y: 196, endPoint x: 681, endPoint y: 196, distance: 5.0
type input "**"
click at [681, 196] on input "range" at bounding box center [685, 195] width 68 height 1
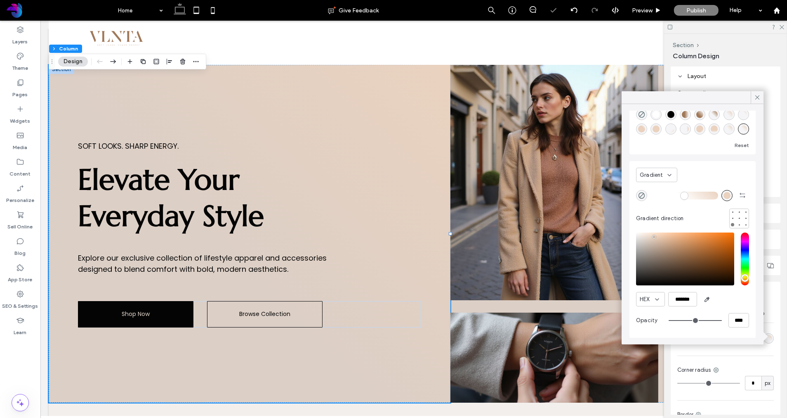
scroll to position [36, 0]
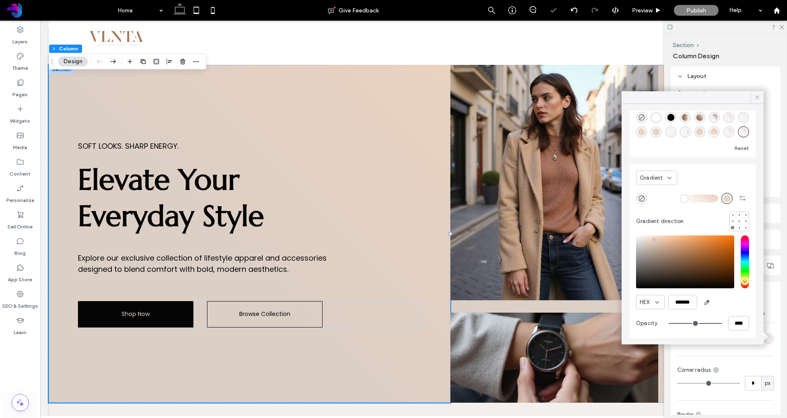
click at [758, 95] on icon at bounding box center [757, 97] width 7 height 7
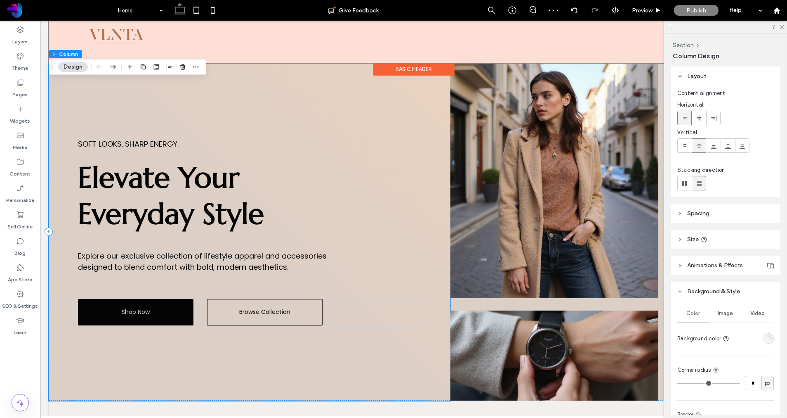
scroll to position [0, 0]
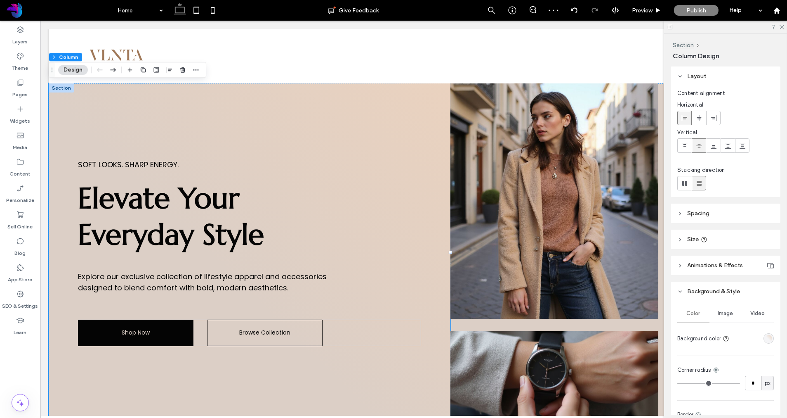
click at [670, 27] on icon at bounding box center [670, 27] width 6 height 6
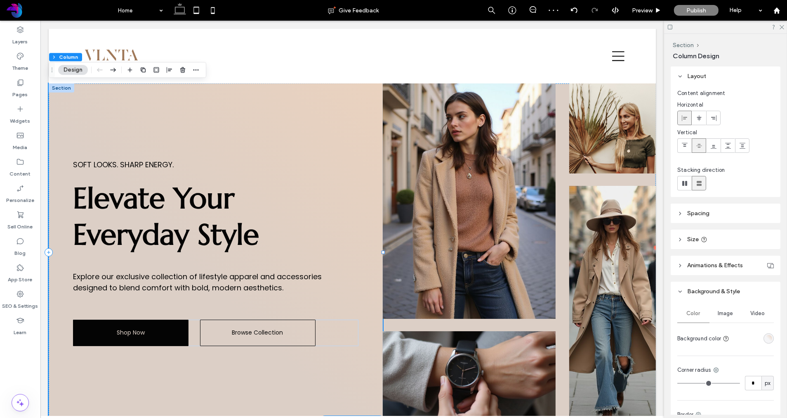
click at [329, 179] on div "Soft Looks. Sharp Energy. Elevate Your Everyday Style Explore our exclusive col…" at bounding box center [215, 252] width 334 height 338
click at [767, 339] on div "linear-gradient(405deg, rgba(0, 0, 0, 0) 44%, rgba(234, 210, 191, 1) 100%)" at bounding box center [768, 338] width 7 height 7
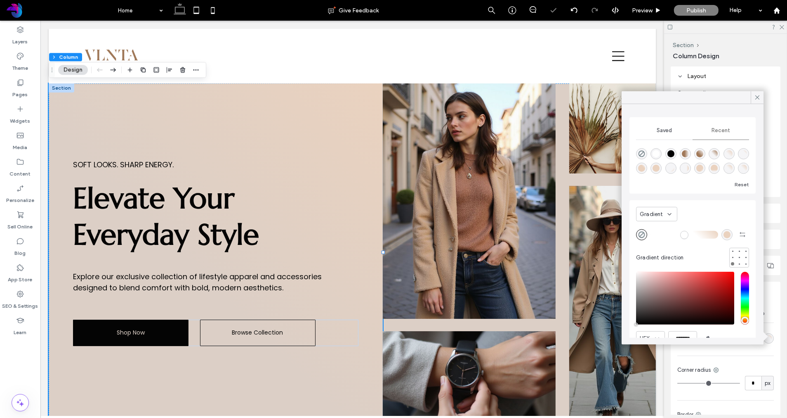
drag, startPoint x: 690, startPoint y: 235, endPoint x: 700, endPoint y: 235, distance: 10.3
click at [700, 235] on input "range" at bounding box center [685, 234] width 68 height 1
drag, startPoint x: 701, startPoint y: 234, endPoint x: 710, endPoint y: 234, distance: 9.1
click at [710, 234] on input "range" at bounding box center [685, 234] width 68 height 1
drag, startPoint x: 707, startPoint y: 234, endPoint x: 668, endPoint y: 235, distance: 39.6
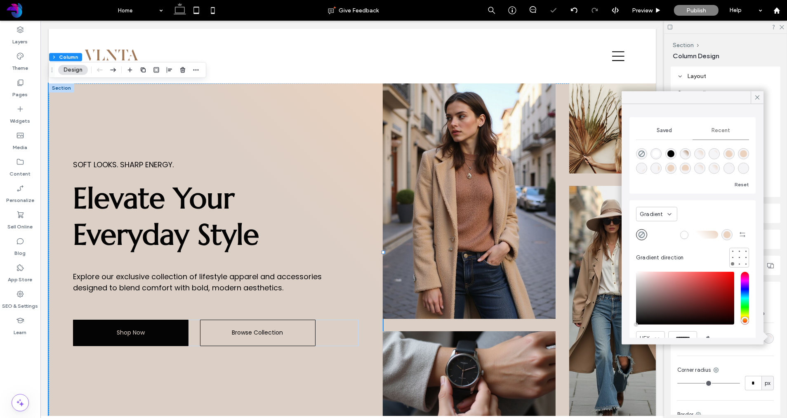
type input "**"
click at [695, 234] on input "range" at bounding box center [685, 234] width 68 height 1
click at [642, 234] on use "rgba(0, 0, 0, 0)" at bounding box center [642, 234] width 6 height 6
click at [642, 234] on icon "rgba(0, 0, 0, 0)" at bounding box center [641, 234] width 7 height 7
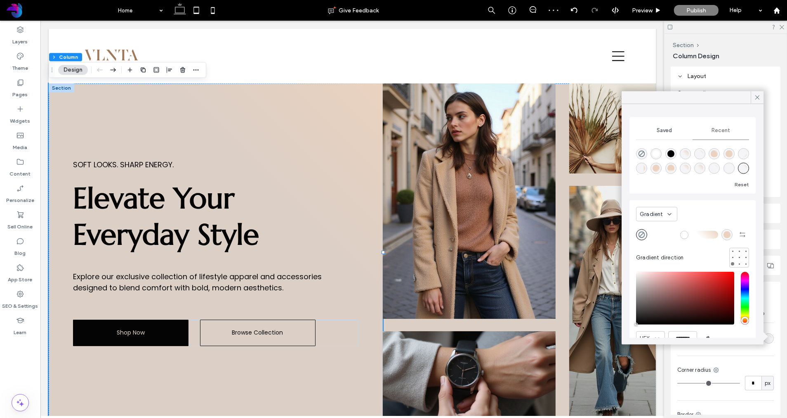
type input "*******"
type input "***"
type input "****"
type input "*******"
drag, startPoint x: 660, startPoint y: 295, endPoint x: 631, endPoint y: 268, distance: 40.3
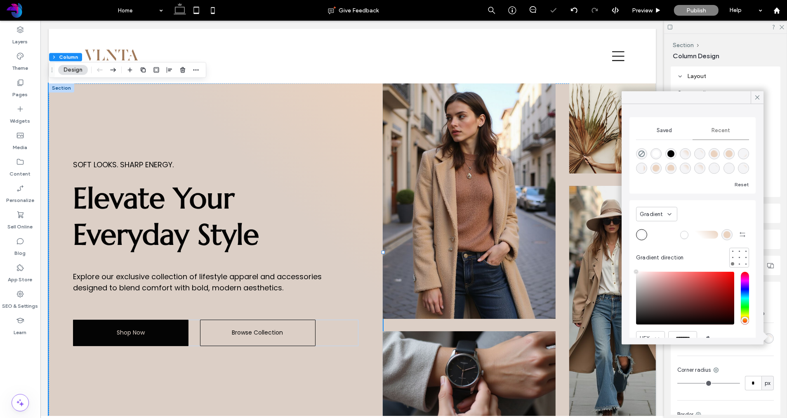
click at [631, 268] on div "Gradient Gradient direction HEX ******* Opacity ****" at bounding box center [693, 288] width 126 height 177
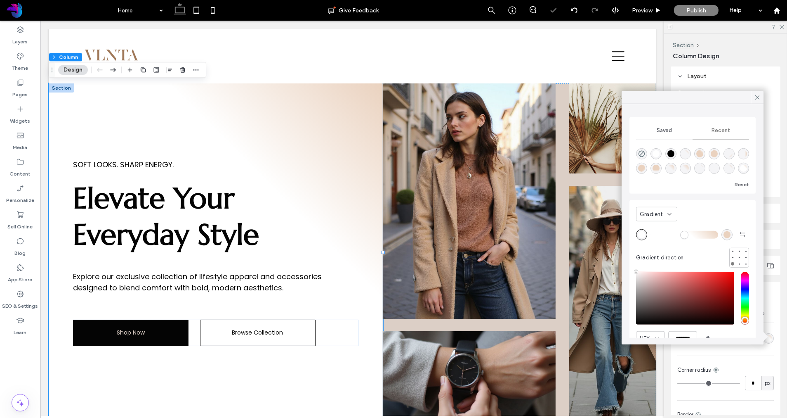
drag, startPoint x: 694, startPoint y: 233, endPoint x: 685, endPoint y: 234, distance: 9.9
click at [685, 234] on input "range" at bounding box center [685, 234] width 68 height 1
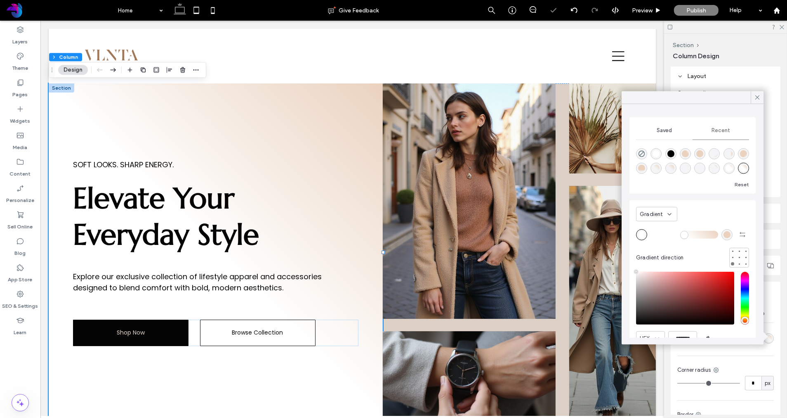
type input "**"
drag, startPoint x: 686, startPoint y: 233, endPoint x: 677, endPoint y: 234, distance: 9.5
click at [677, 234] on input "range" at bounding box center [685, 234] width 68 height 1
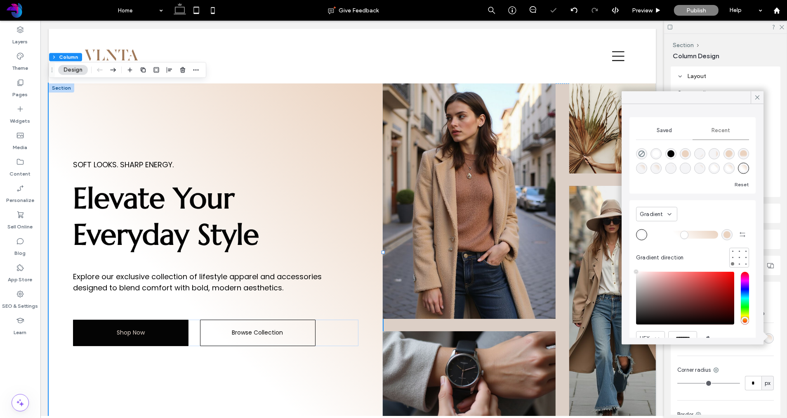
drag, startPoint x: 758, startPoint y: 97, endPoint x: 683, endPoint y: 95, distance: 75.1
click at [758, 97] on icon at bounding box center [757, 97] width 7 height 7
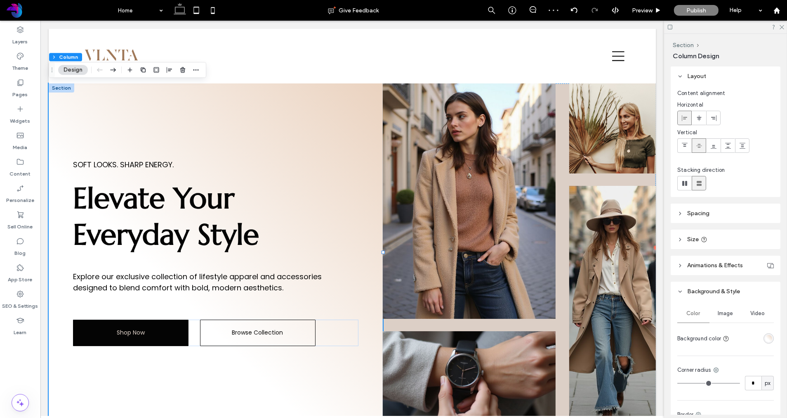
click at [771, 339] on div "linear-gradient(405deg, rgba(255, 255, 255, 1) 38%, rgba(234, 210, 191, 1) 100%)" at bounding box center [768, 338] width 7 height 7
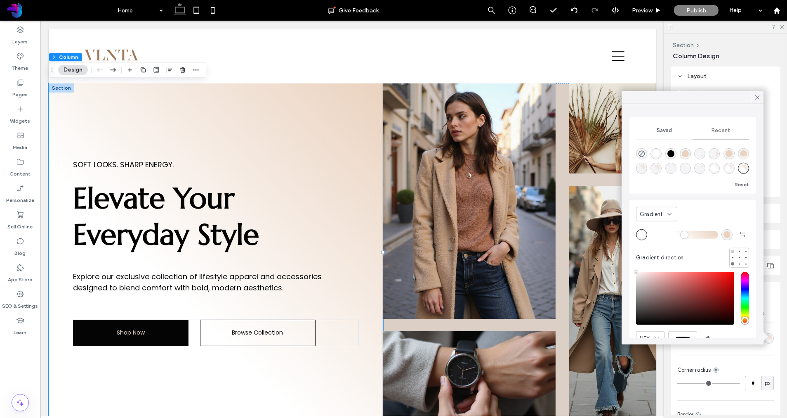
click at [734, 252] on div at bounding box center [733, 251] width 6 height 6
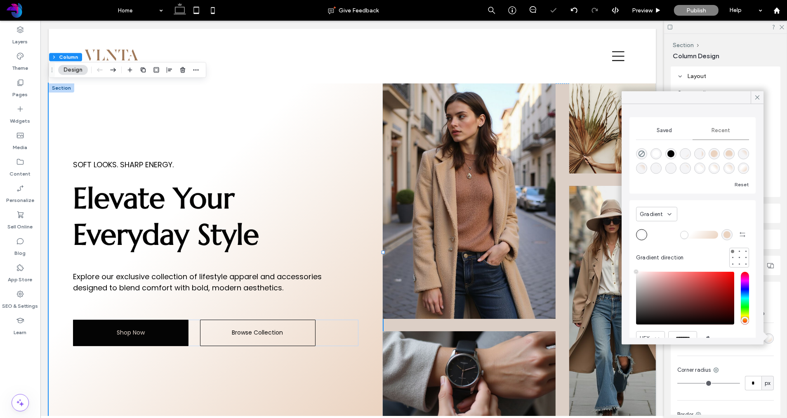
drag, startPoint x: 678, startPoint y: 234, endPoint x: 690, endPoint y: 234, distance: 12.8
type input "**"
click at [690, 234] on input "range" at bounding box center [685, 234] width 68 height 1
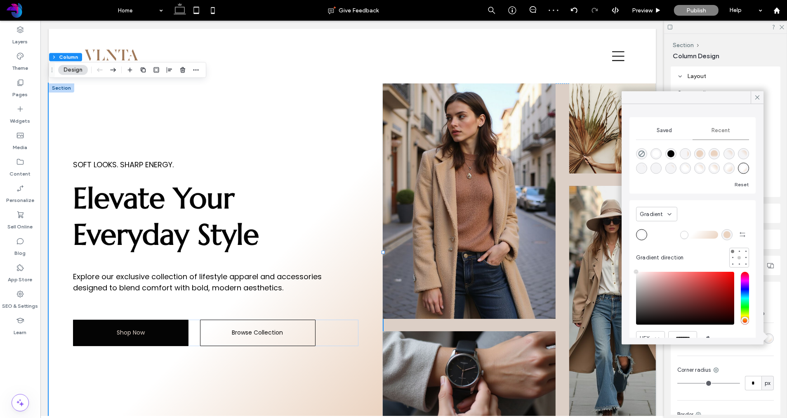
click at [739, 255] on div at bounding box center [740, 258] width 6 height 6
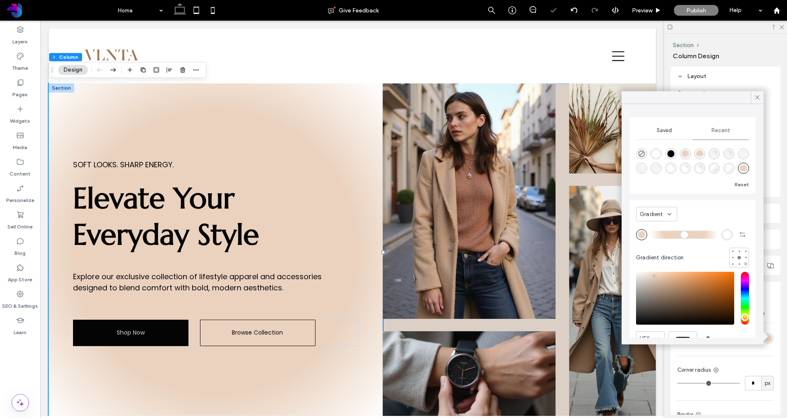
click at [746, 263] on div at bounding box center [745, 263] width 3 height 3
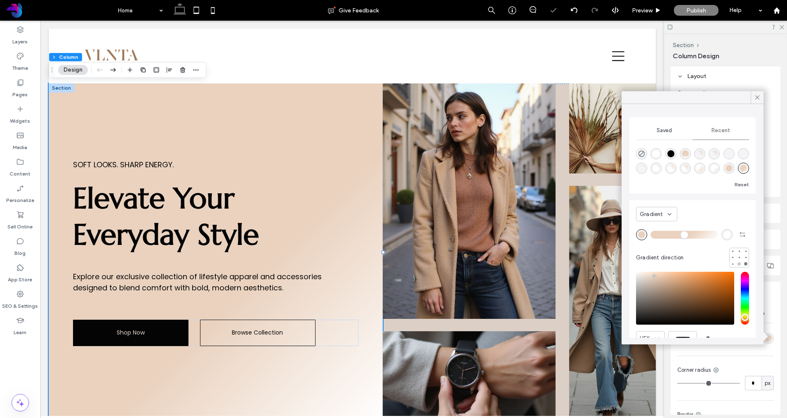
click at [738, 263] on div at bounding box center [739, 263] width 3 height 3
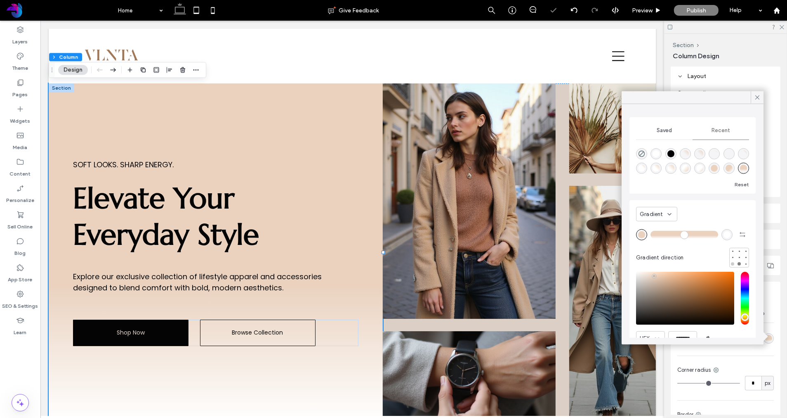
click at [733, 264] on div at bounding box center [732, 263] width 3 height 3
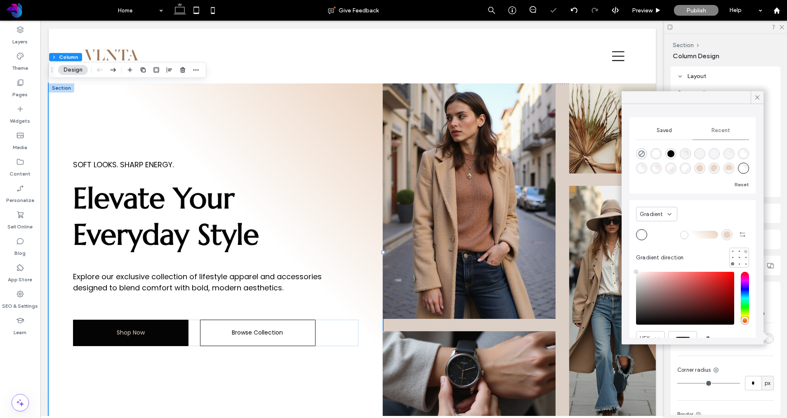
click at [746, 251] on div at bounding box center [745, 250] width 3 height 3
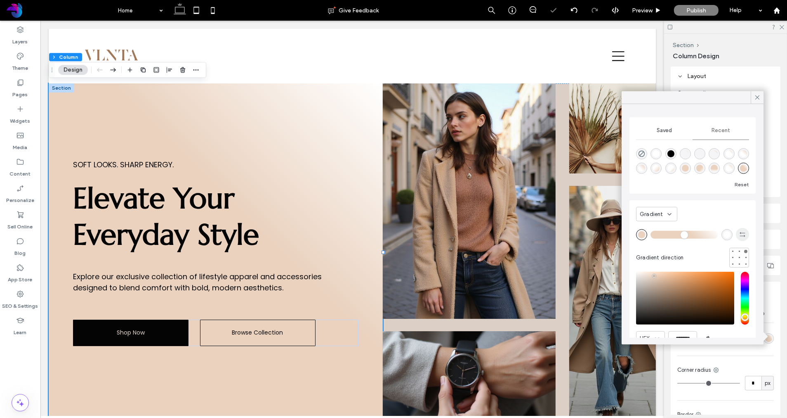
click at [742, 233] on icon "button" at bounding box center [742, 234] width 7 height 7
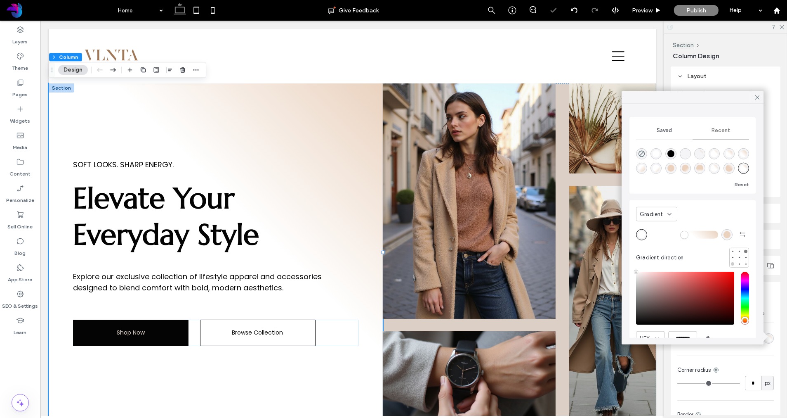
click at [734, 264] on div at bounding box center [733, 264] width 6 height 6
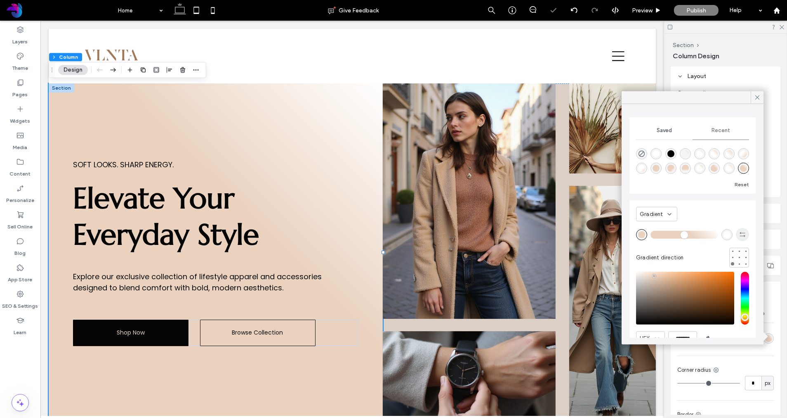
click at [744, 232] on span "button" at bounding box center [742, 234] width 13 height 13
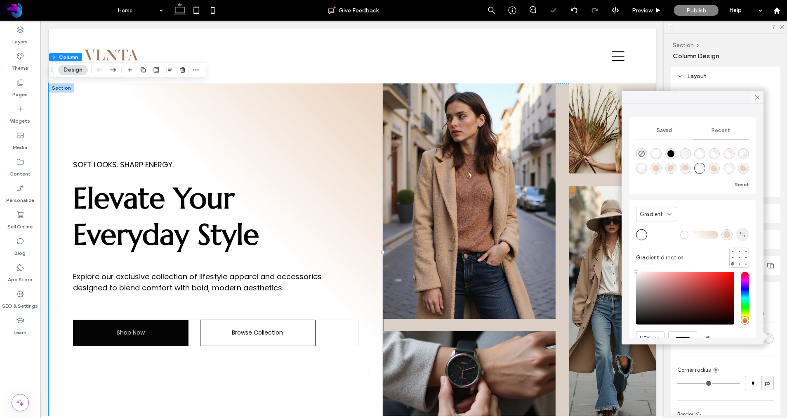
click at [744, 232] on icon "button" at bounding box center [742, 234] width 7 height 7
type input "*******"
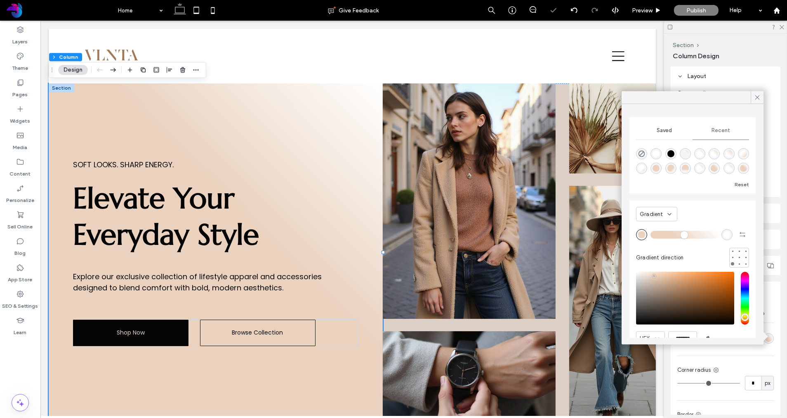
drag, startPoint x: 691, startPoint y: 235, endPoint x: 669, endPoint y: 236, distance: 21.5
type input "**"
click at [669, 235] on input "range" at bounding box center [685, 234] width 68 height 1
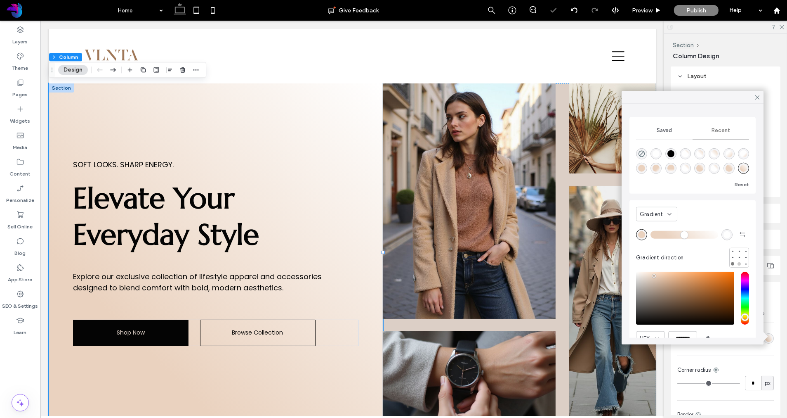
click at [739, 262] on div at bounding box center [739, 263] width 3 height 3
type input "*******"
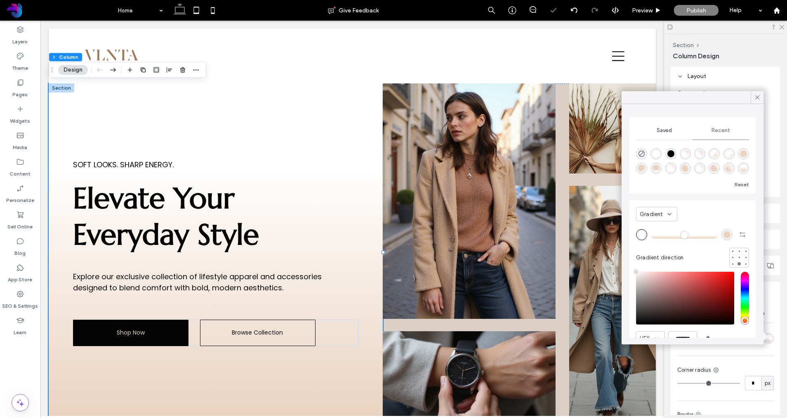
drag, startPoint x: 671, startPoint y: 234, endPoint x: 688, endPoint y: 234, distance: 16.9
click at [688, 234] on input "range" at bounding box center [685, 234] width 68 height 1
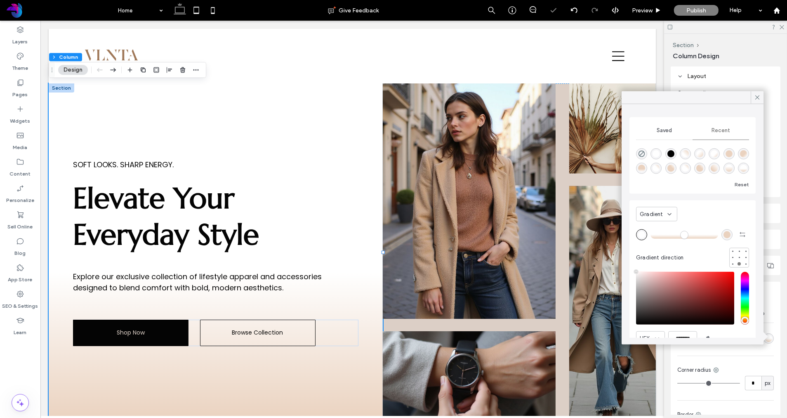
type input "**"
click at [684, 234] on input "range" at bounding box center [685, 234] width 68 height 1
click at [758, 95] on icon at bounding box center [757, 97] width 7 height 7
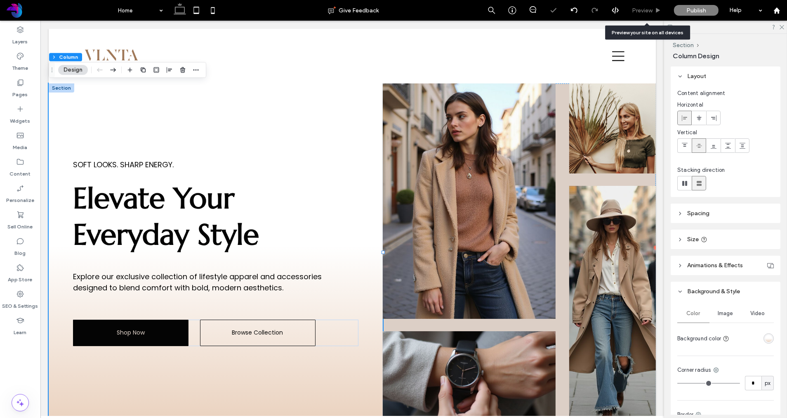
click at [647, 14] on span "Preview" at bounding box center [642, 10] width 21 height 7
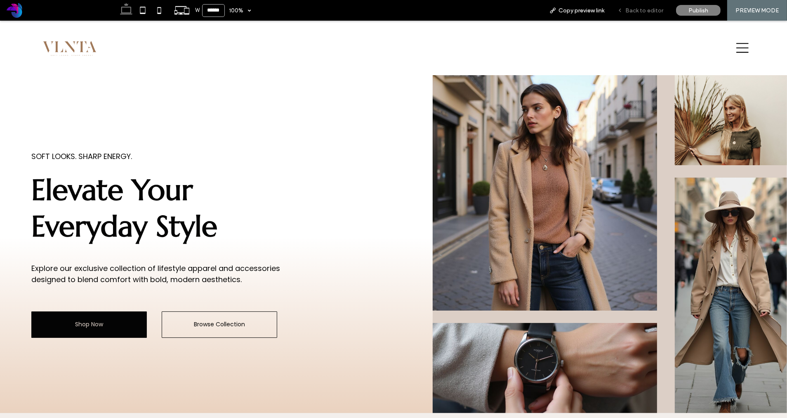
click at [647, 13] on span "Back to editor" at bounding box center [645, 10] width 38 height 7
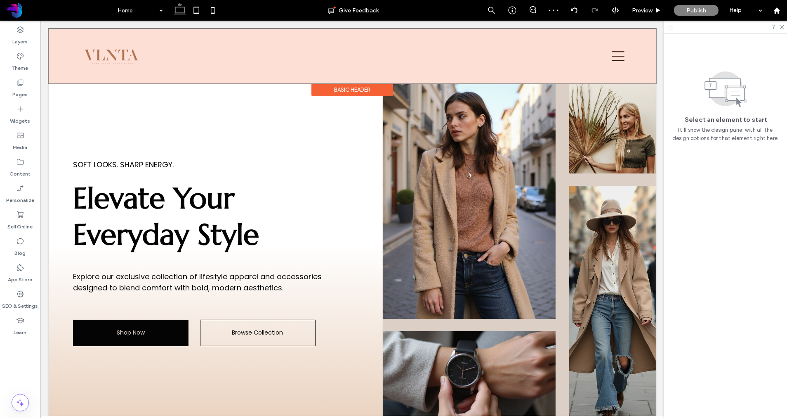
click at [113, 59] on div at bounding box center [351, 56] width 607 height 54
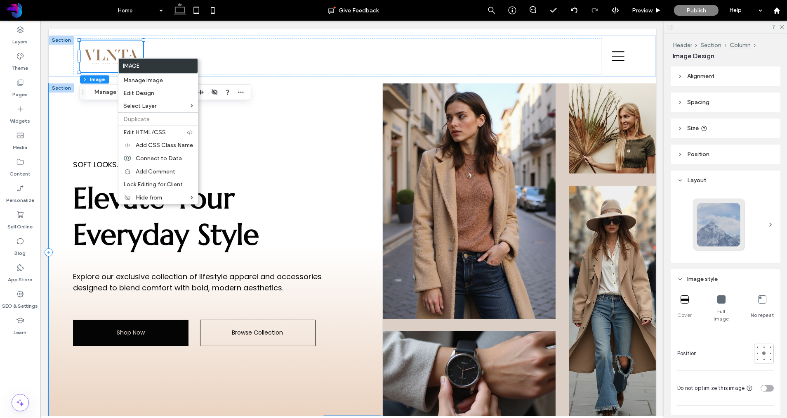
click at [99, 133] on div "Soft Looks. Sharp Energy. Elevate Your Everyday Style Explore our exclusive col…" at bounding box center [215, 252] width 334 height 338
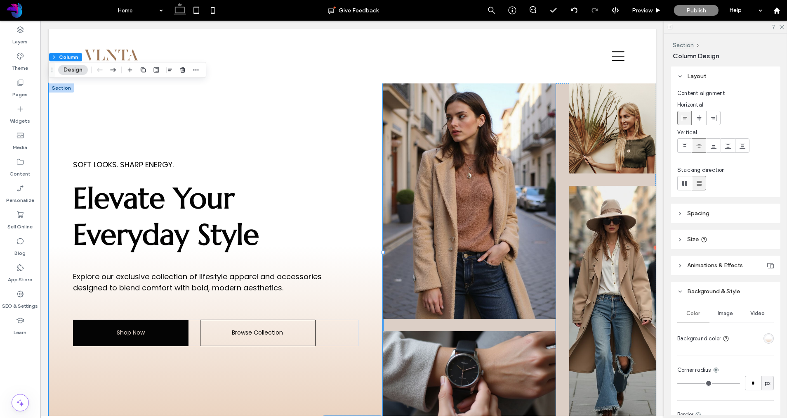
click at [507, 147] on img at bounding box center [469, 200] width 173 height 235
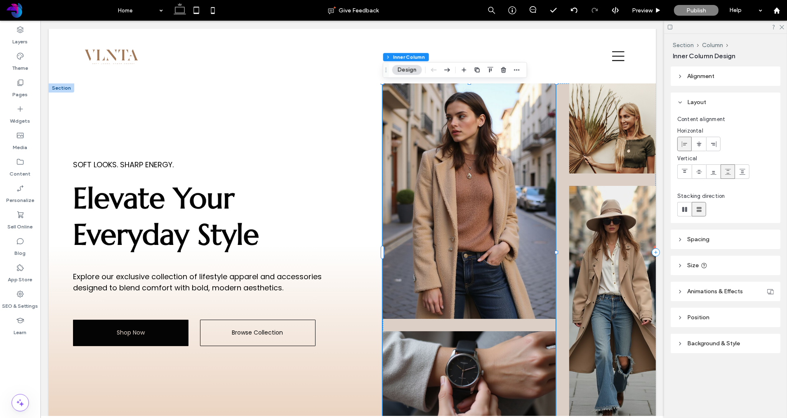
click at [697, 341] on span "Background & Style" at bounding box center [713, 343] width 53 height 7
click at [694, 323] on header "Position" at bounding box center [726, 316] width 110 height 19
click at [696, 302] on div "Alignment Layout Content alignment Horizontal Vertical Stacking direction Spaci…" at bounding box center [728, 240] width 115 height 348
click at [698, 289] on span "Animations & Effects" at bounding box center [715, 291] width 56 height 7
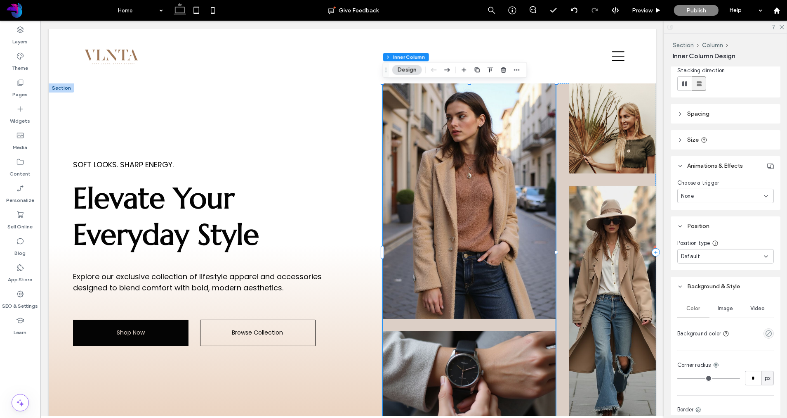
scroll to position [127, 0]
type input "*"
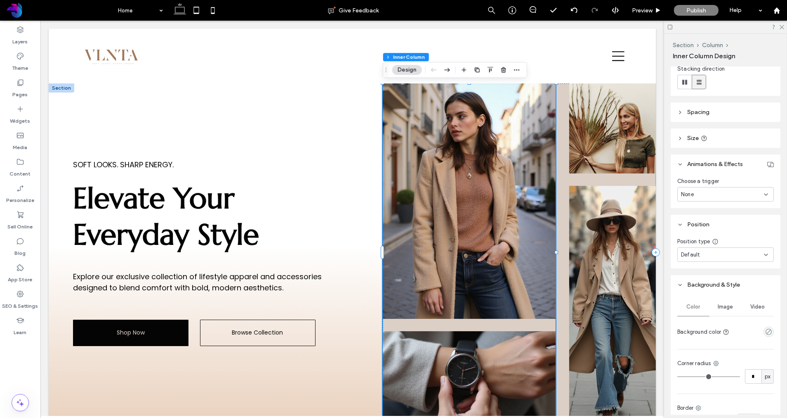
type input "*"
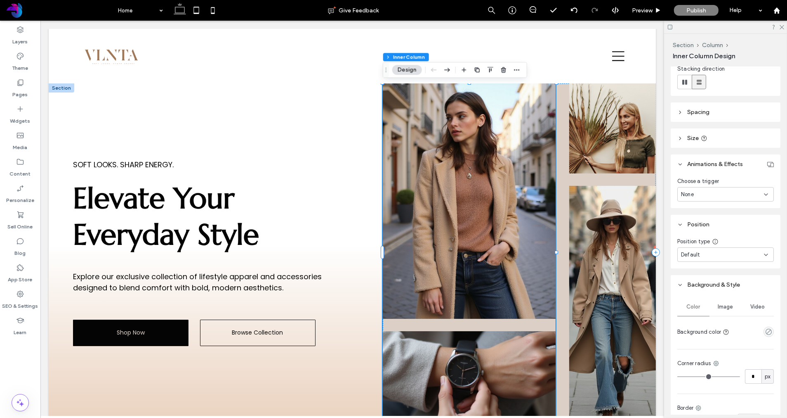
type input "*"
type input "**"
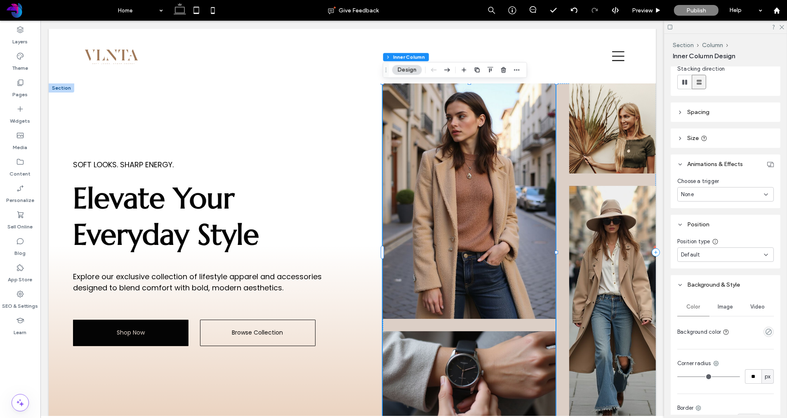
click at [687, 376] on input "range" at bounding box center [709, 376] width 63 height 1
type input "**"
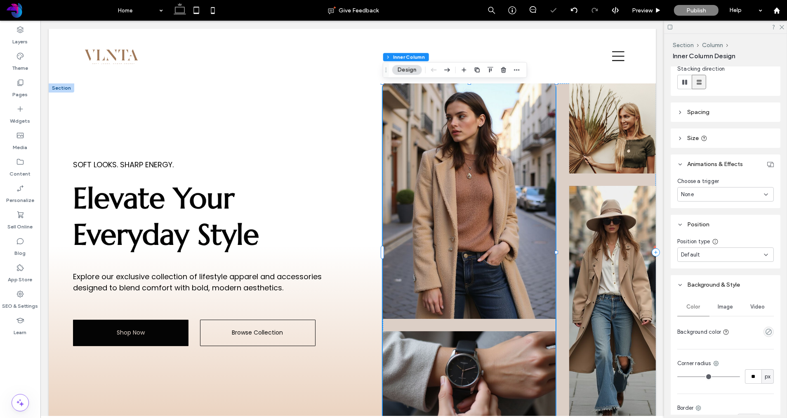
type input "**"
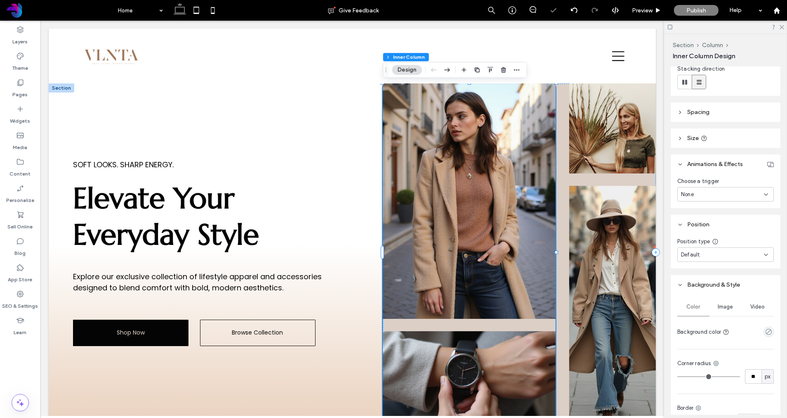
type input "**"
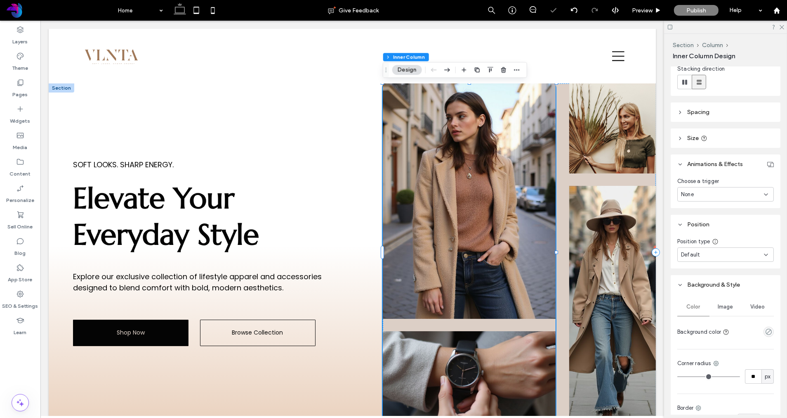
type input "**"
drag, startPoint x: 689, startPoint y: 376, endPoint x: 695, endPoint y: 375, distance: 5.8
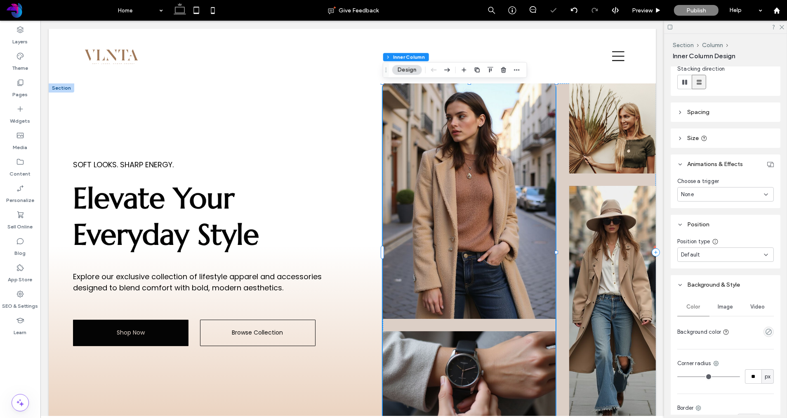
click at [695, 376] on input "range" at bounding box center [709, 376] width 63 height 1
type input "**"
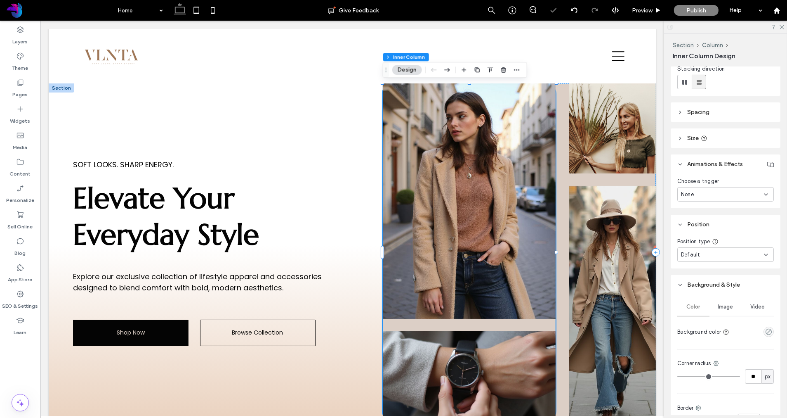
type input "**"
type input "*"
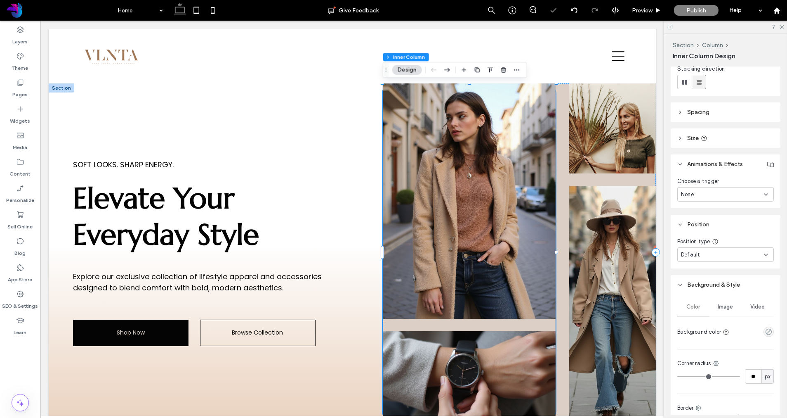
type input "*"
drag, startPoint x: 728, startPoint y: 396, endPoint x: 692, endPoint y: 395, distance: 35.9
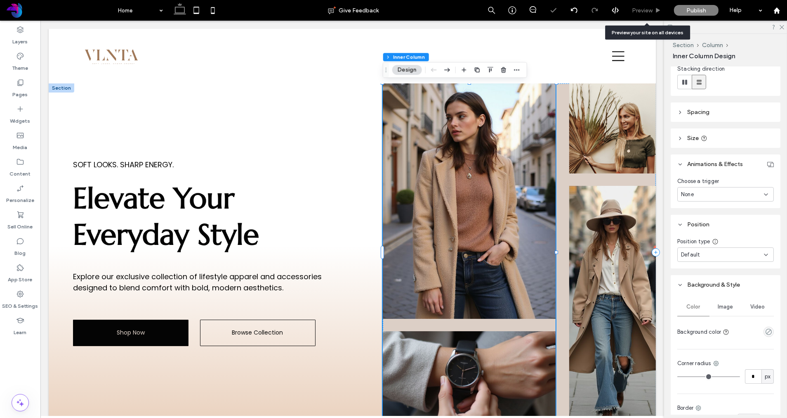
click at [645, 9] on span "Preview" at bounding box center [642, 10] width 21 height 7
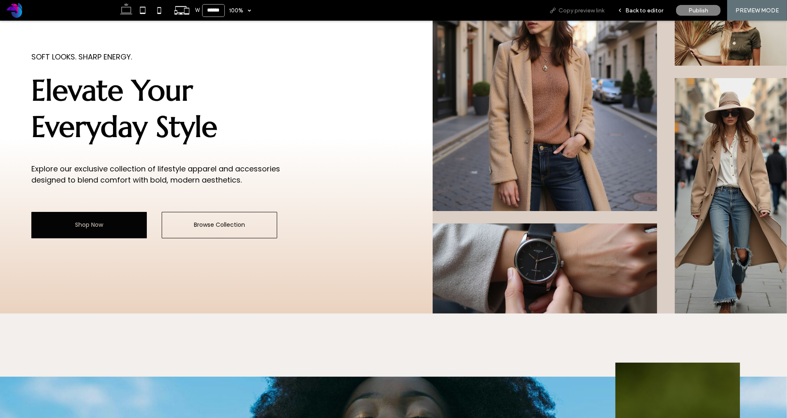
scroll to position [102, 0]
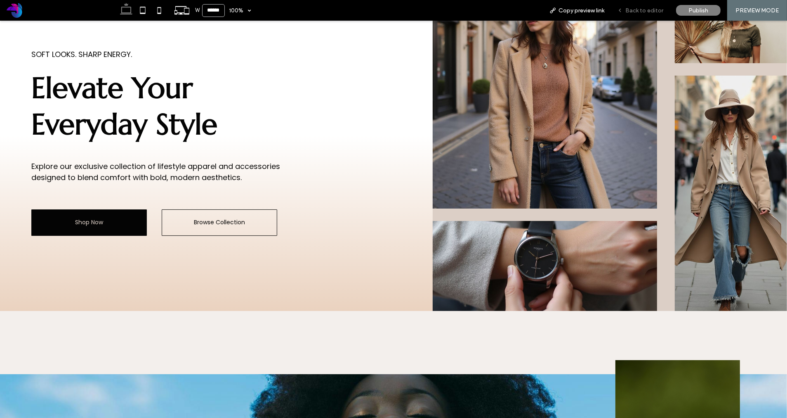
click at [660, 10] on span "Back to editor" at bounding box center [645, 10] width 38 height 7
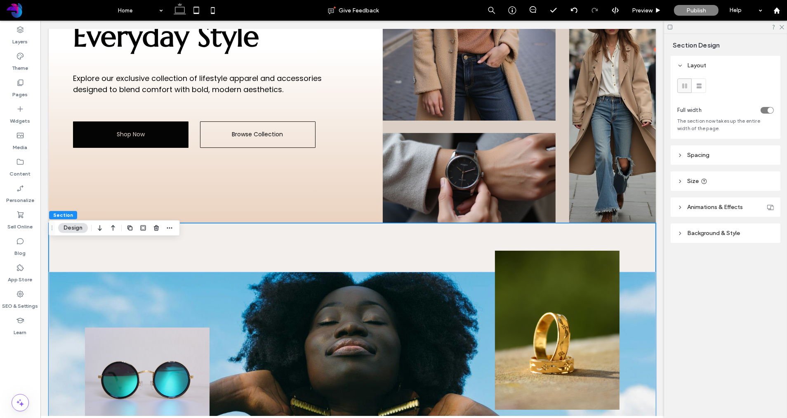
scroll to position [206, 0]
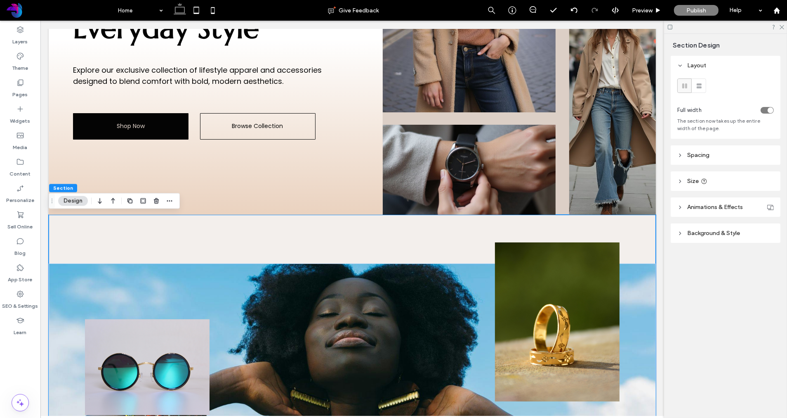
click at [704, 210] on span "Animations & Effects" at bounding box center [715, 206] width 56 height 7
click at [689, 182] on span "Size" at bounding box center [693, 180] width 12 height 7
type input "***"
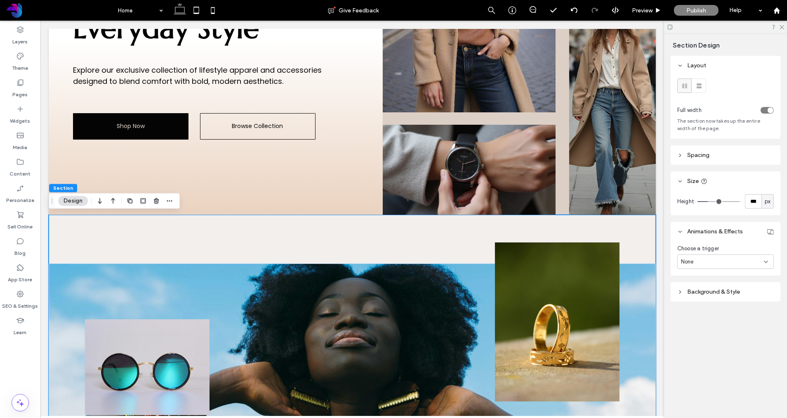
type input "***"
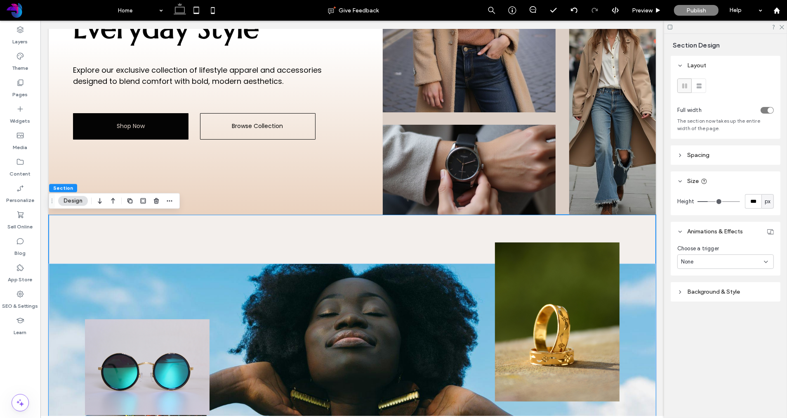
type input "***"
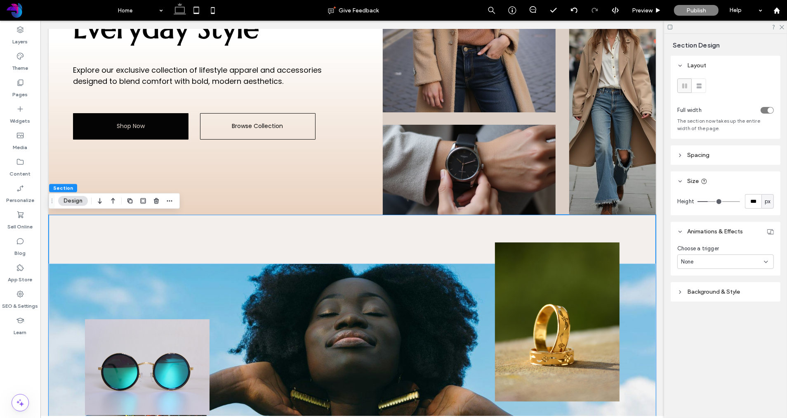
type input "***"
type input "**"
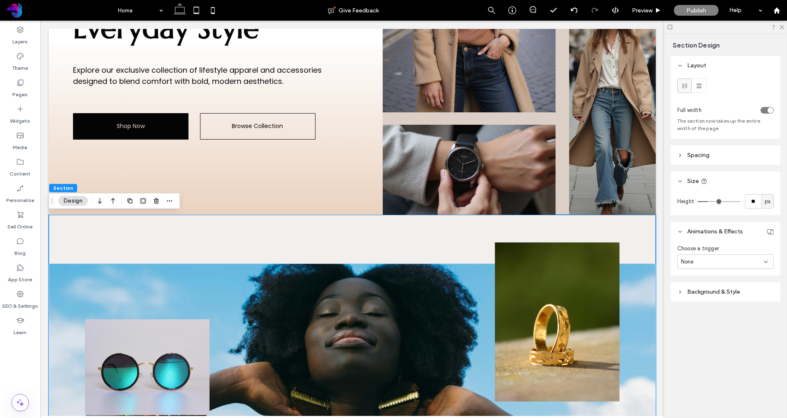
type input "**"
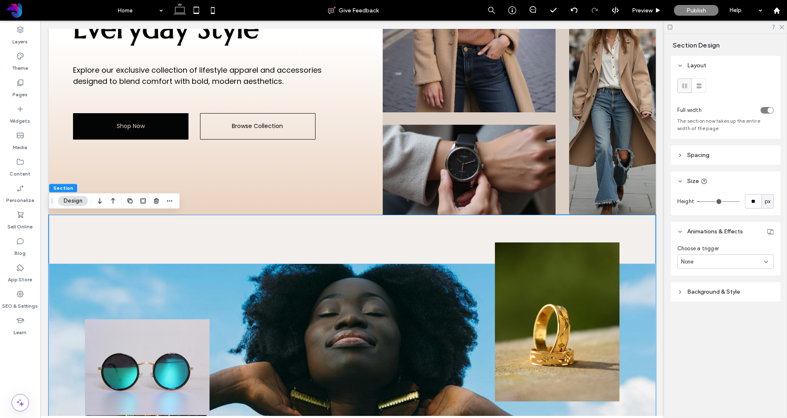
type input "**"
drag, startPoint x: 708, startPoint y: 203, endPoint x: 702, endPoint y: 203, distance: 6.2
click at [702, 202] on input "range" at bounding box center [719, 201] width 43 height 1
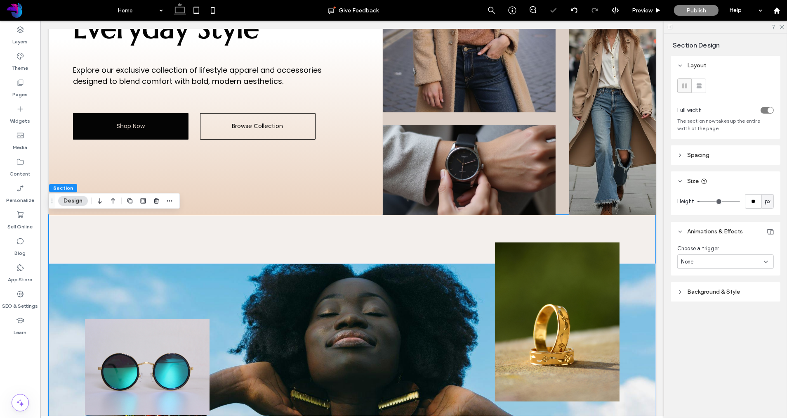
type input "**"
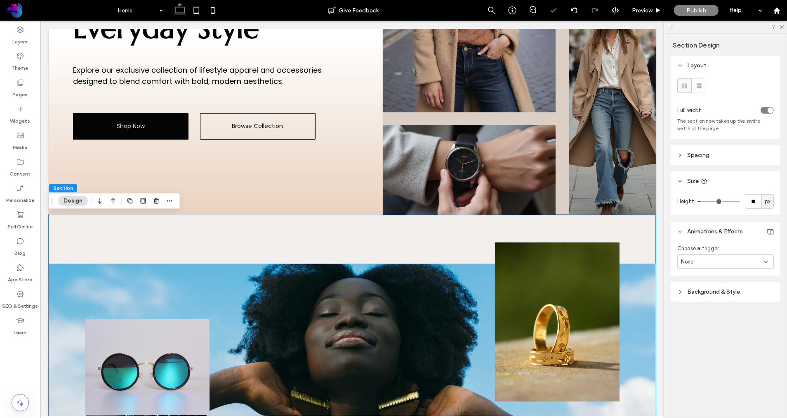
type input "**"
type input "***"
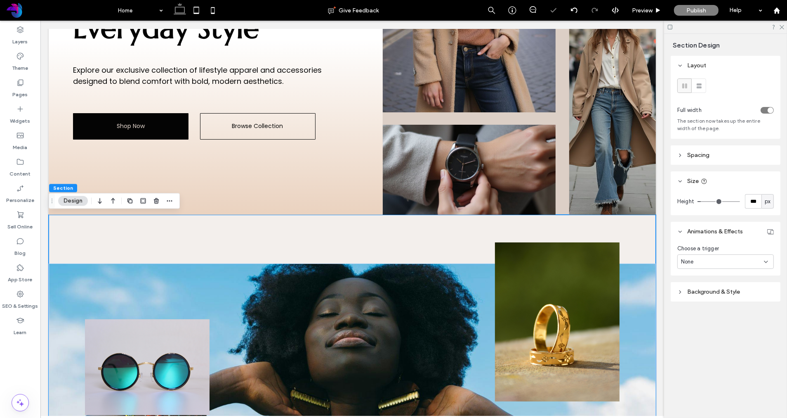
type input "***"
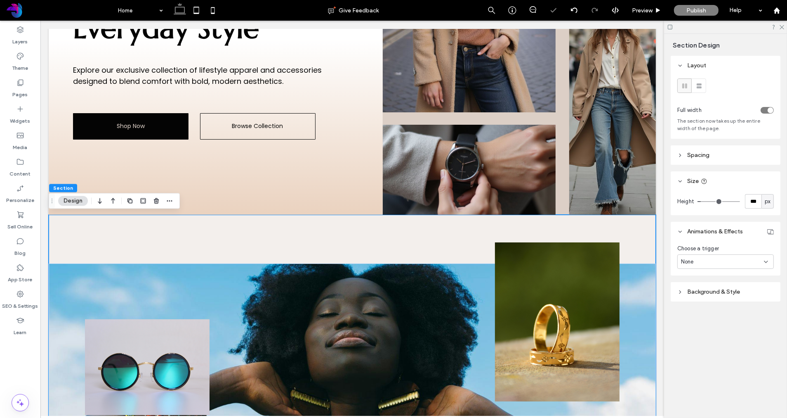
type input "***"
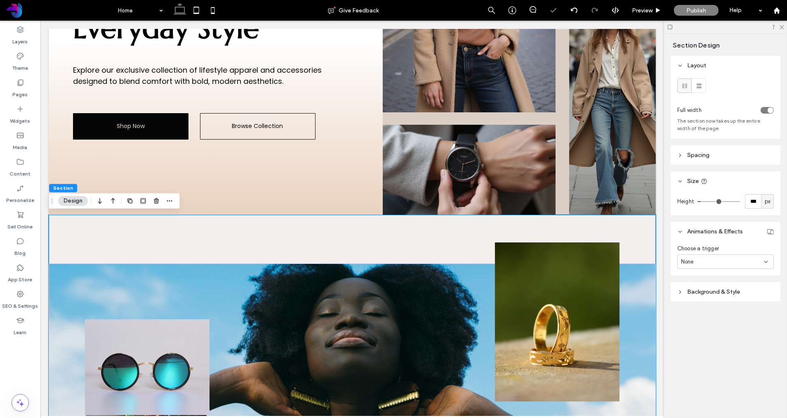
type input "***"
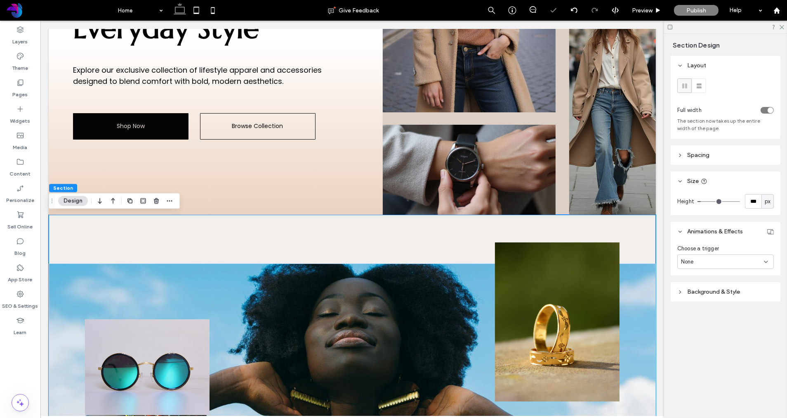
type input "***"
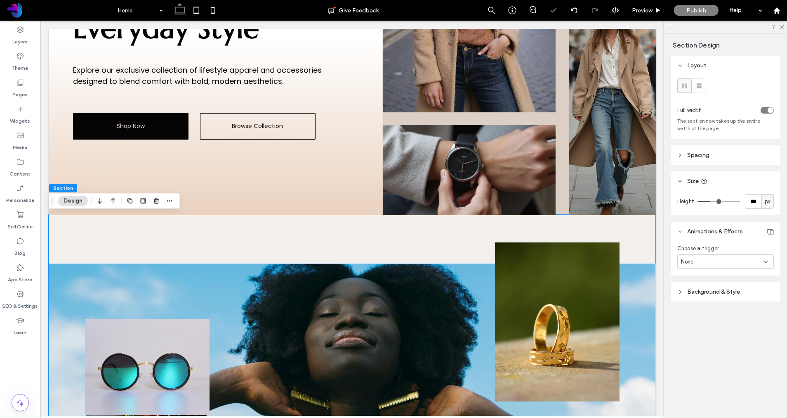
type input "***"
drag, startPoint x: 703, startPoint y: 203, endPoint x: 706, endPoint y: 197, distance: 6.9
click at [711, 202] on input "range" at bounding box center [719, 201] width 43 height 1
click at [680, 158] on icon at bounding box center [681, 155] width 6 height 6
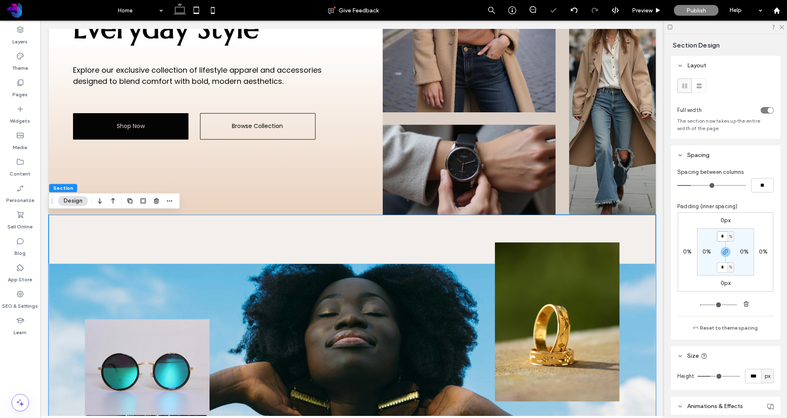
drag, startPoint x: 724, startPoint y: 236, endPoint x: 719, endPoint y: 236, distance: 5.4
click at [719, 236] on input "*" at bounding box center [722, 236] width 11 height 10
type input "*"
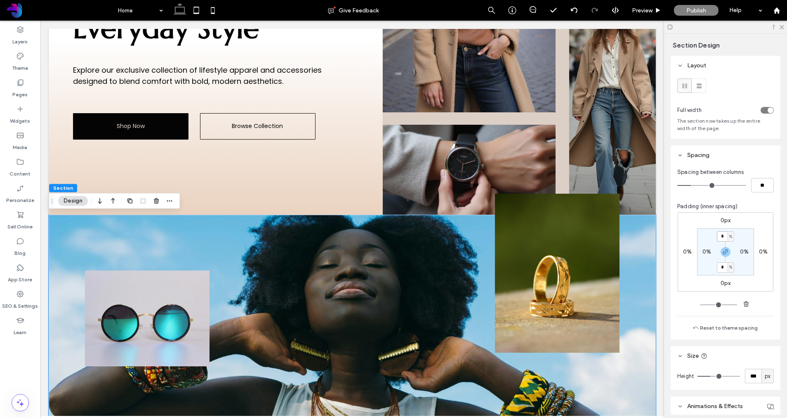
drag, startPoint x: 722, startPoint y: 236, endPoint x: 717, endPoint y: 236, distance: 5.4
click at [717, 236] on input "*" at bounding box center [722, 236] width 11 height 10
type input "*"
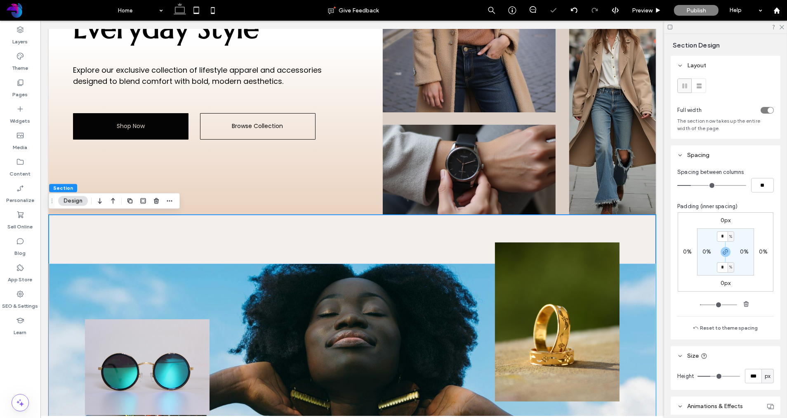
drag, startPoint x: 263, startPoint y: 244, endPoint x: 260, endPoint y: 240, distance: 5.3
click at [263, 244] on div at bounding box center [351, 367] width 607 height 304
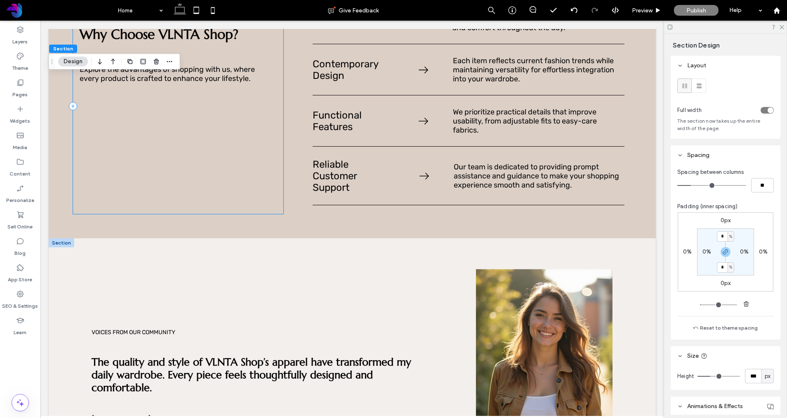
scroll to position [781, 0]
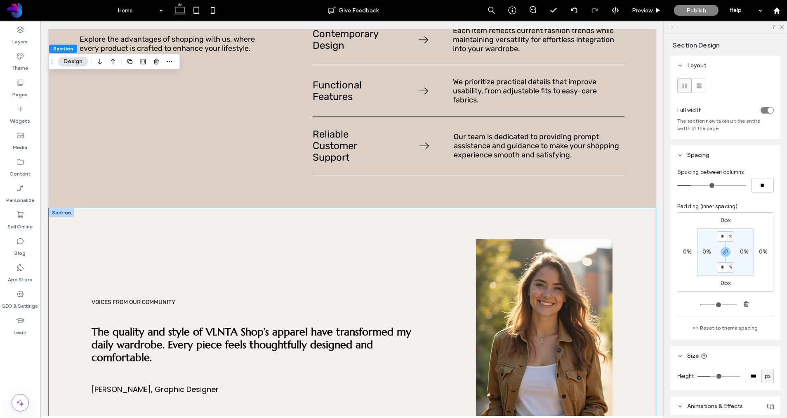
click at [52, 220] on div "Voices from Our Community The quality and style of VLNTA Shop’s apparel have tr…" at bounding box center [351, 352] width 607 height 288
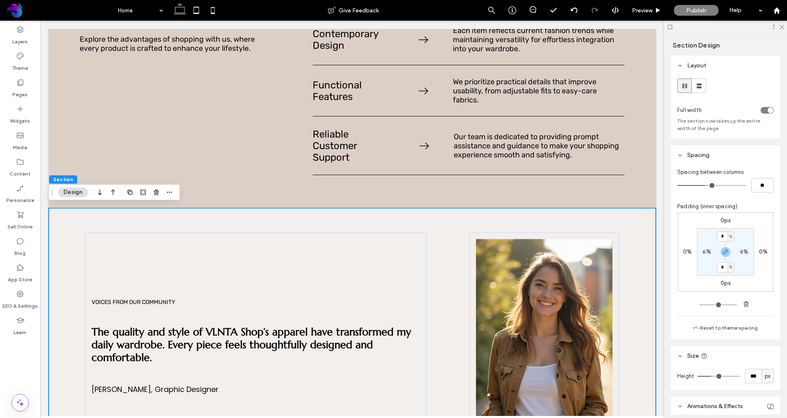
click at [80, 216] on div "Voices from Our Community The quality and style of VLNTA Shop’s apparel have tr…" at bounding box center [351, 352] width 607 height 288
drag, startPoint x: 65, startPoint y: 207, endPoint x: 352, endPoint y: 253, distance: 290.8
click at [66, 208] on div "Voices from Our Community The quality and style of VLNTA Shop’s apparel have tr…" at bounding box center [351, 352] width 607 height 288
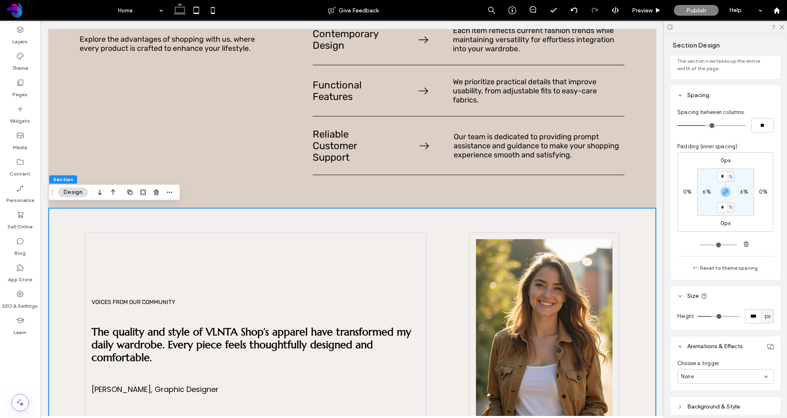
scroll to position [96, 0]
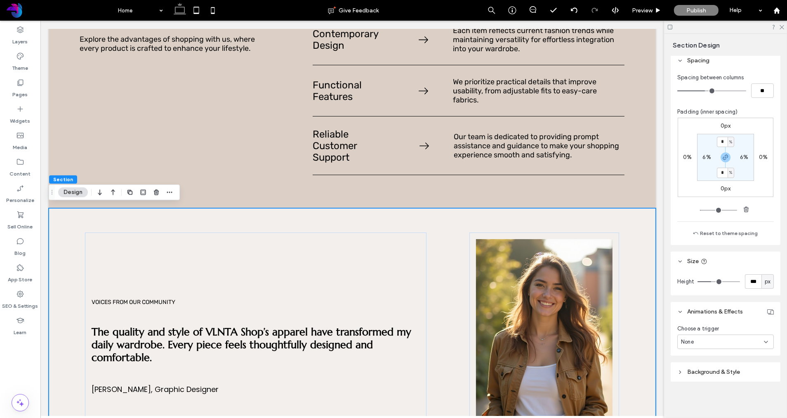
click at [719, 368] on span "Background & Style" at bounding box center [713, 371] width 53 height 7
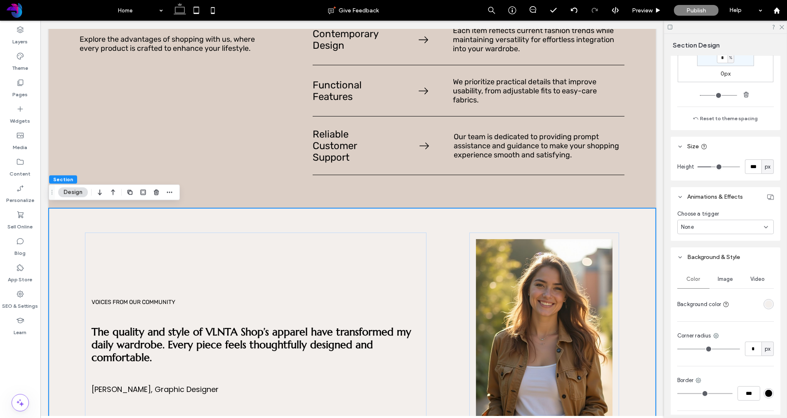
scroll to position [222, 0]
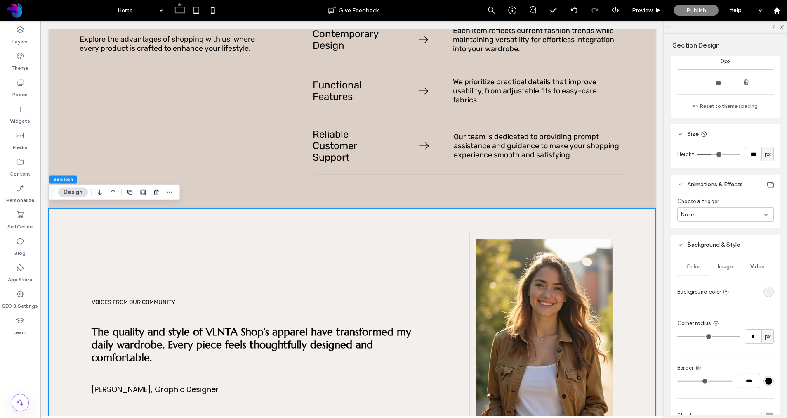
click at [767, 290] on div "rgba(243,239,236,1)" at bounding box center [768, 291] width 7 height 7
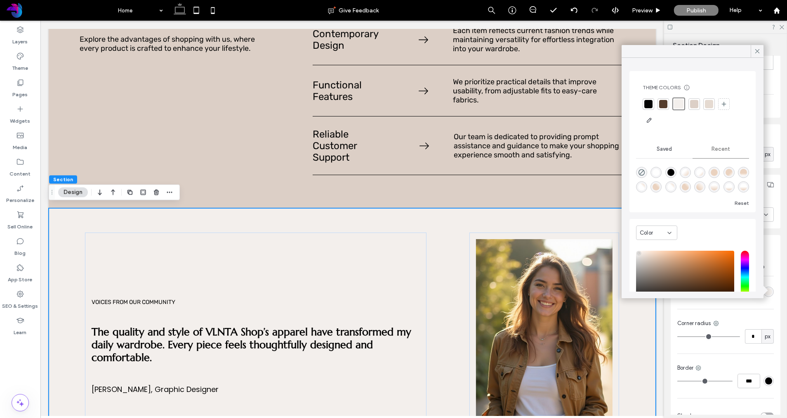
click at [745, 185] on div "linear-gradient(180deg, rgba(255, 255, 255, 1) 48%, rgba(234, 210, 191, 1) 100%)" at bounding box center [743, 186] width 7 height 7
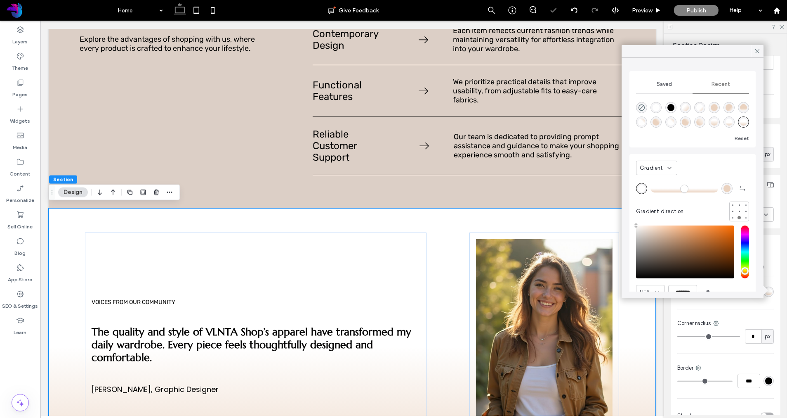
click at [742, 108] on div "linear-gradient(180deg, rgba(234, 210, 191, 1) 60%, rgba(255, 255, 255, 1) 100%)" at bounding box center [743, 107] width 7 height 7
type input "*******"
type input "**"
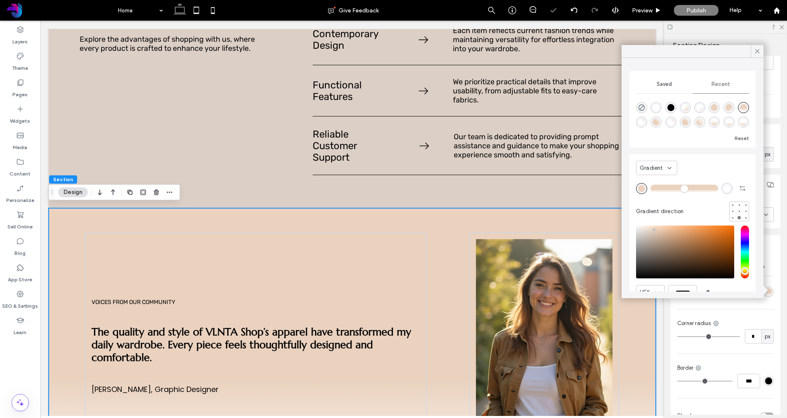
click at [644, 189] on div "rgba(234, 210, 191, 1)" at bounding box center [641, 188] width 7 height 7
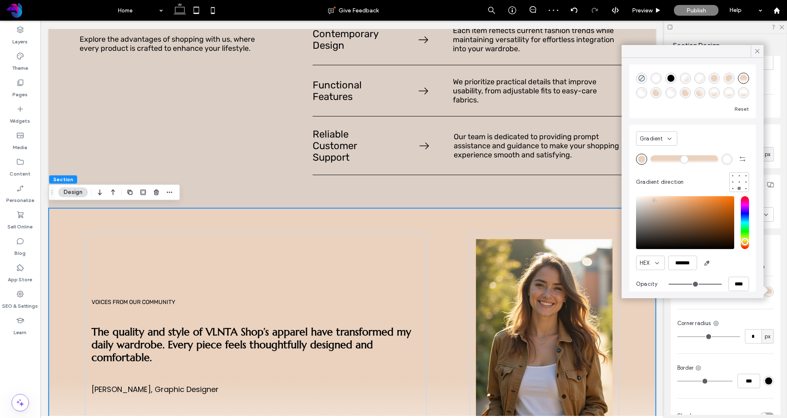
scroll to position [39, 0]
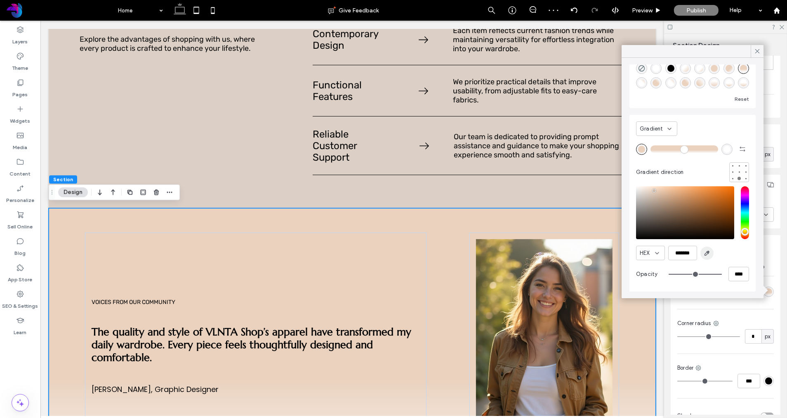
click at [706, 255] on icon "button" at bounding box center [707, 253] width 7 height 7
type input "*******"
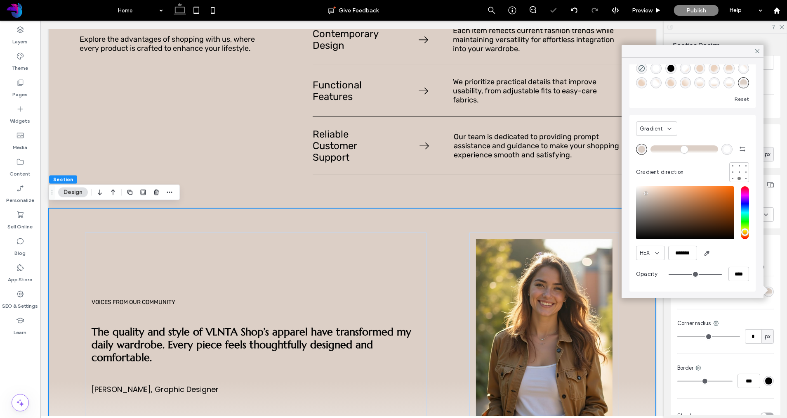
drag, startPoint x: 756, startPoint y: 50, endPoint x: 704, endPoint y: 93, distance: 68.6
click at [756, 50] on use at bounding box center [758, 51] width 4 height 4
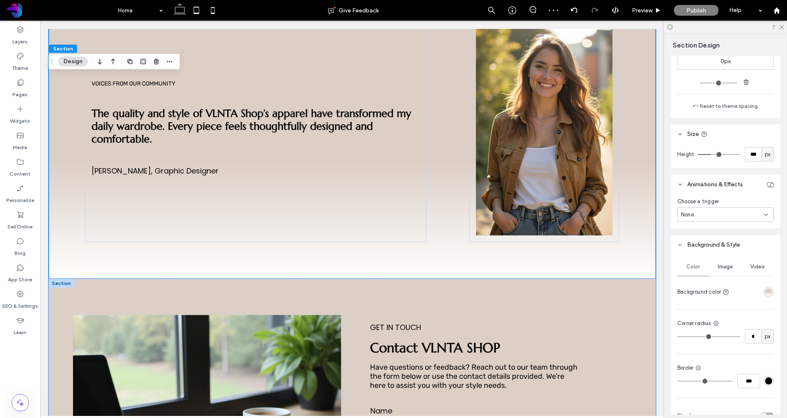
scroll to position [1000, 0]
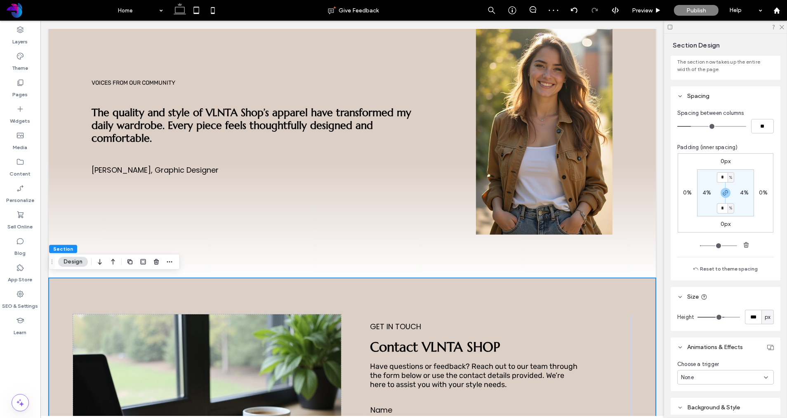
scroll to position [180, 0]
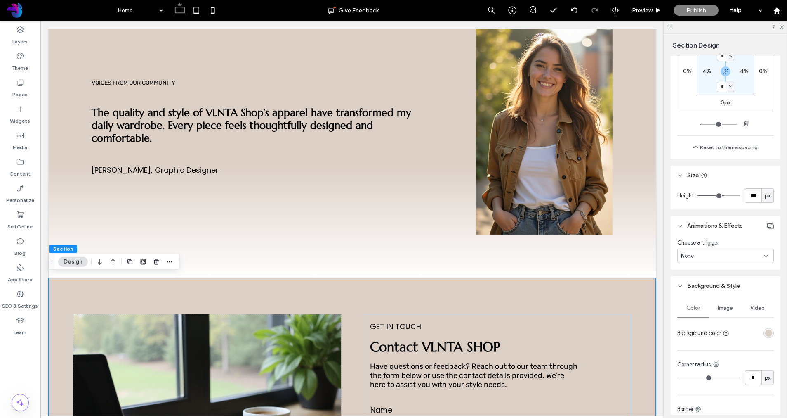
click at [769, 333] on div "rgba(220,207,198,1)" at bounding box center [768, 332] width 7 height 7
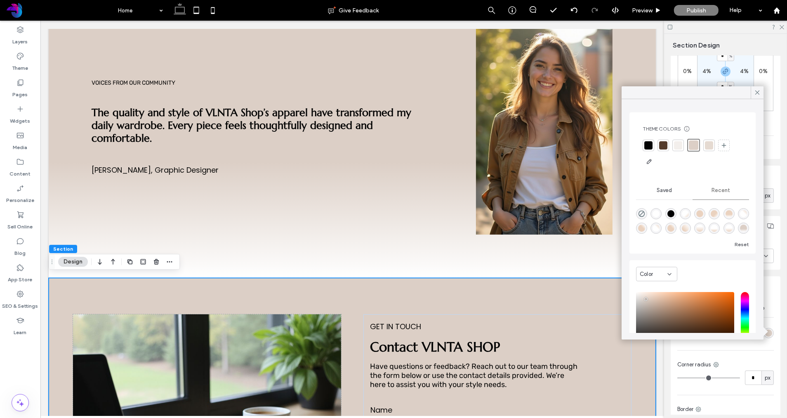
click at [658, 215] on div "rgba(255, 255, 255, 1)" at bounding box center [656, 213] width 7 height 7
type input "*******"
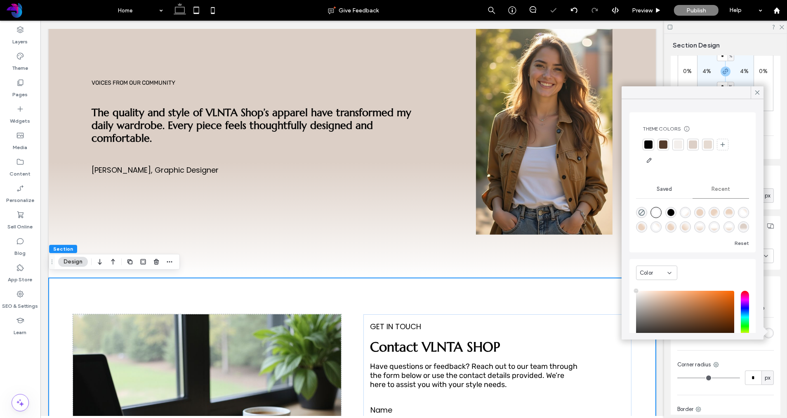
click at [755, 92] on icon at bounding box center [757, 92] width 7 height 7
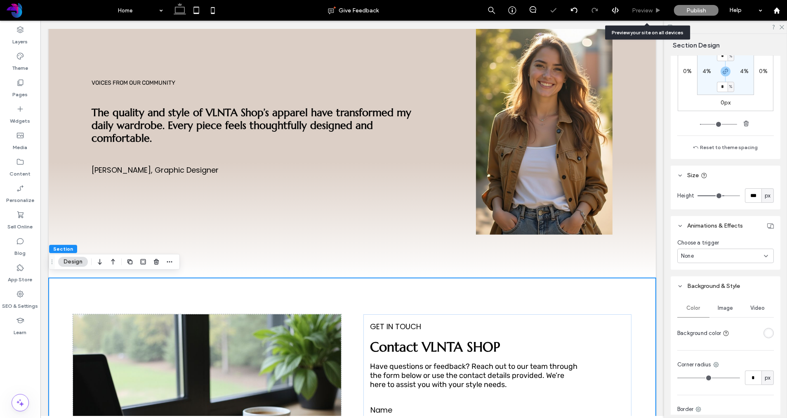
click at [639, 11] on span "Preview" at bounding box center [642, 10] width 21 height 7
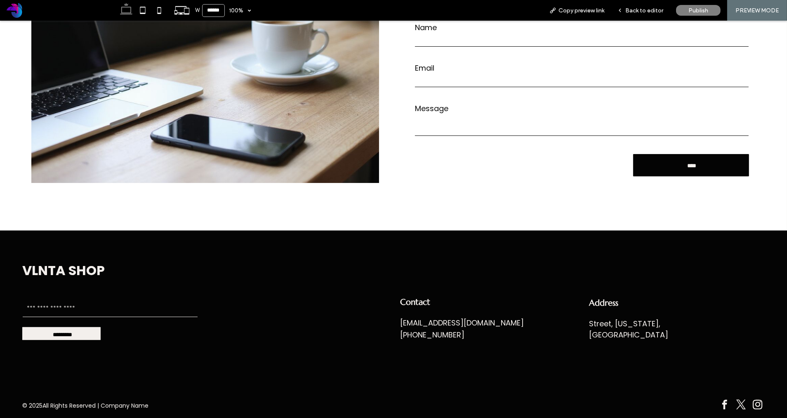
scroll to position [1453, 0]
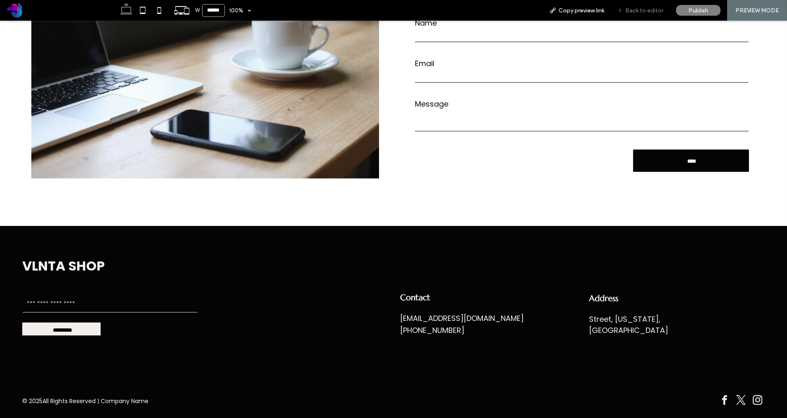
click at [640, 12] on span "Back to editor" at bounding box center [645, 10] width 38 height 7
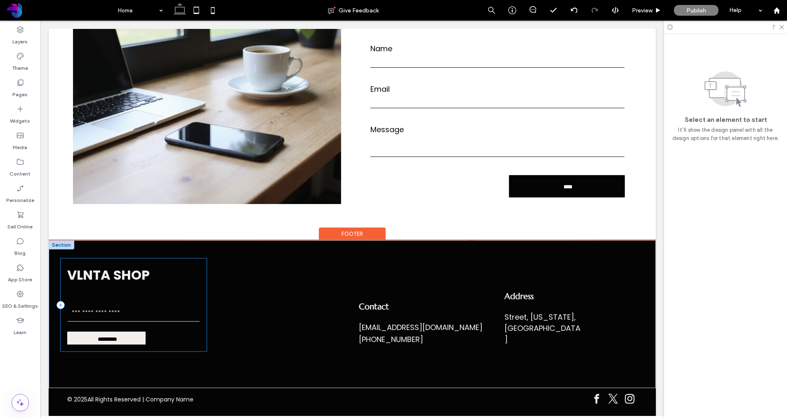
scroll to position [1362, 0]
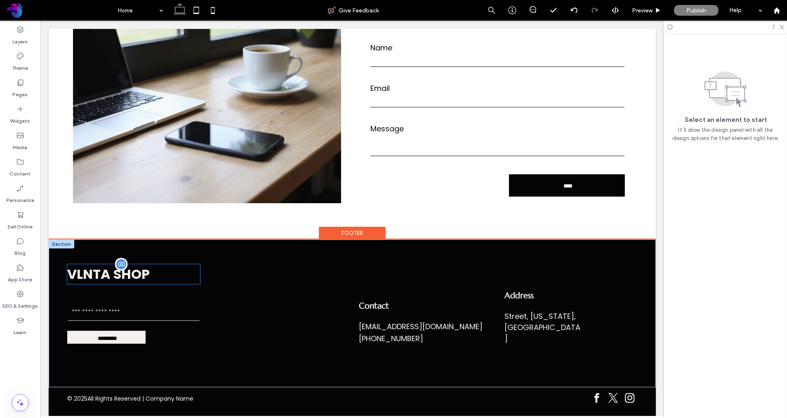
click at [118, 269] on div "VLNTA SHOP" at bounding box center [133, 274] width 132 height 20
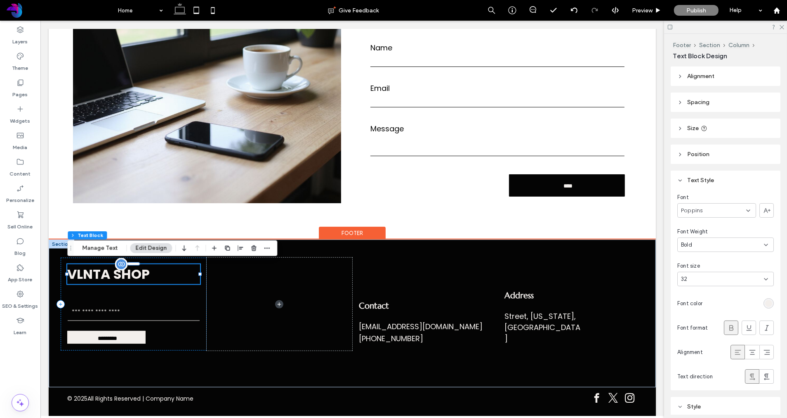
click at [106, 271] on div "VLNTA SHOP" at bounding box center [133, 274] width 132 height 20
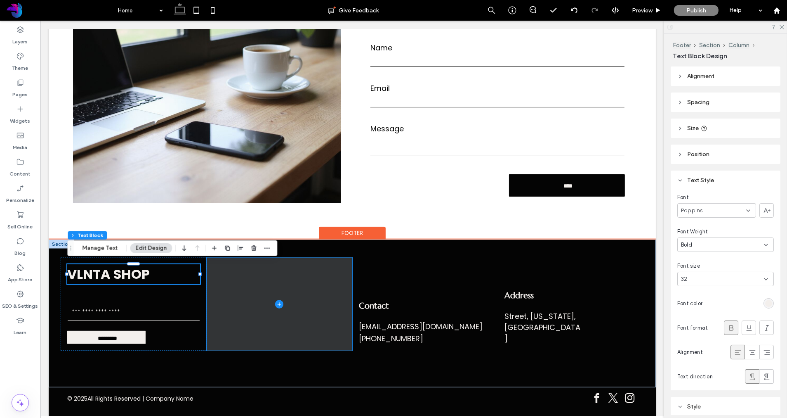
click at [222, 305] on span at bounding box center [279, 303] width 146 height 93
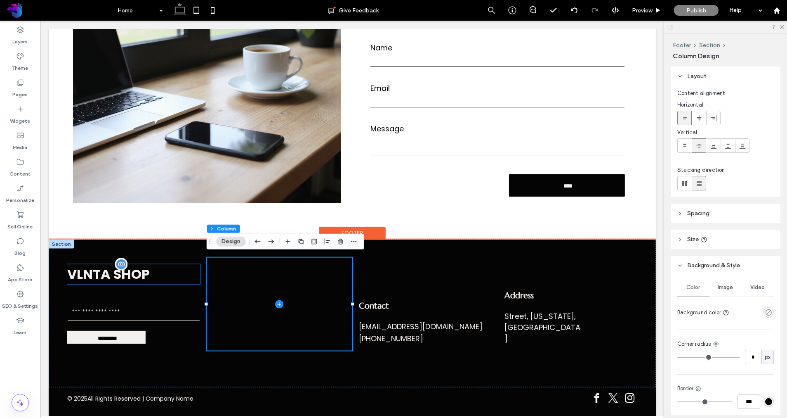
drag, startPoint x: 128, startPoint y: 272, endPoint x: 124, endPoint y: 274, distance: 4.3
click at [128, 272] on div "VLNTA SHOP" at bounding box center [133, 274] width 132 height 20
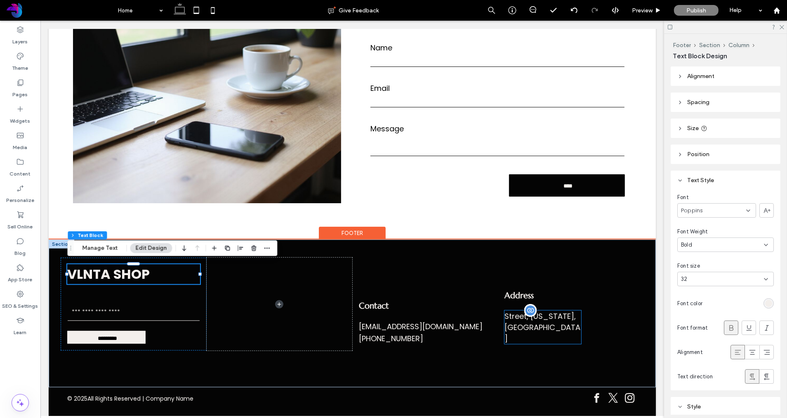
click at [550, 336] on div "Street, Maryland, United States" at bounding box center [542, 326] width 77 height 33
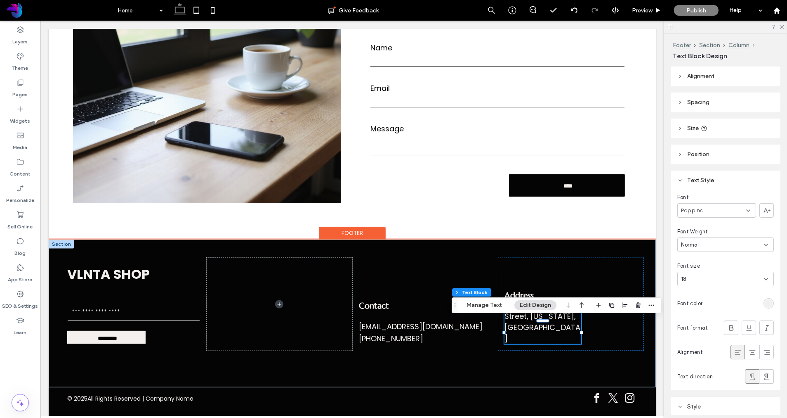
click at [550, 336] on div "Street, Maryland, United States" at bounding box center [542, 326] width 77 height 33
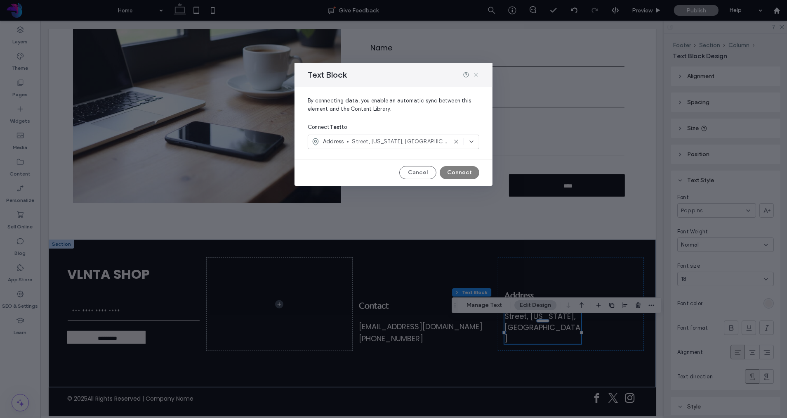
drag, startPoint x: 476, startPoint y: 77, endPoint x: 435, endPoint y: 56, distance: 46.5
click at [475, 76] on icon at bounding box center [476, 74] width 7 height 7
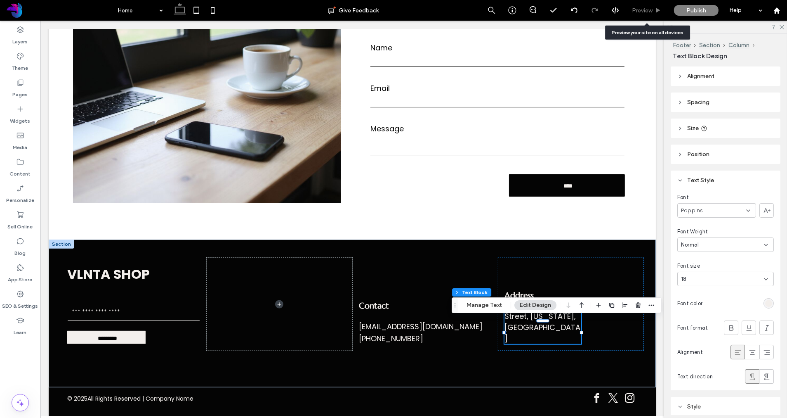
click at [646, 12] on span "Preview" at bounding box center [642, 10] width 21 height 7
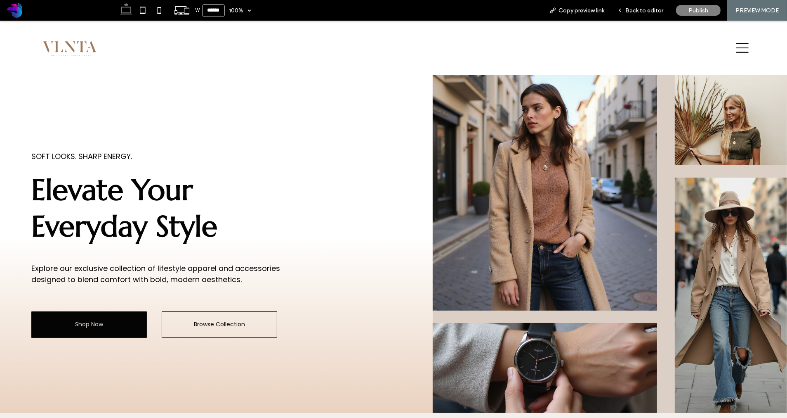
click at [749, 53] on div at bounding box center [737, 48] width 38 height 36
click at [745, 51] on icon at bounding box center [743, 48] width 12 height 12
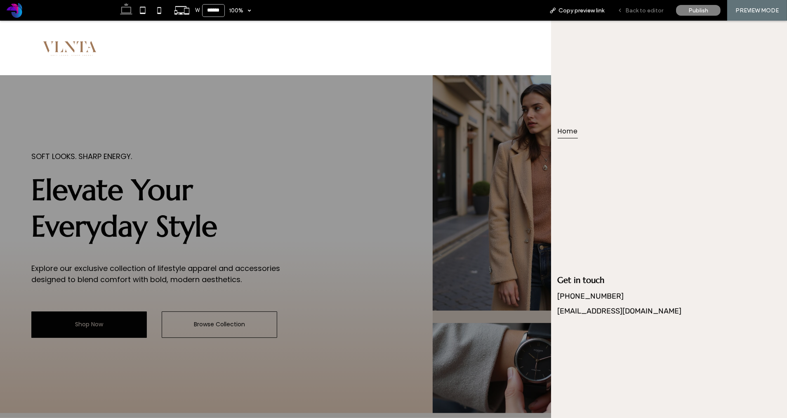
click at [649, 13] on span "Back to editor" at bounding box center [645, 10] width 38 height 7
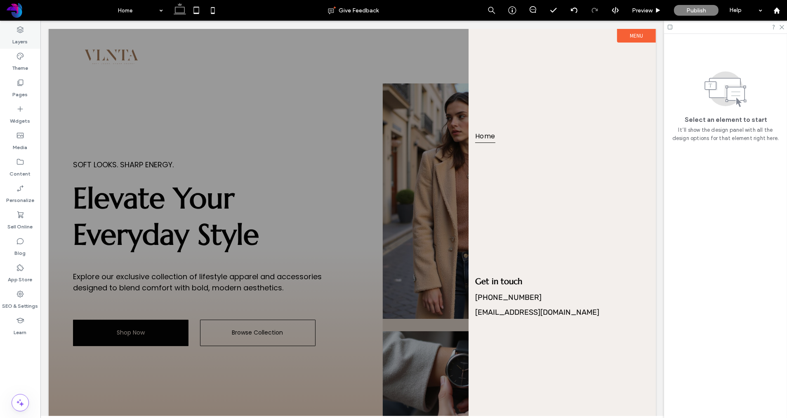
click at [25, 37] on label "Layers" at bounding box center [20, 40] width 15 height 12
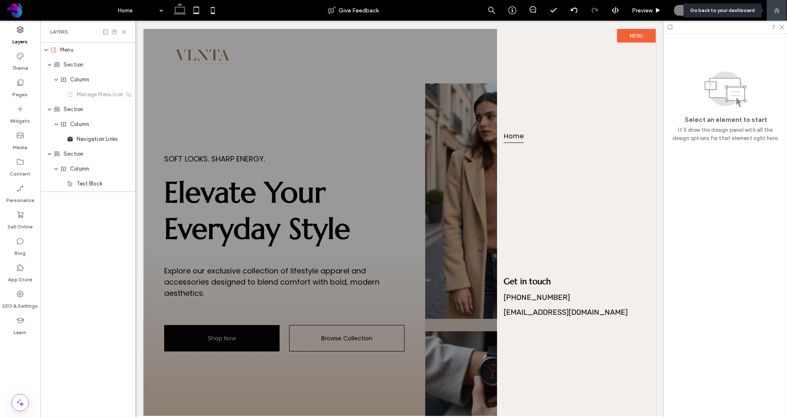
click at [781, 11] on div at bounding box center [777, 10] width 20 height 7
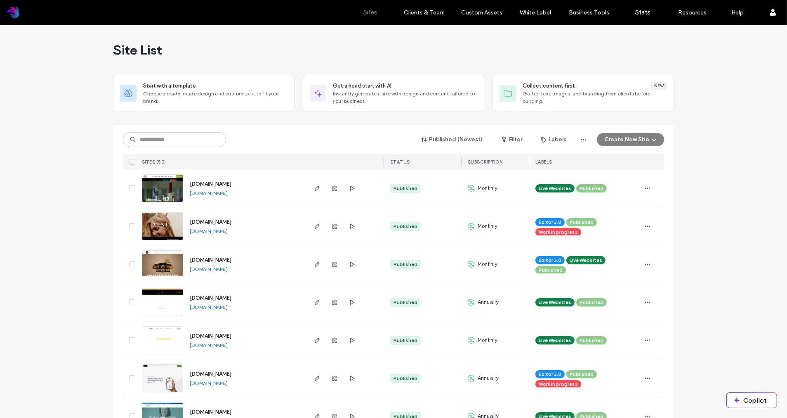
scroll to position [98, 0]
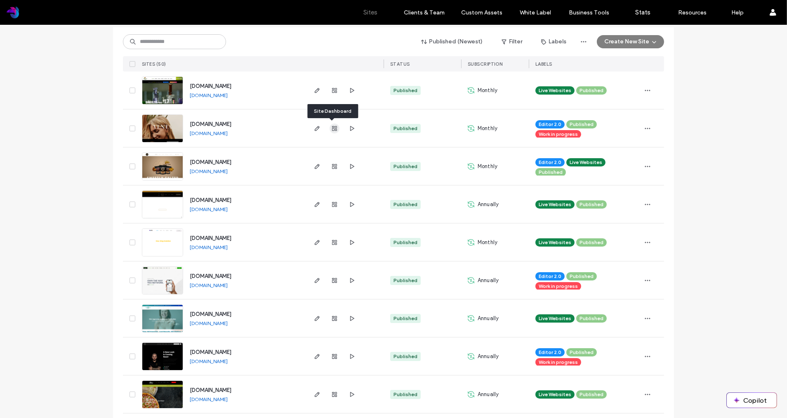
click at [332, 129] on use "button" at bounding box center [334, 128] width 5 height 5
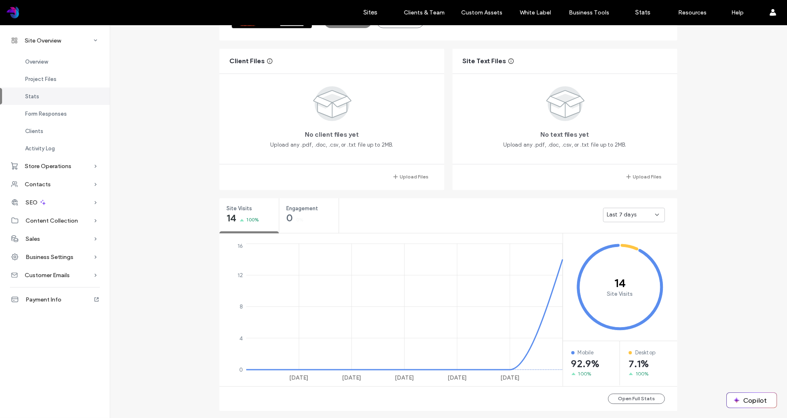
scroll to position [215, 0]
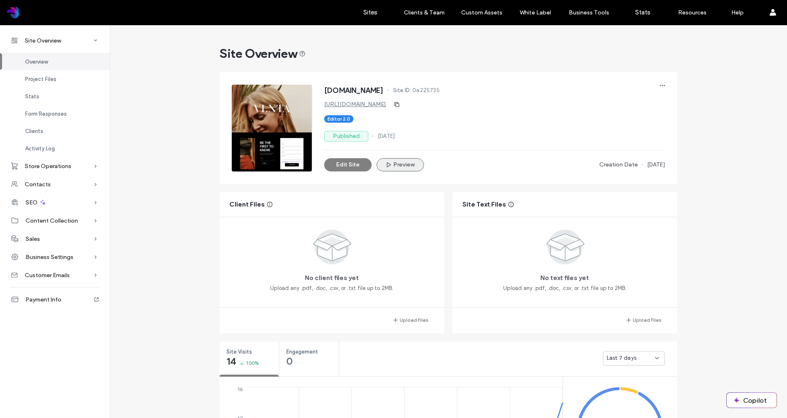
click at [399, 163] on button "Preview" at bounding box center [400, 164] width 47 height 13
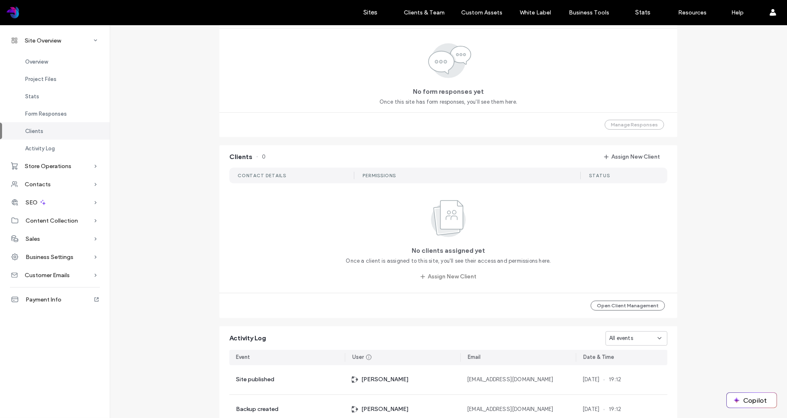
scroll to position [581, 0]
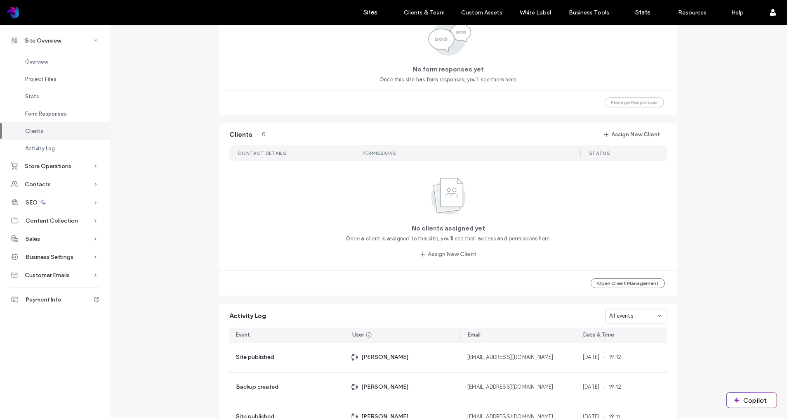
scroll to position [190, 0]
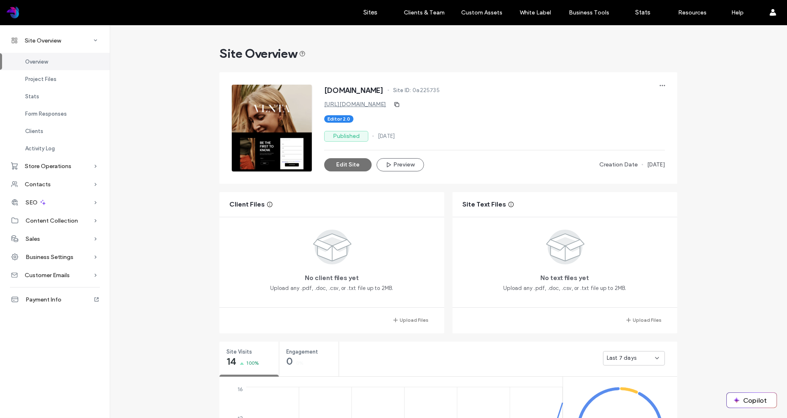
click at [351, 163] on button "Edit Site" at bounding box center [347, 164] width 47 height 13
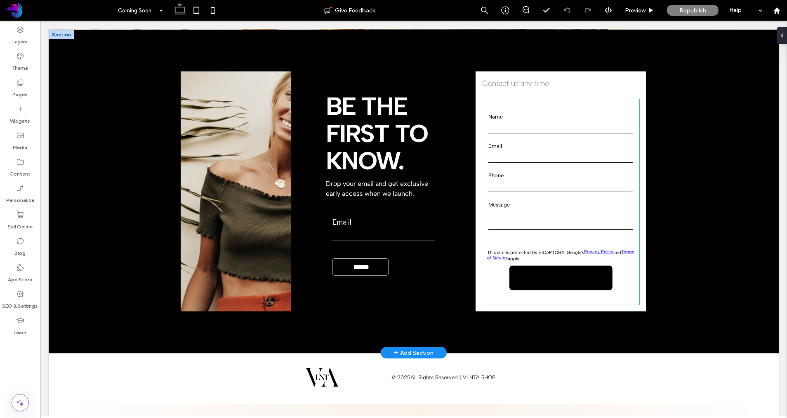
scroll to position [352, 0]
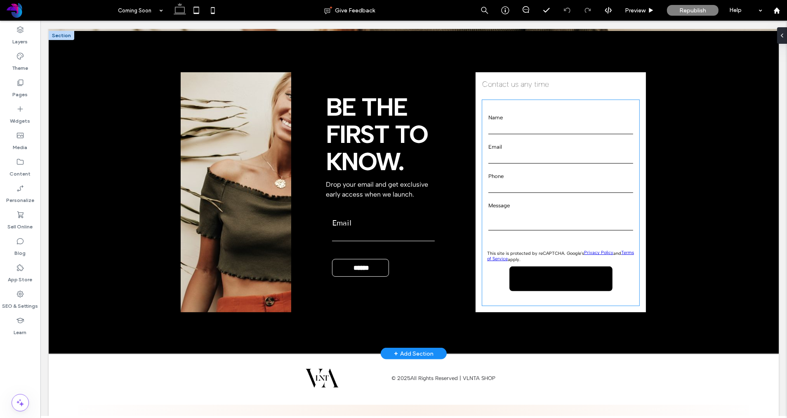
click at [530, 281] on input "**********" at bounding box center [561, 277] width 100 height 12
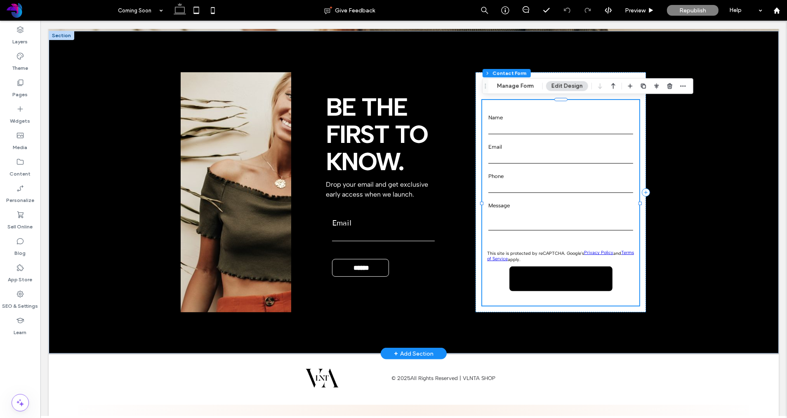
type input "*"
type input "***"
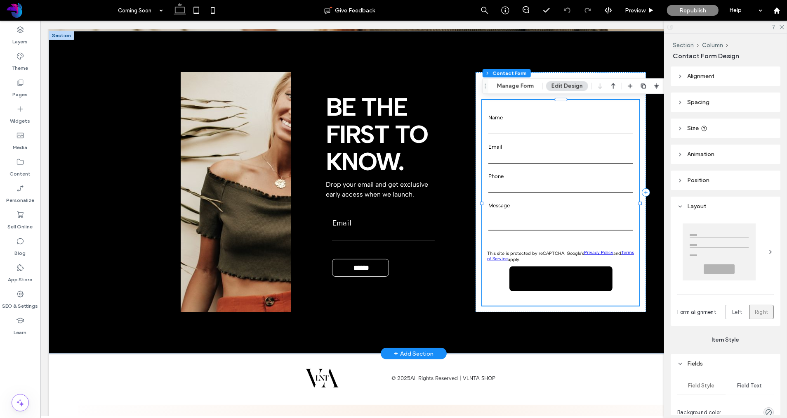
click at [544, 280] on input "**********" at bounding box center [561, 277] width 100 height 12
type input "*"
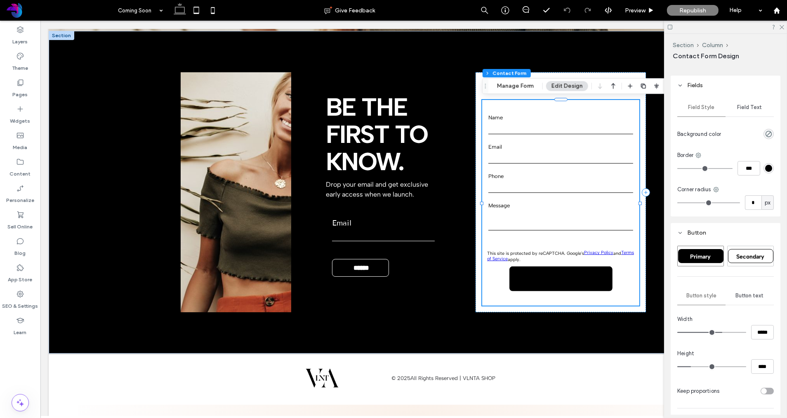
scroll to position [279, 0]
click at [745, 295] on span "Button text" at bounding box center [750, 295] width 28 height 7
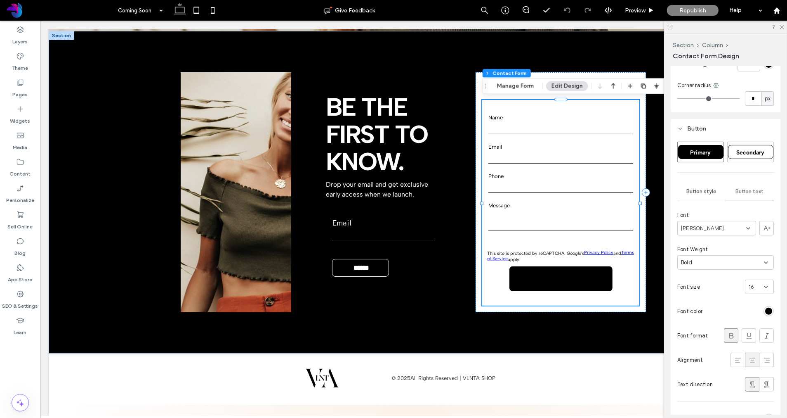
scroll to position [386, 0]
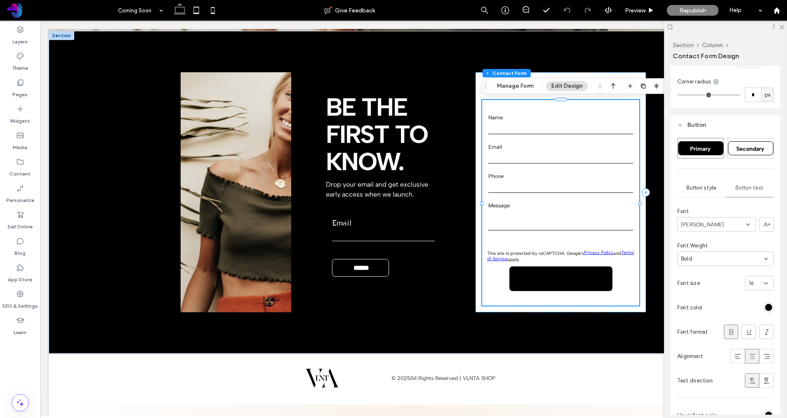
click at [767, 307] on div "rgb(0, 0, 0)" at bounding box center [768, 307] width 7 height 7
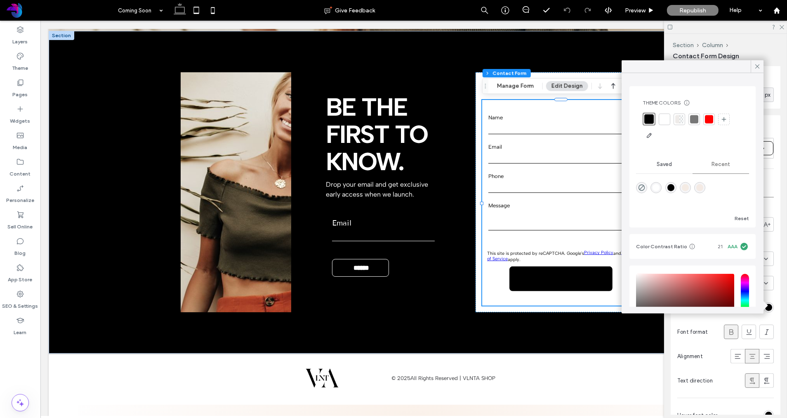
click at [655, 185] on div "rgba(255, 255, 255, 1)" at bounding box center [656, 187] width 7 height 7
type input "*******"
click at [757, 67] on use at bounding box center [758, 66] width 4 height 4
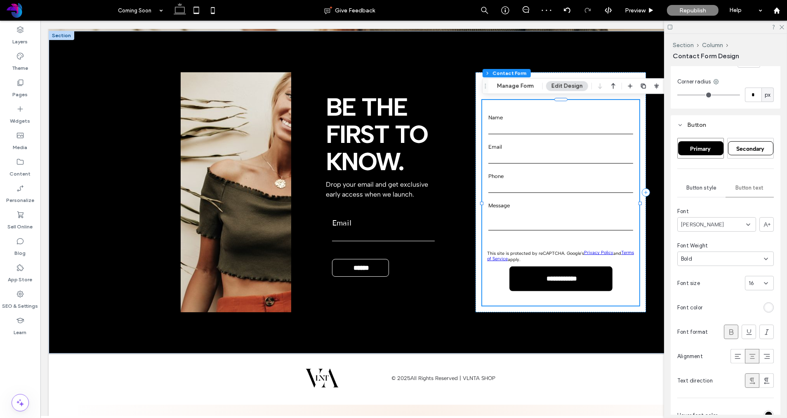
click at [732, 332] on use at bounding box center [732, 331] width 4 height 5
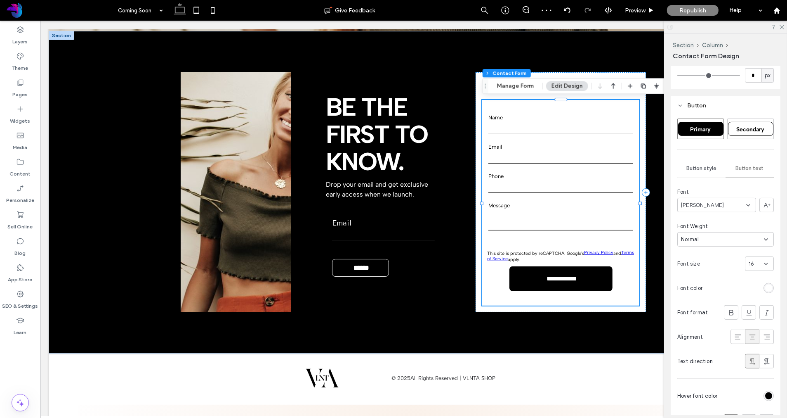
scroll to position [406, 0]
click at [761, 260] on input at bounding box center [756, 263] width 15 height 7
click at [758, 331] on div "14" at bounding box center [760, 331] width 28 height 14
click at [768, 263] on icon at bounding box center [766, 263] width 7 height 7
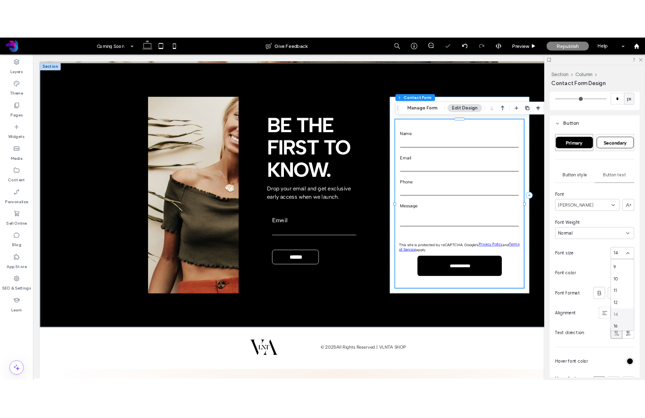
scroll to position [17, 0]
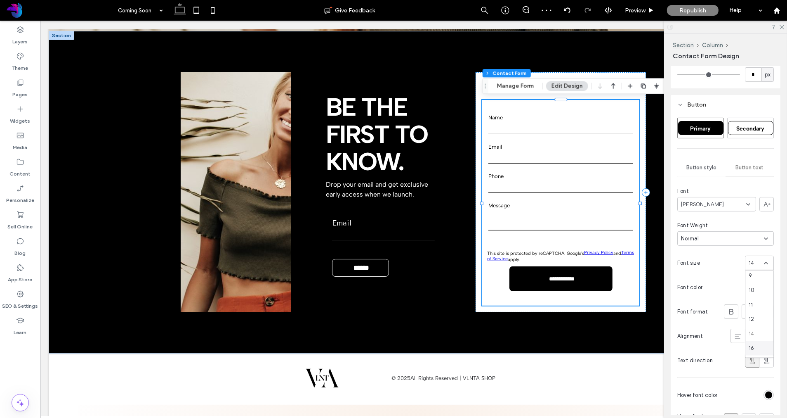
drag, startPoint x: 759, startPoint y: 346, endPoint x: 718, endPoint y: 299, distance: 62.0
click at [758, 346] on div "16" at bounding box center [760, 348] width 28 height 14
click at [781, 28] on icon at bounding box center [781, 26] width 5 height 5
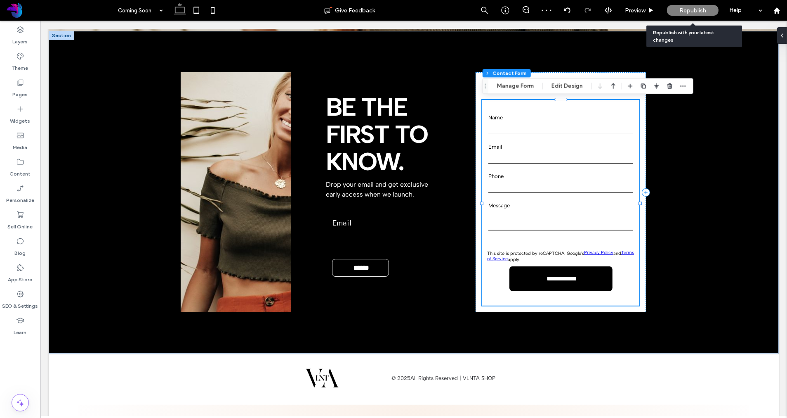
click at [696, 12] on span "Republish" at bounding box center [693, 10] width 27 height 7
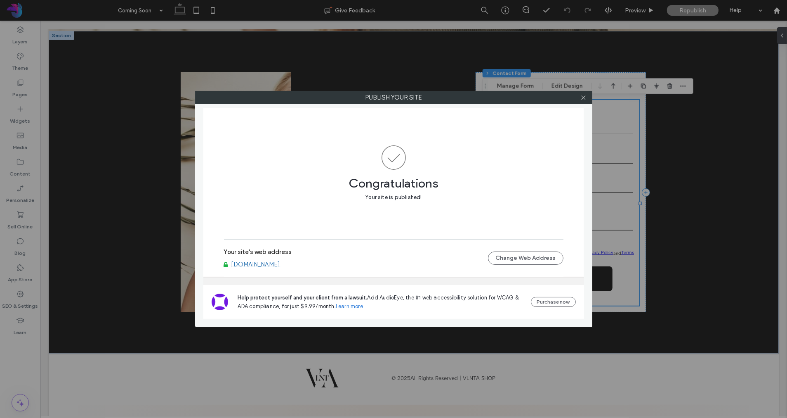
click at [260, 265] on link "[DOMAIN_NAME]" at bounding box center [255, 263] width 49 height 7
